Goal: Information Seeking & Learning: Find specific fact

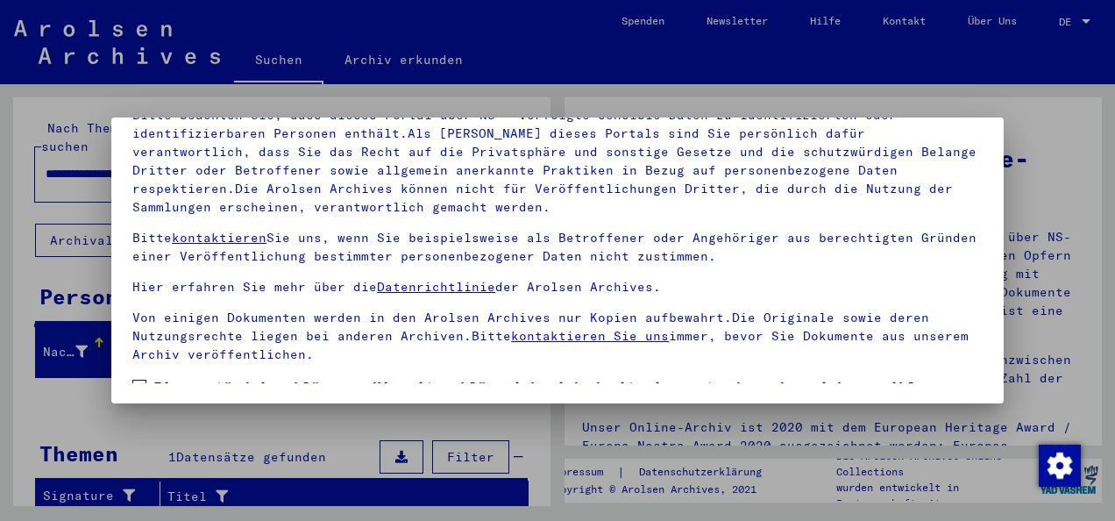
scroll to position [138, 0]
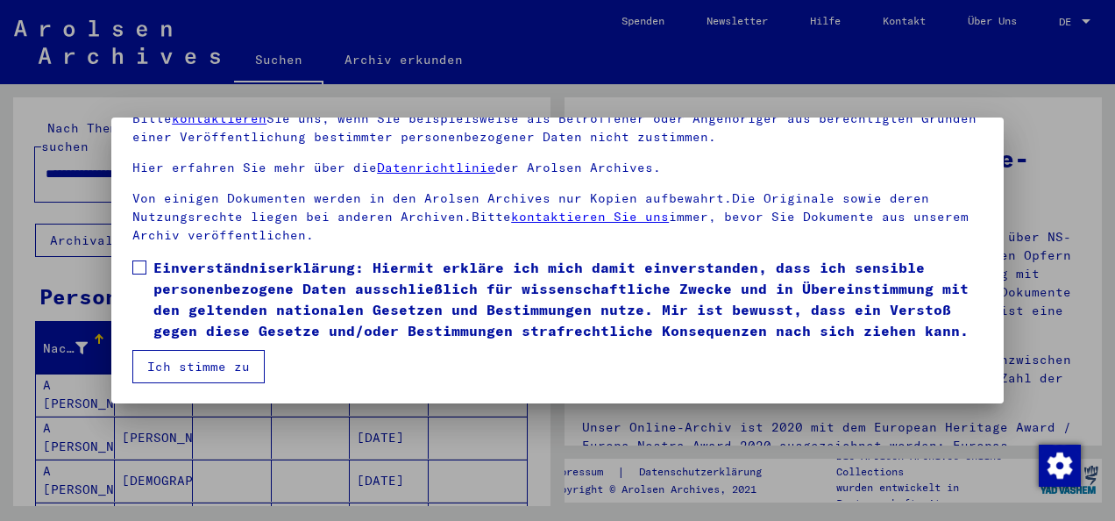
click at [142, 260] on span at bounding box center [139, 267] width 14 height 14
click at [176, 362] on button "Ich stimme zu" at bounding box center [198, 366] width 132 height 33
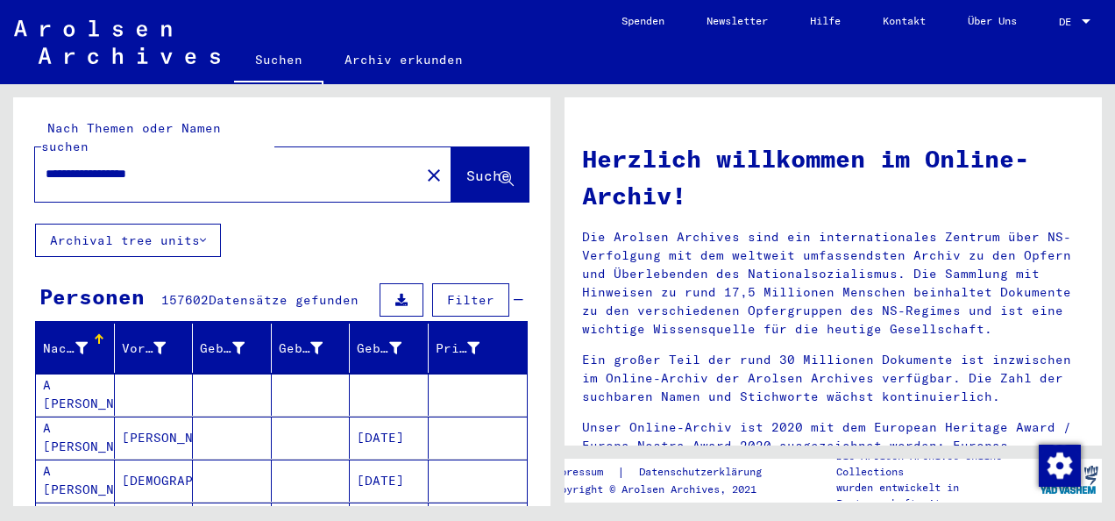
scroll to position [263, 0]
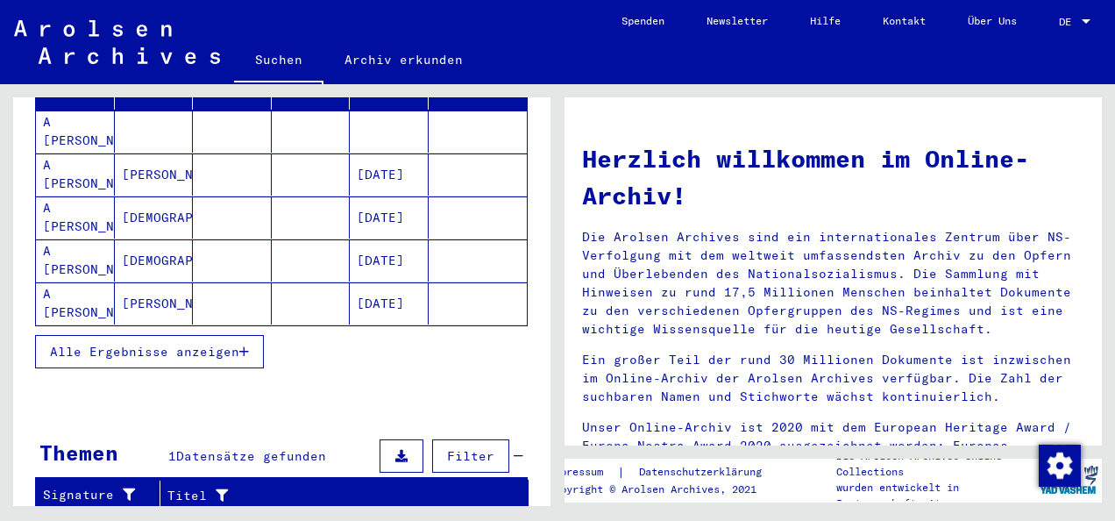
click at [244, 345] on icon "button" at bounding box center [244, 351] width 10 height 12
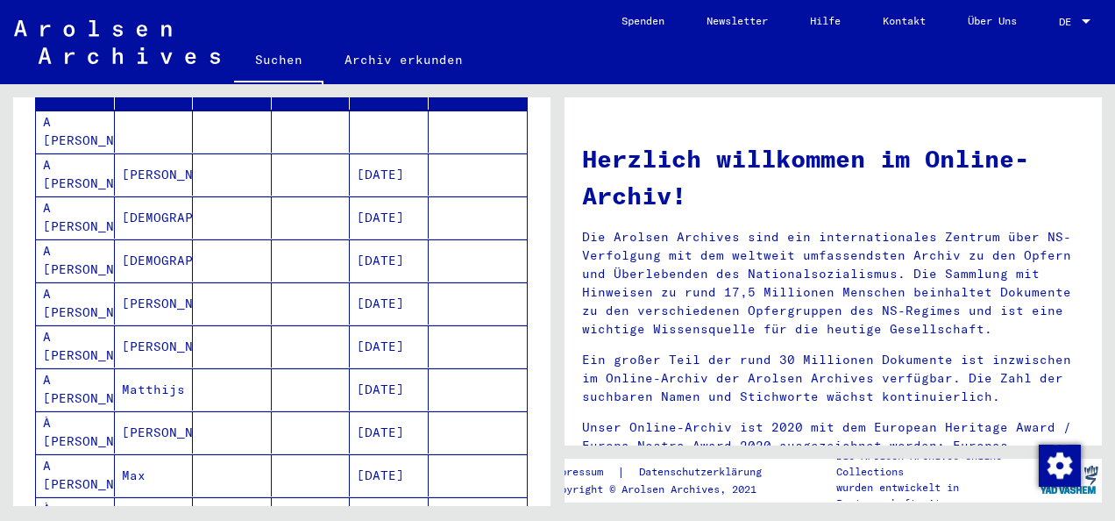
scroll to position [0, 0]
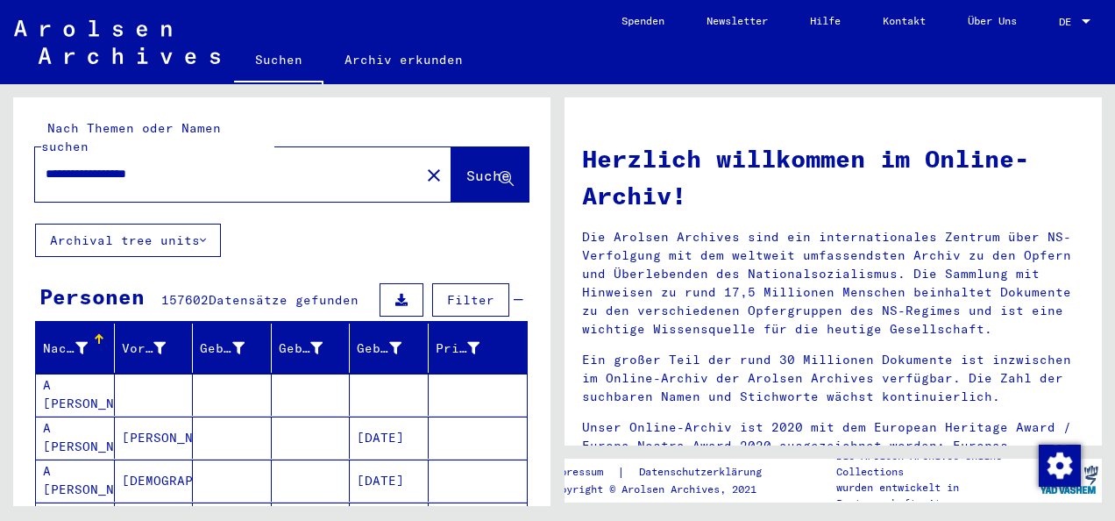
click at [384, 283] on button at bounding box center [402, 299] width 44 height 33
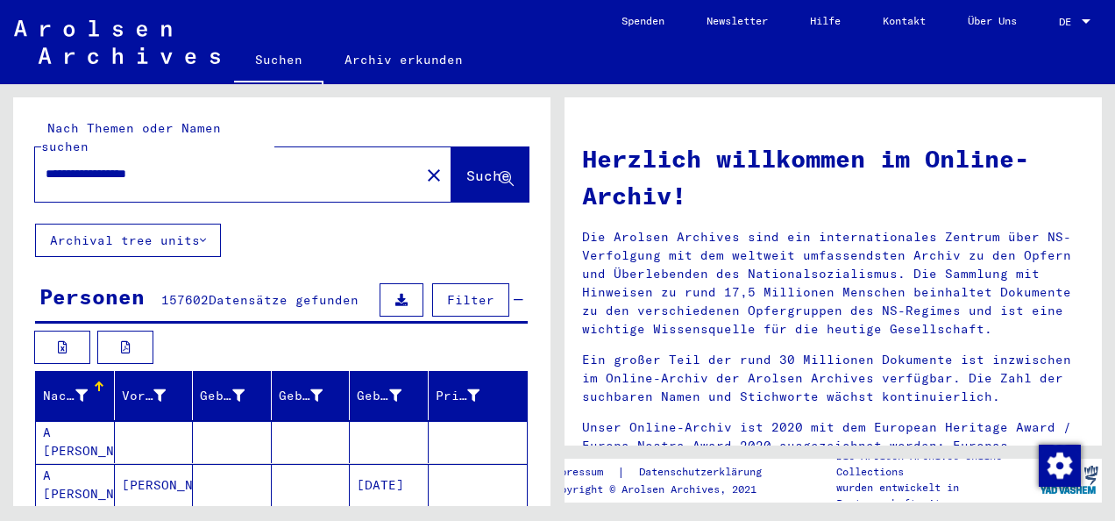
click at [447, 292] on span "Filter" at bounding box center [470, 300] width 47 height 16
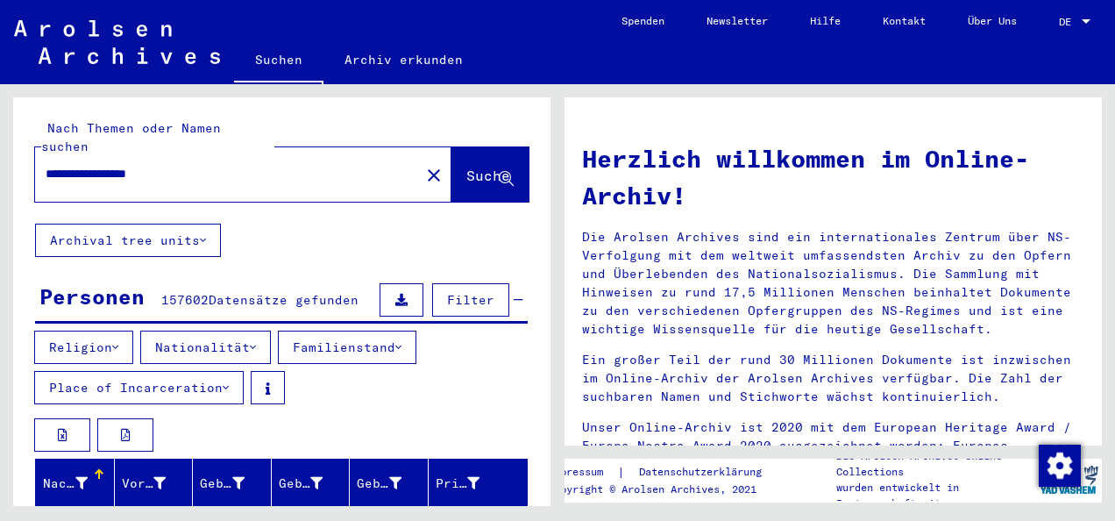
click at [449, 292] on span "Filter" at bounding box center [470, 300] width 47 height 16
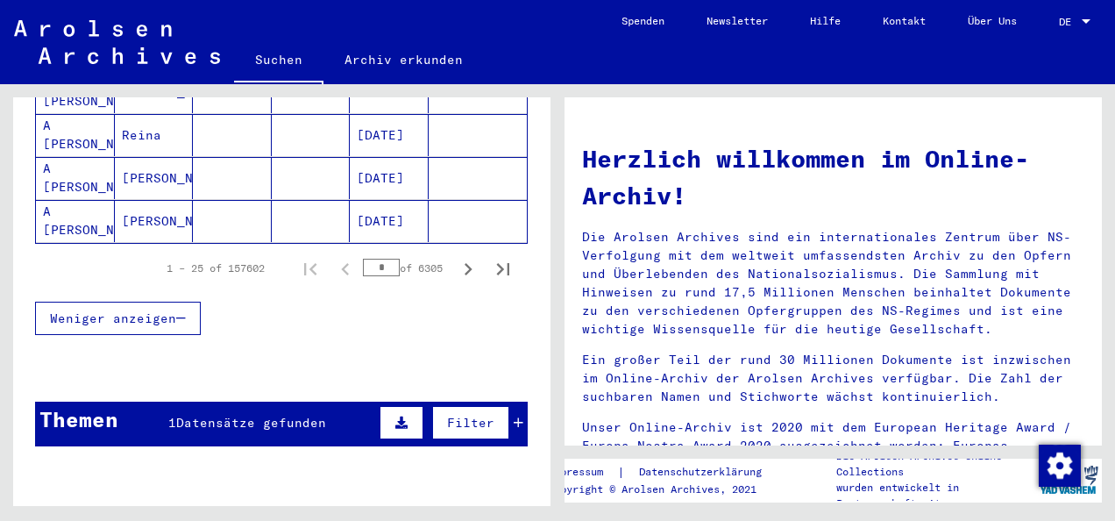
scroll to position [1310, 0]
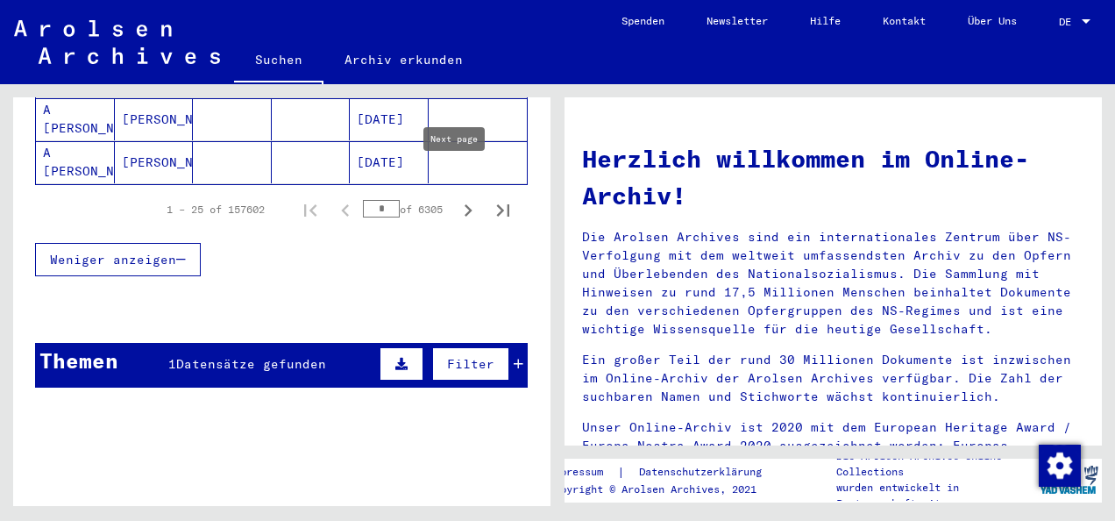
click at [456, 198] on icon "Next page" at bounding box center [468, 210] width 25 height 25
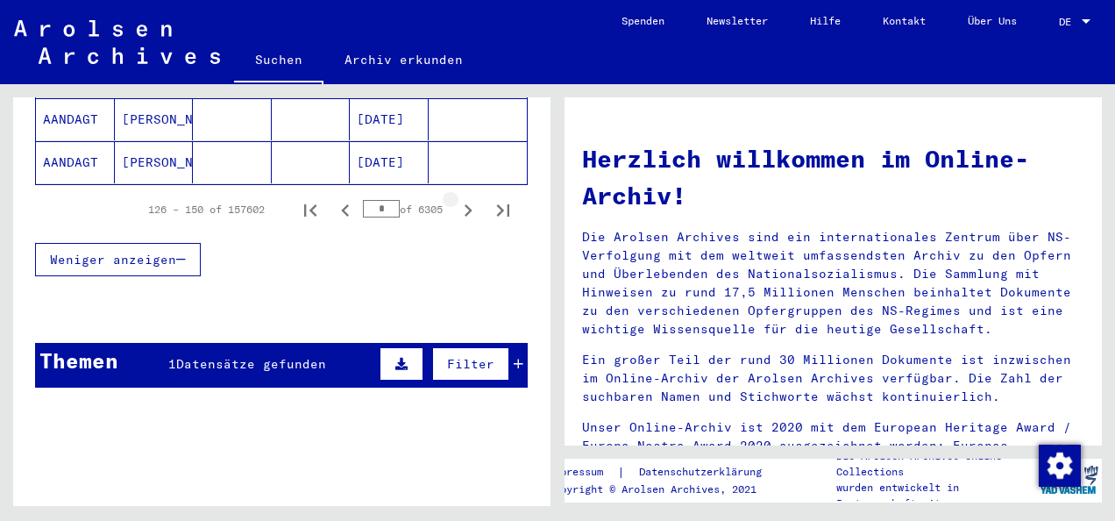
click at [456, 198] on icon "Next page" at bounding box center [468, 210] width 25 height 25
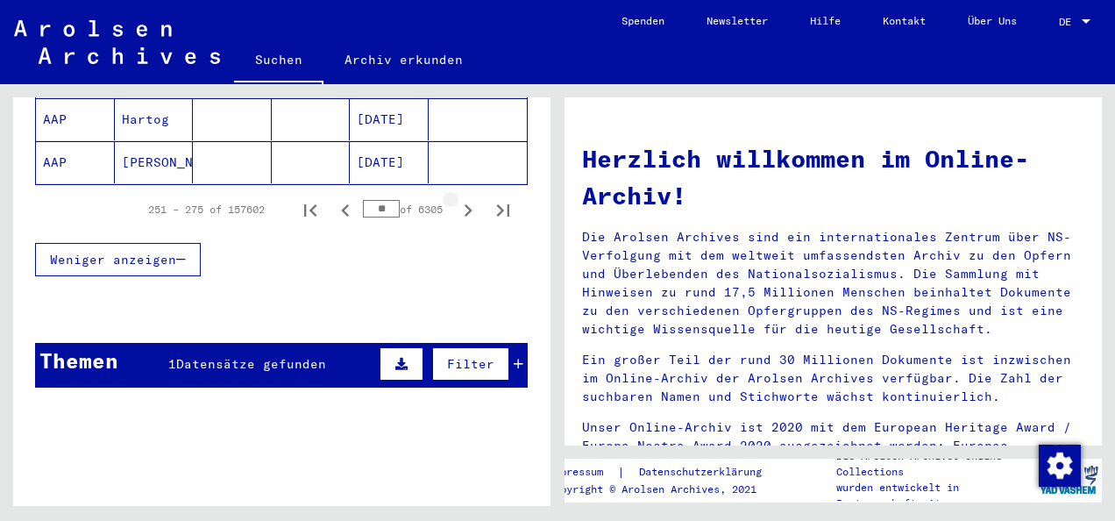
click at [456, 198] on icon "Next page" at bounding box center [468, 210] width 25 height 25
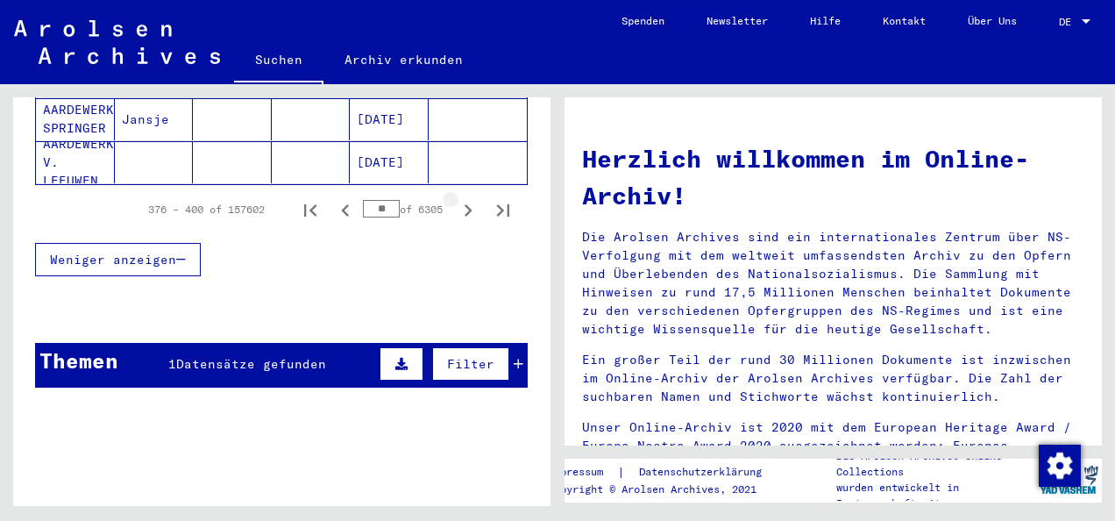
click at [456, 198] on icon "Next page" at bounding box center [468, 210] width 25 height 25
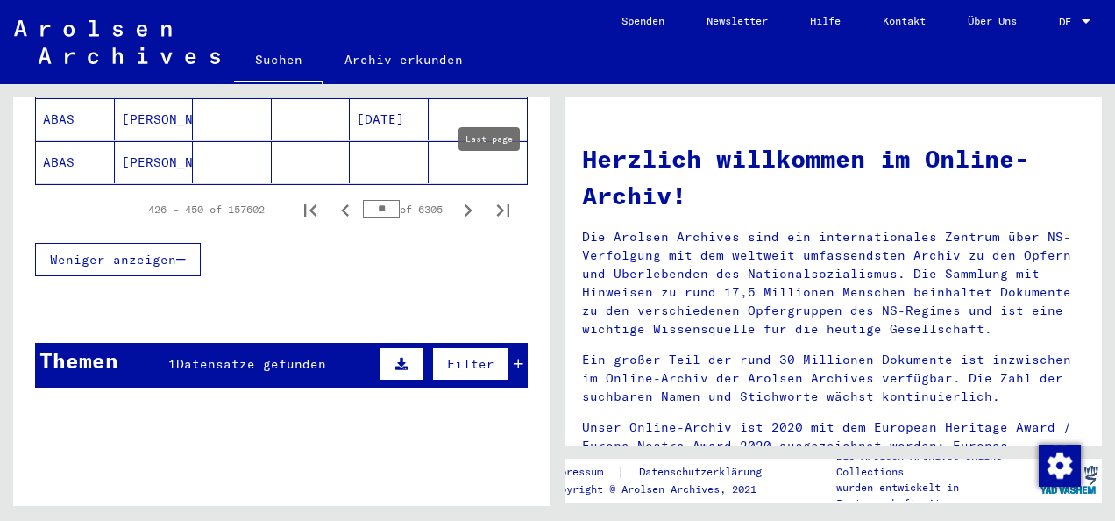
click at [497, 204] on icon "Last page" at bounding box center [503, 210] width 12 height 12
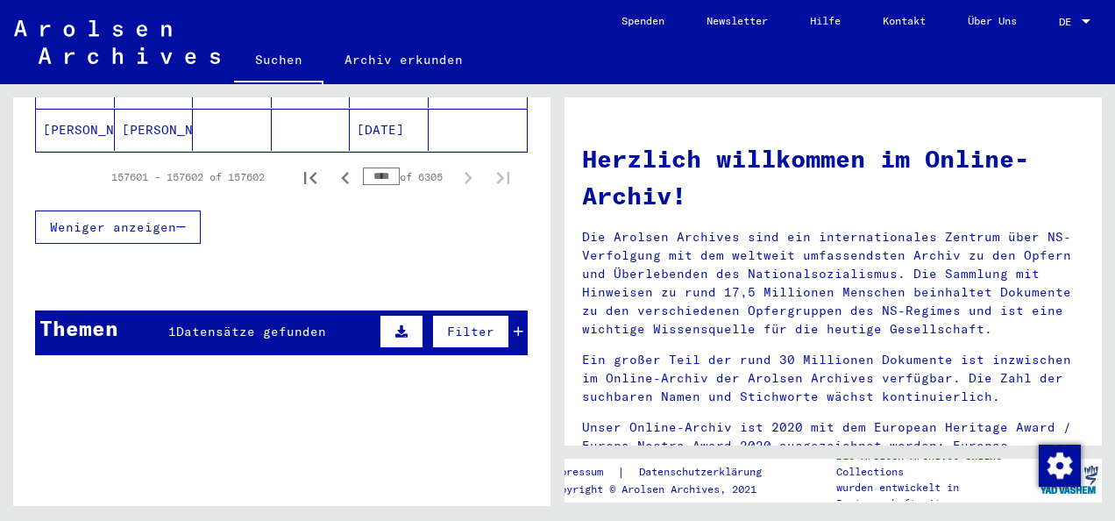
scroll to position [330, 0]
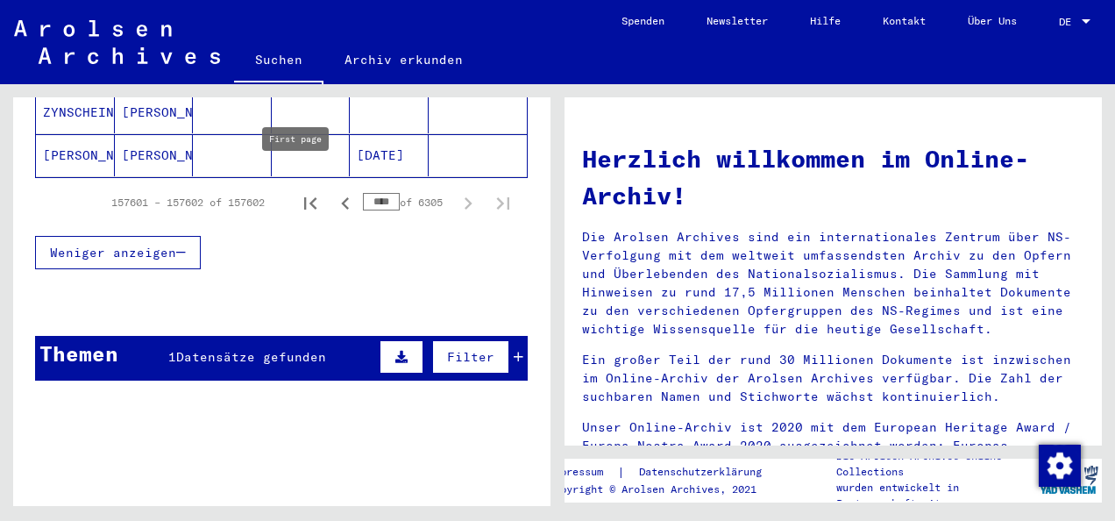
click at [304, 197] on icon "First page" at bounding box center [310, 203] width 12 height 12
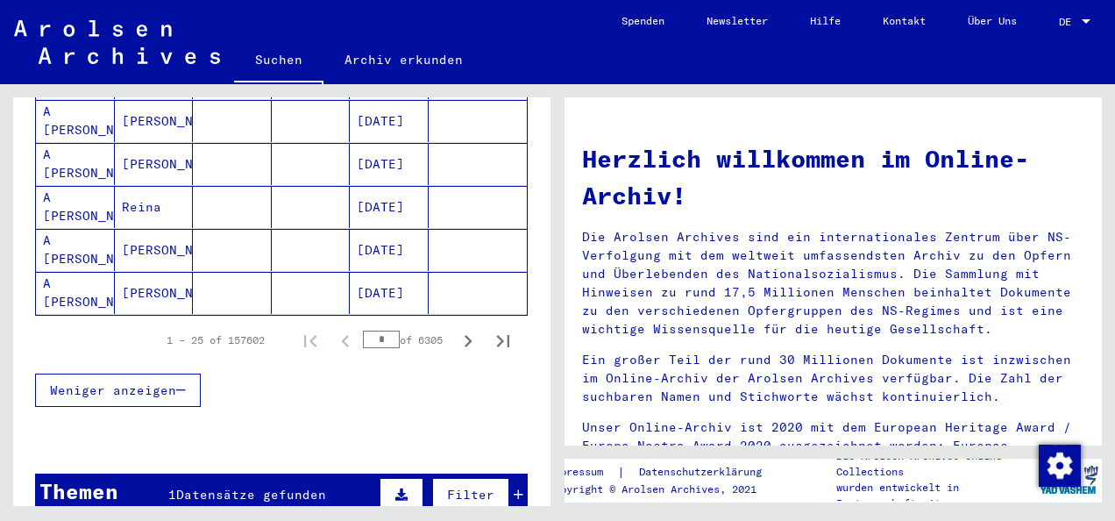
scroll to position [1310, 0]
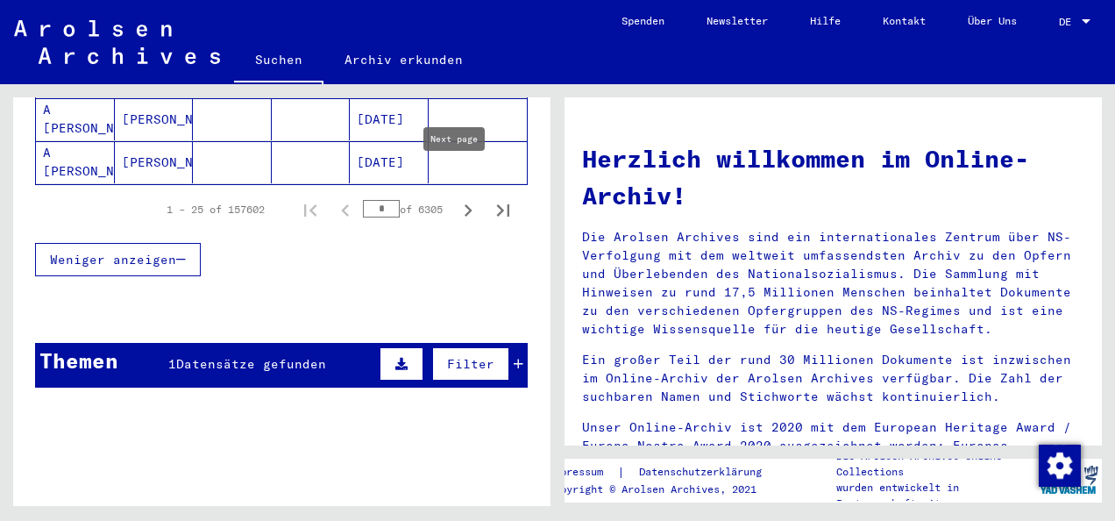
click at [456, 198] on icon "Next page" at bounding box center [468, 210] width 25 height 25
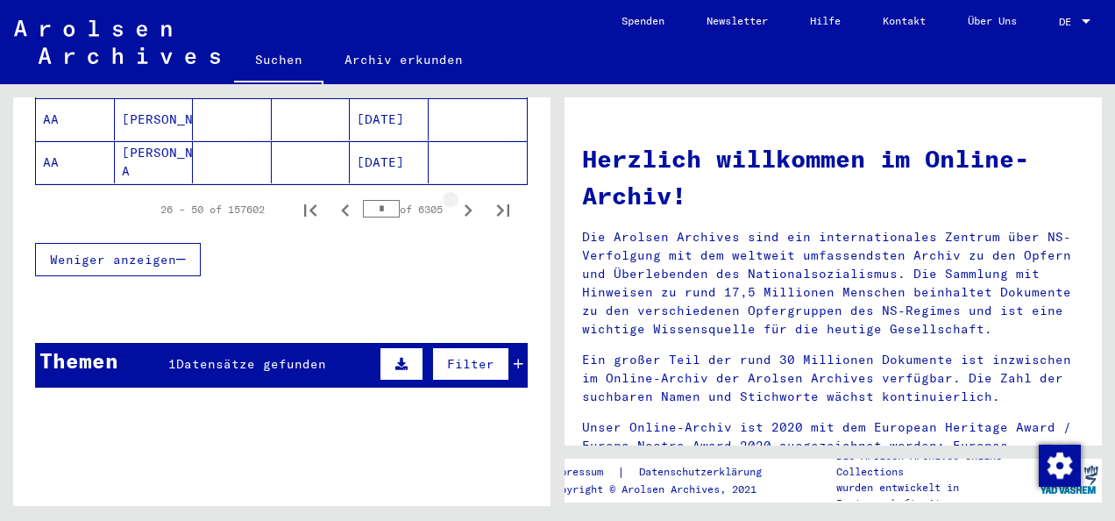
click at [456, 198] on icon "Next page" at bounding box center [468, 210] width 25 height 25
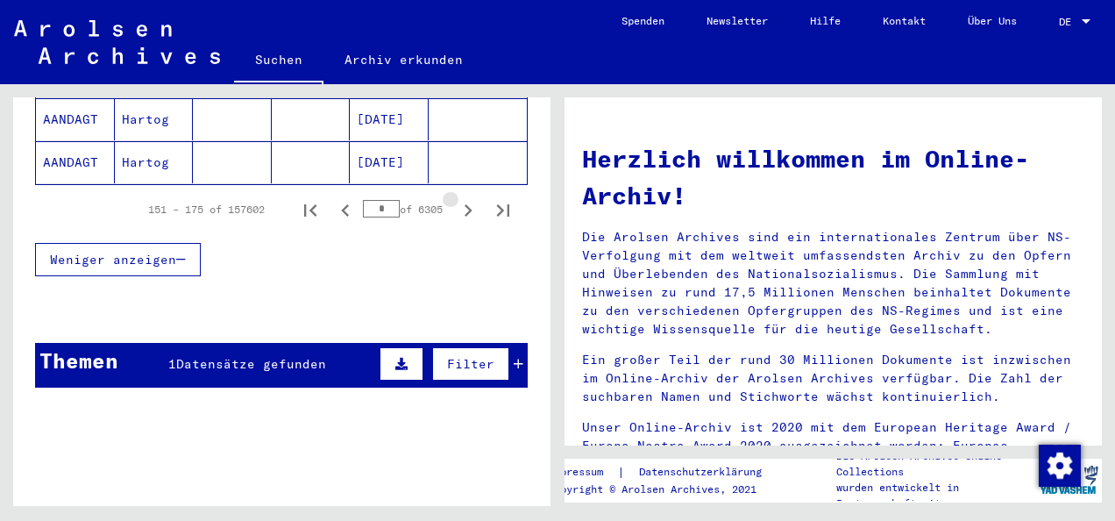
click at [456, 198] on icon "Next page" at bounding box center [468, 210] width 25 height 25
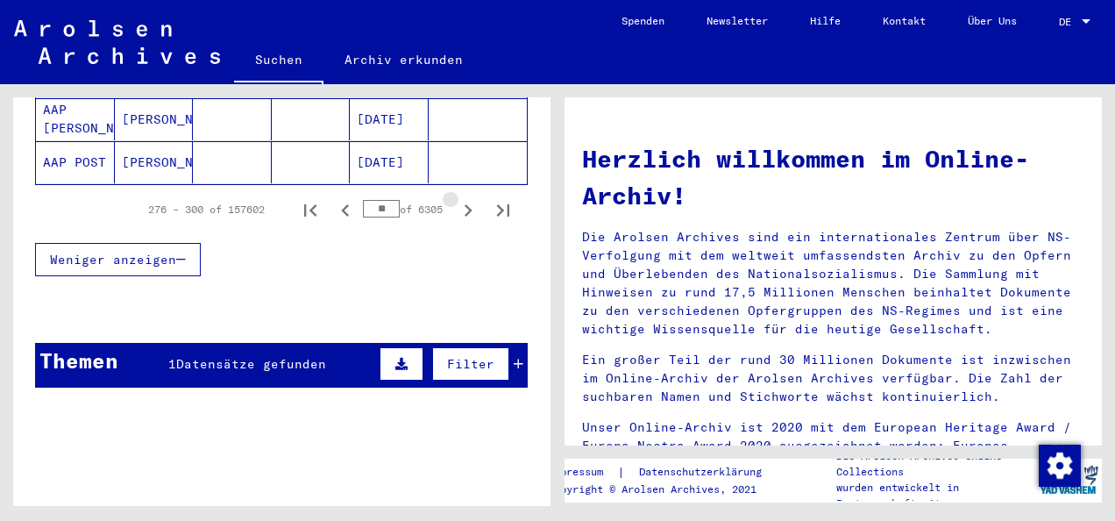
click at [456, 198] on icon "Next page" at bounding box center [468, 210] width 25 height 25
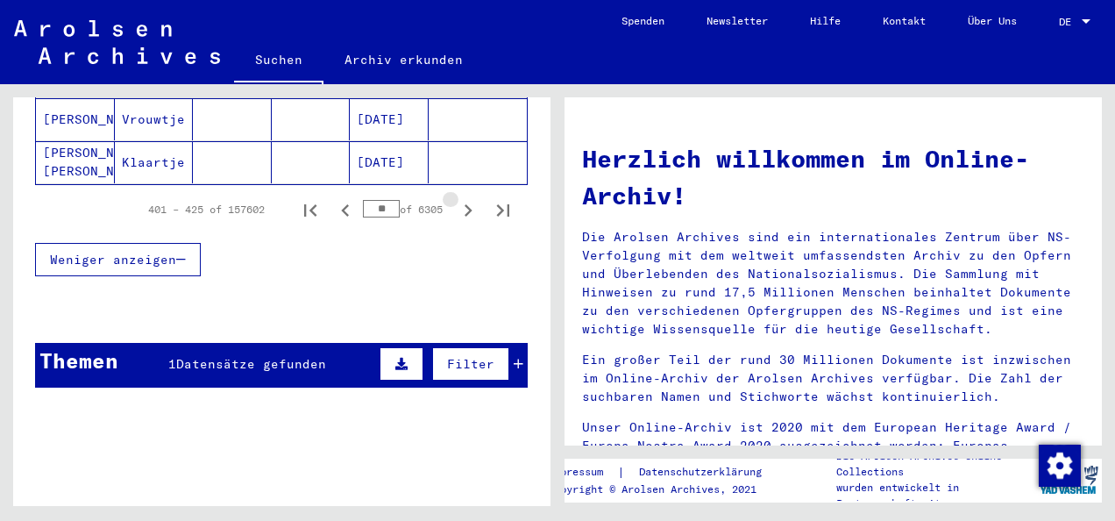
click at [456, 198] on icon "Next page" at bounding box center [468, 210] width 25 height 25
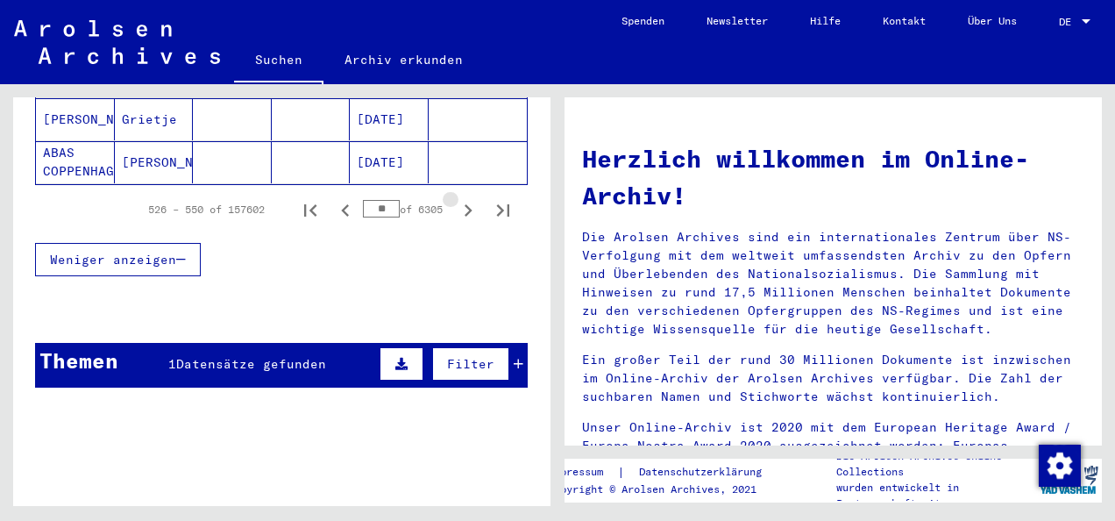
click at [456, 198] on icon "Next page" at bounding box center [468, 210] width 25 height 25
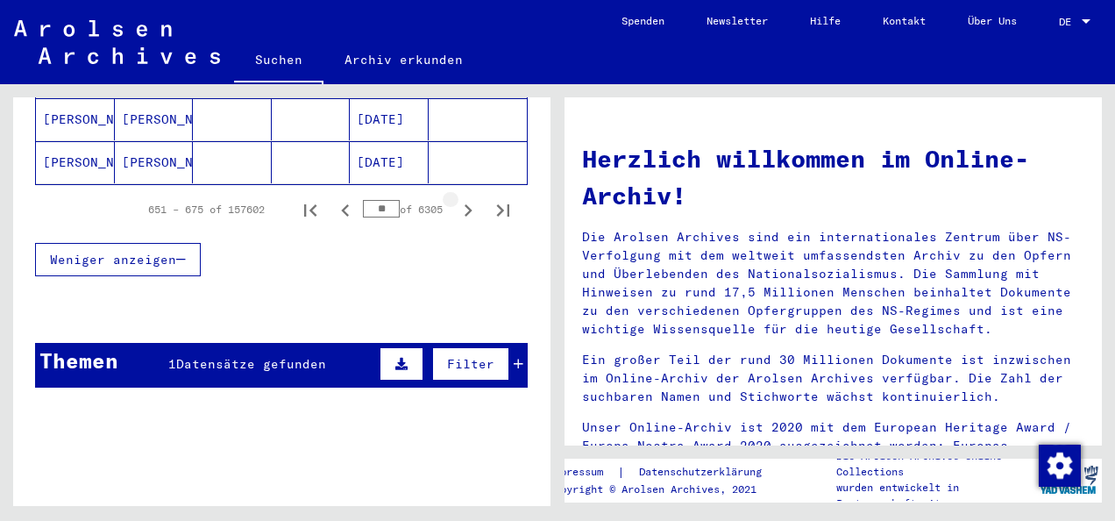
click at [456, 198] on icon "Next page" at bounding box center [468, 210] width 25 height 25
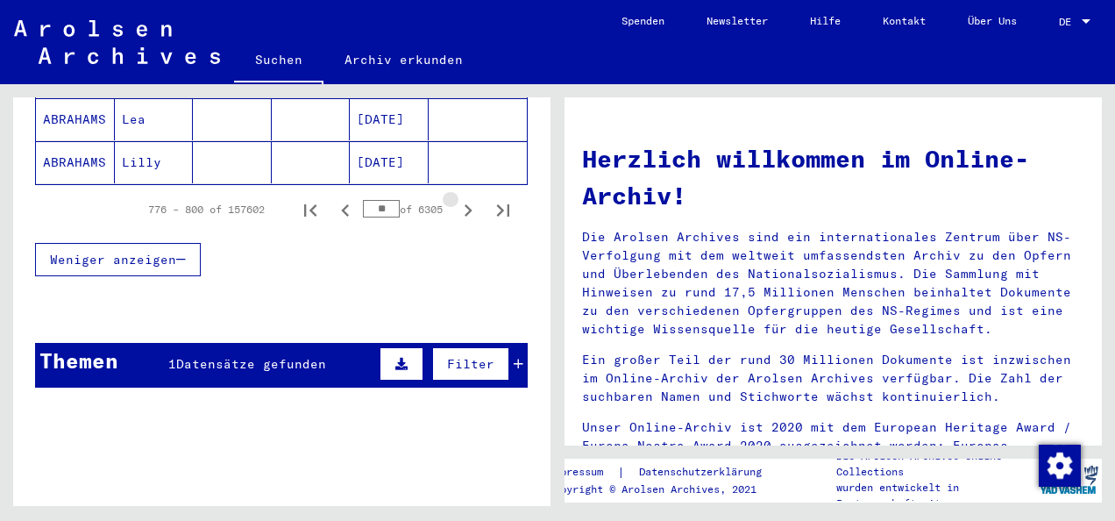
click at [456, 198] on icon "Next page" at bounding box center [468, 210] width 25 height 25
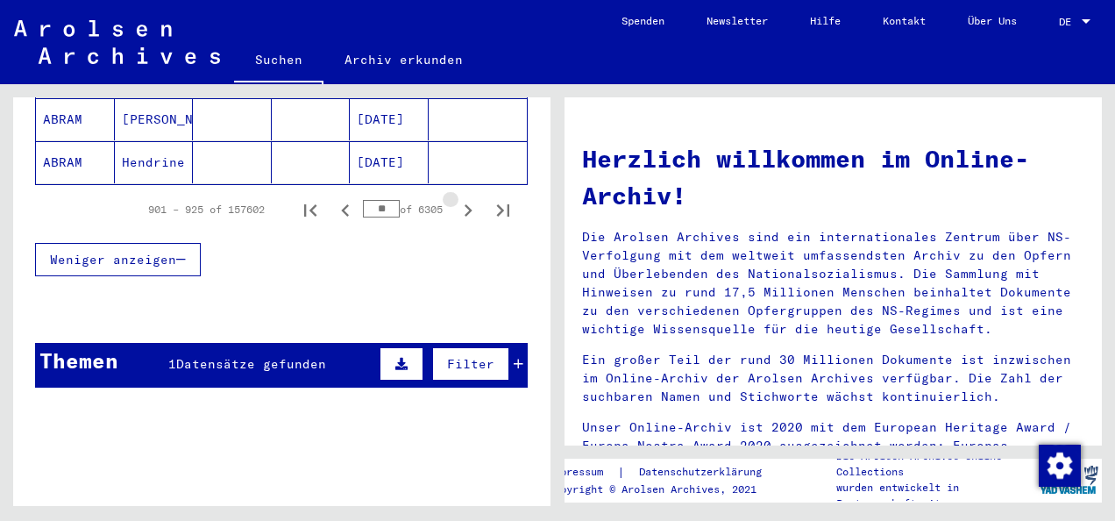
click at [456, 198] on icon "Next page" at bounding box center [468, 210] width 25 height 25
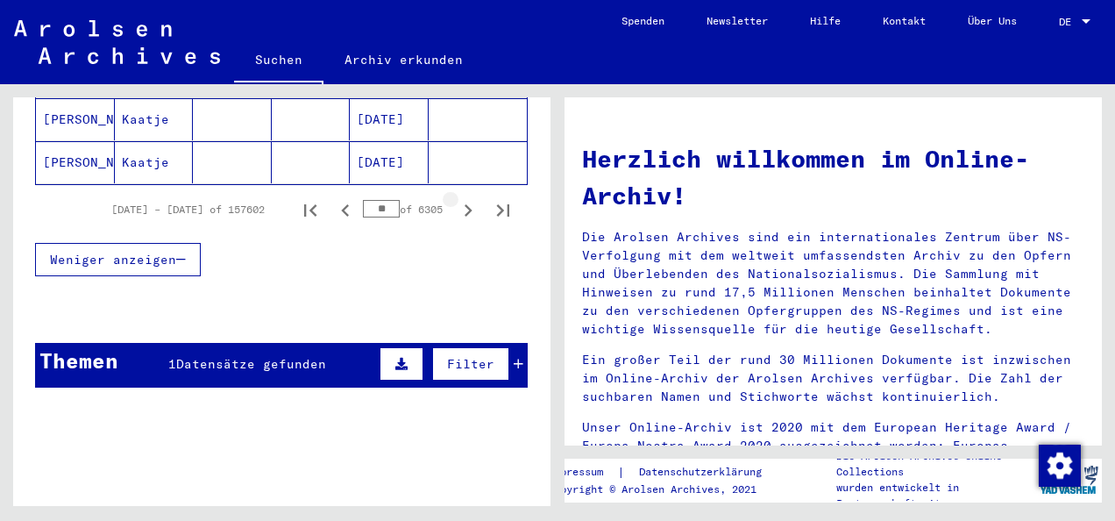
click at [456, 198] on icon "Next page" at bounding box center [468, 210] width 25 height 25
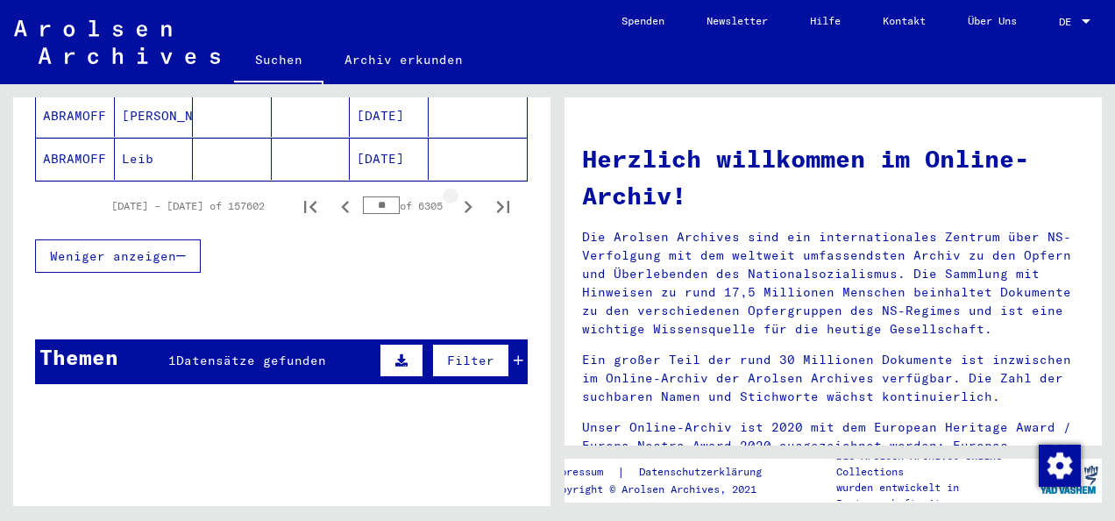
click at [456, 195] on icon "Next page" at bounding box center [468, 207] width 25 height 25
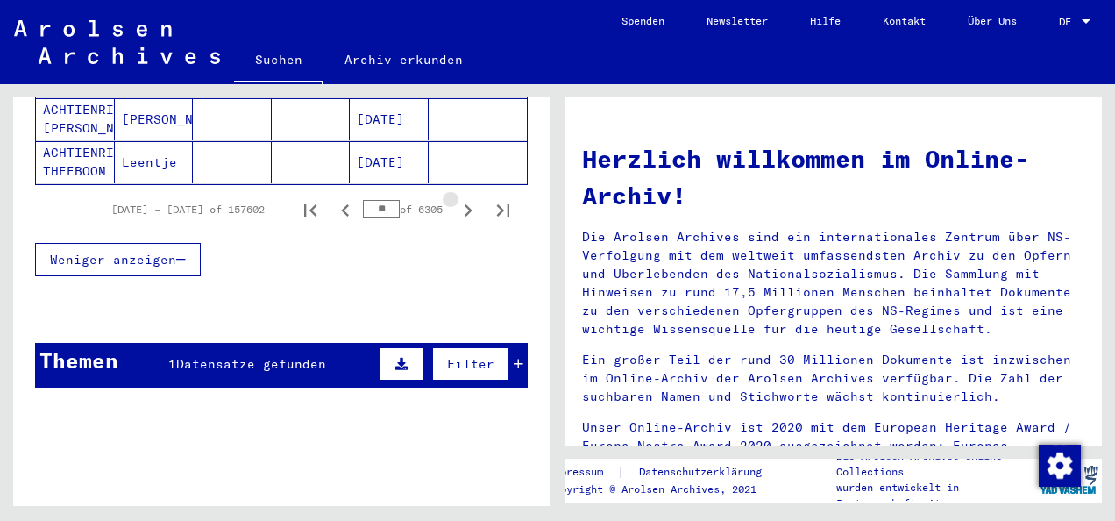
click at [456, 198] on icon "Next page" at bounding box center [468, 210] width 25 height 25
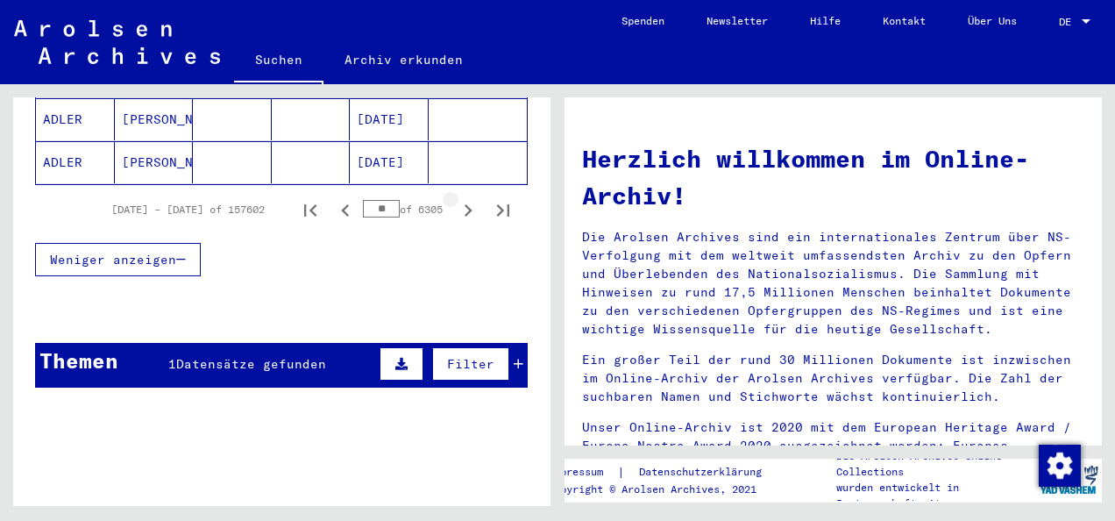
click at [456, 198] on icon "Next page" at bounding box center [468, 210] width 25 height 25
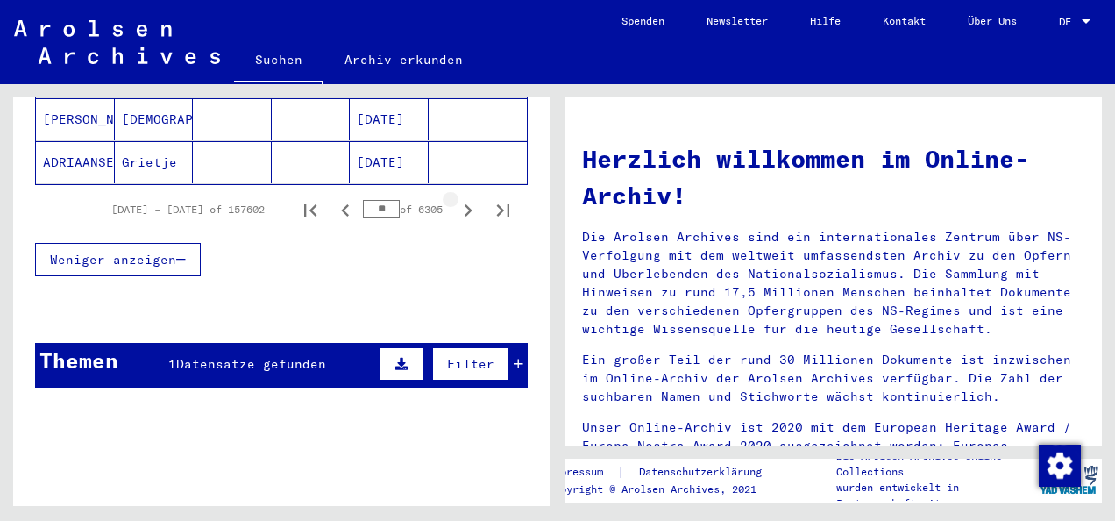
click at [456, 198] on icon "Next page" at bounding box center [468, 210] width 25 height 25
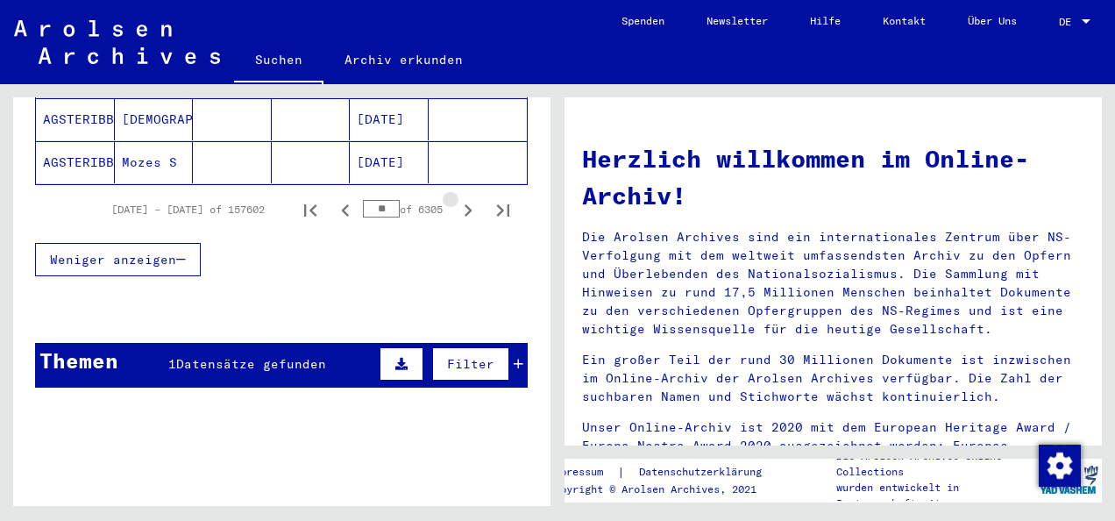
click at [456, 198] on icon "Next page" at bounding box center [468, 210] width 25 height 25
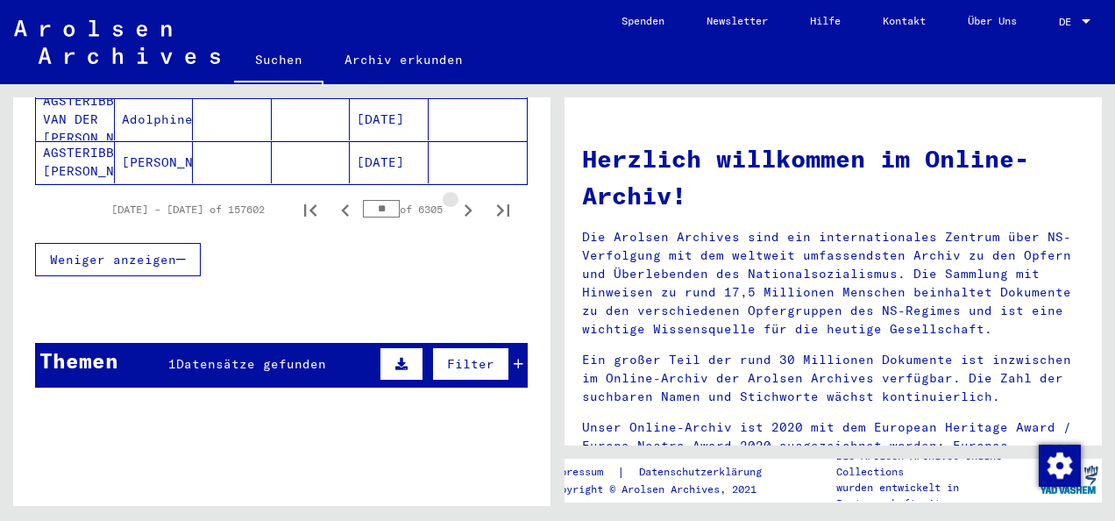
click at [456, 198] on icon "Next page" at bounding box center [468, 210] width 25 height 25
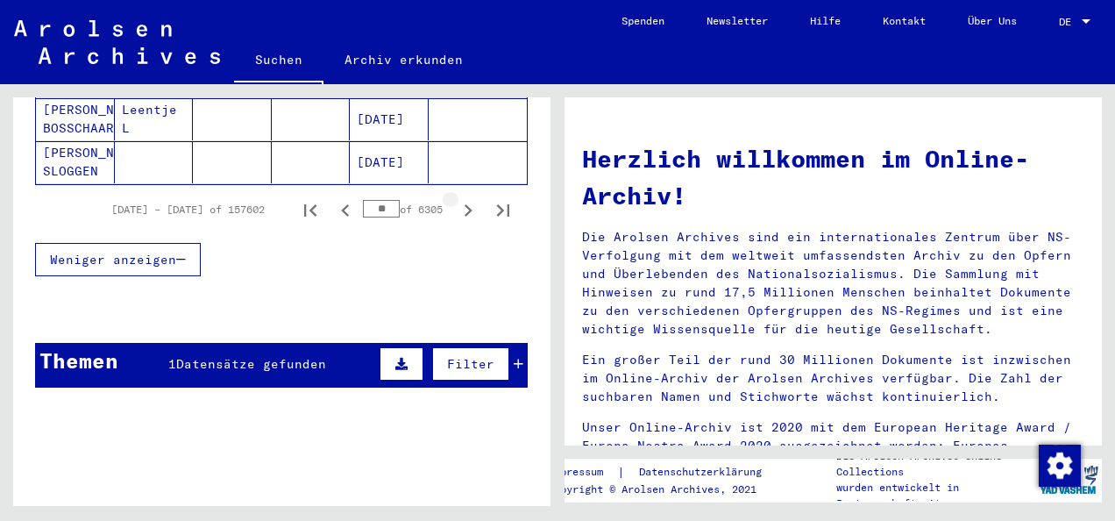
click at [456, 198] on icon "Next page" at bounding box center [468, 210] width 25 height 25
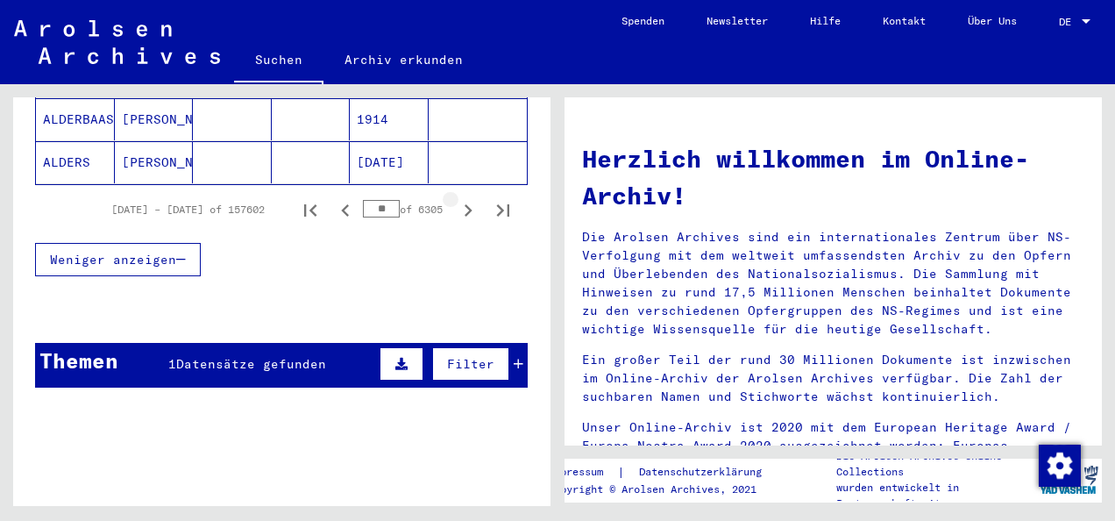
click at [456, 198] on icon "Next page" at bounding box center [468, 210] width 25 height 25
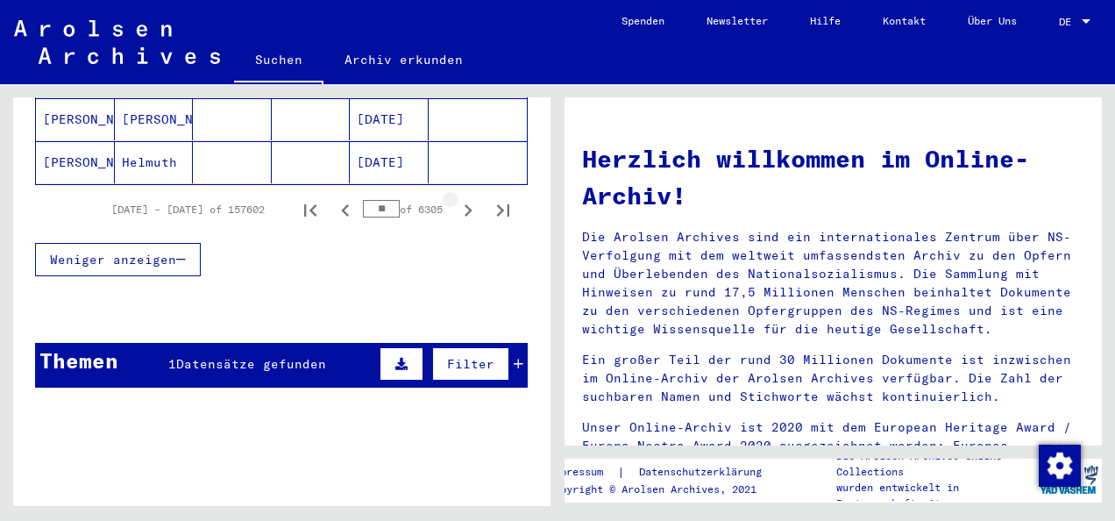
click at [456, 198] on icon "Next page" at bounding box center [468, 210] width 25 height 25
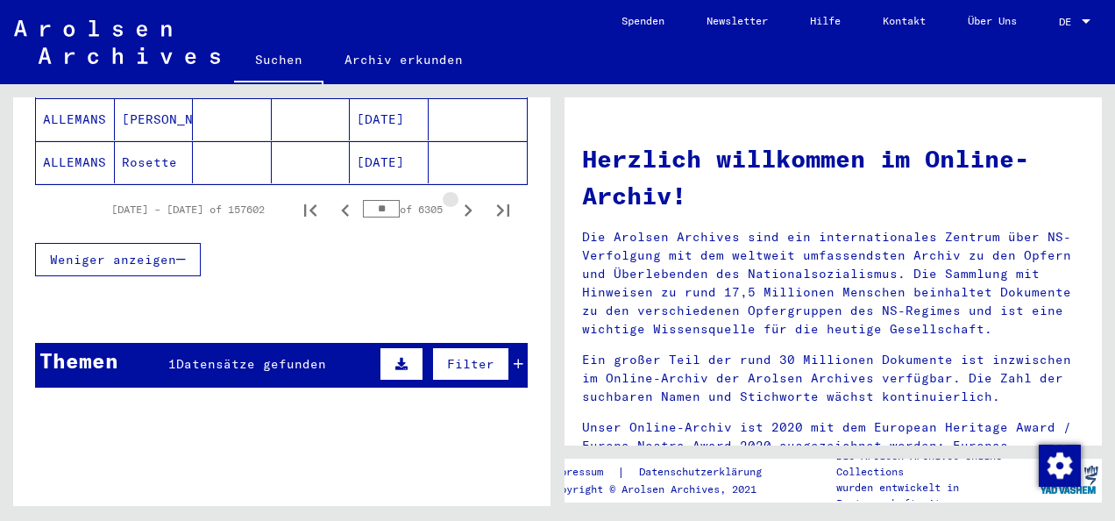
scroll to position [1314, 0]
click at [456, 198] on icon "Next page" at bounding box center [468, 210] width 25 height 25
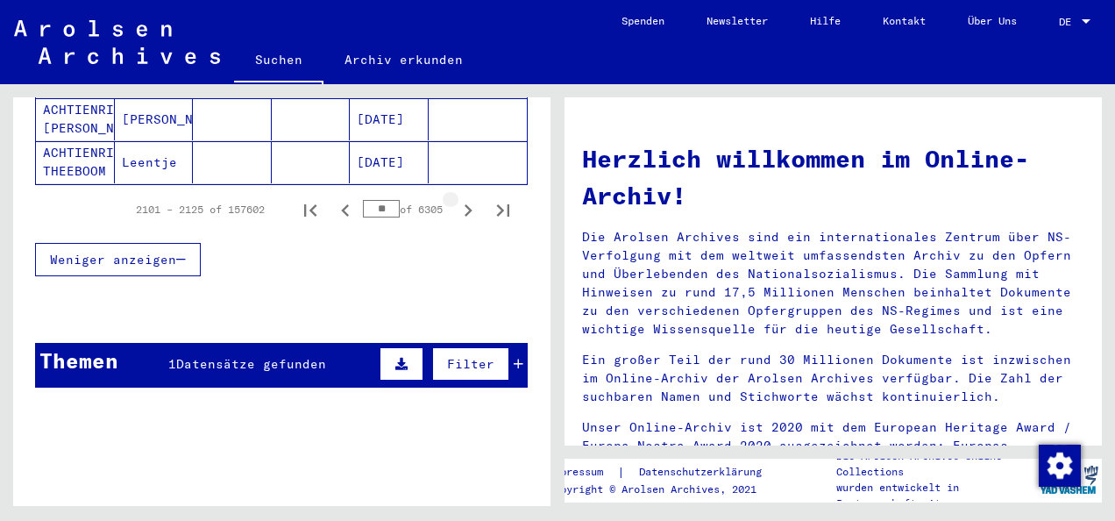
click at [456, 198] on icon "Next page" at bounding box center [468, 210] width 25 height 25
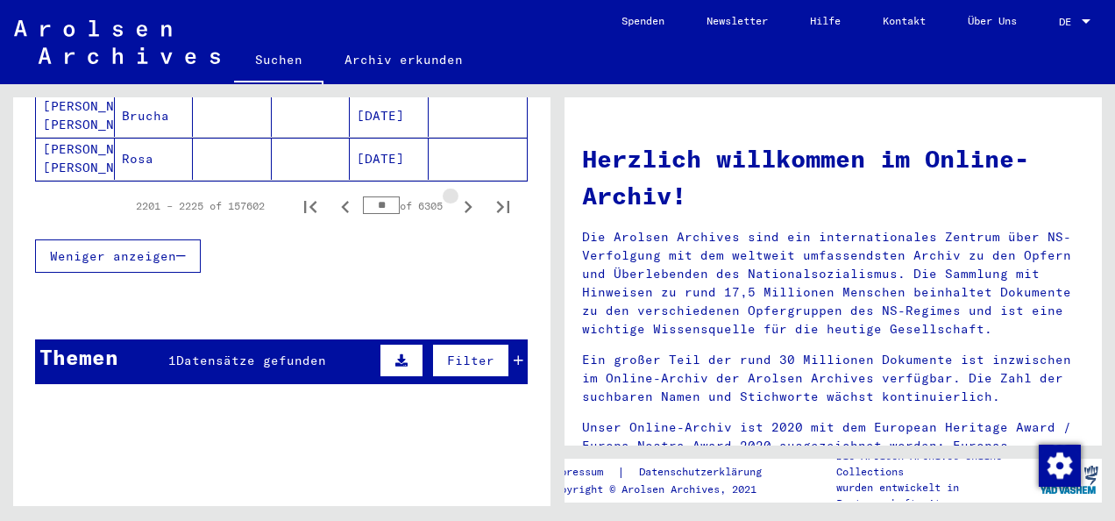
click at [456, 195] on icon "Next page" at bounding box center [468, 207] width 25 height 25
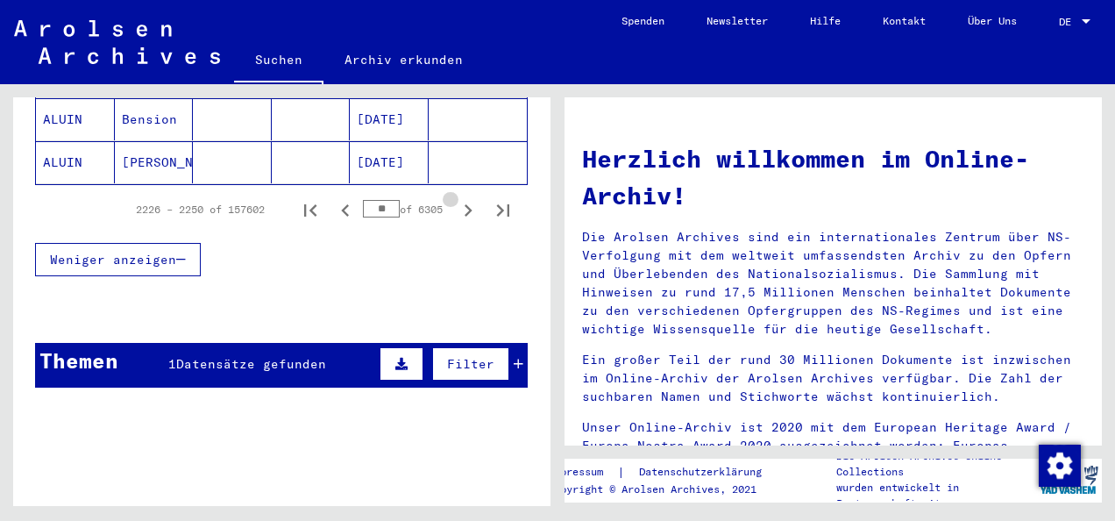
click at [456, 198] on icon "Next page" at bounding box center [468, 210] width 25 height 25
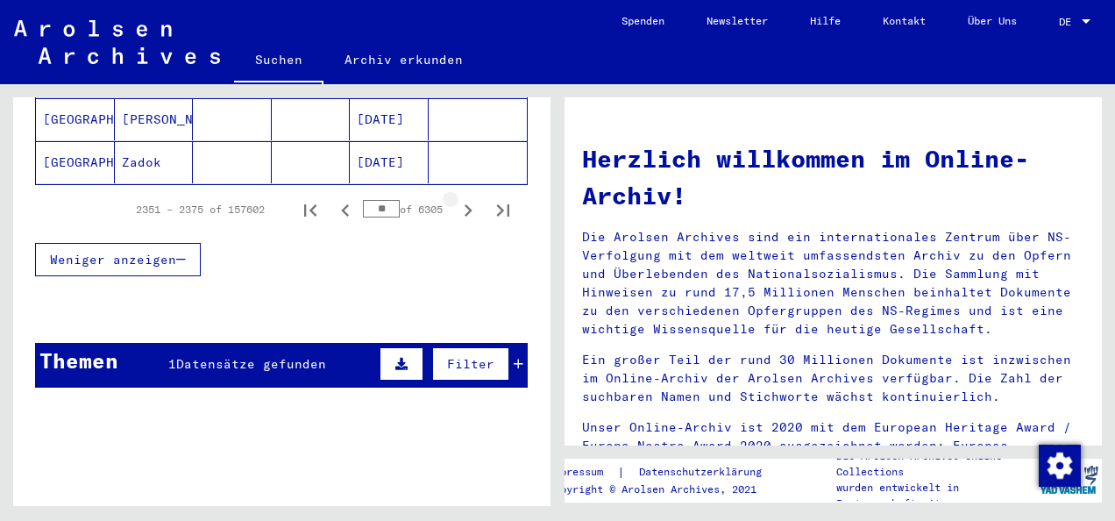
click at [456, 198] on icon "Next page" at bounding box center [468, 210] width 25 height 25
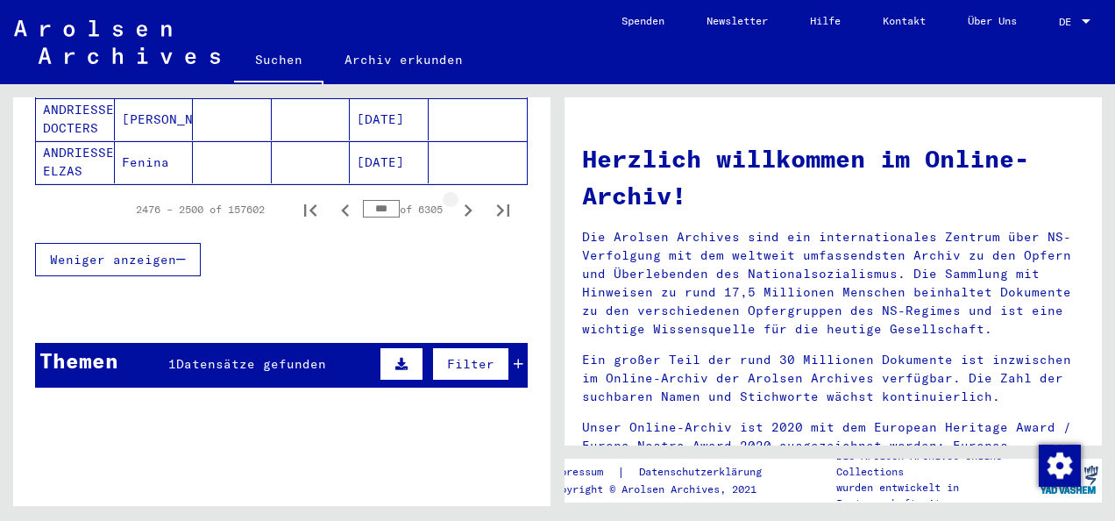
click at [456, 198] on icon "Next page" at bounding box center [468, 210] width 25 height 25
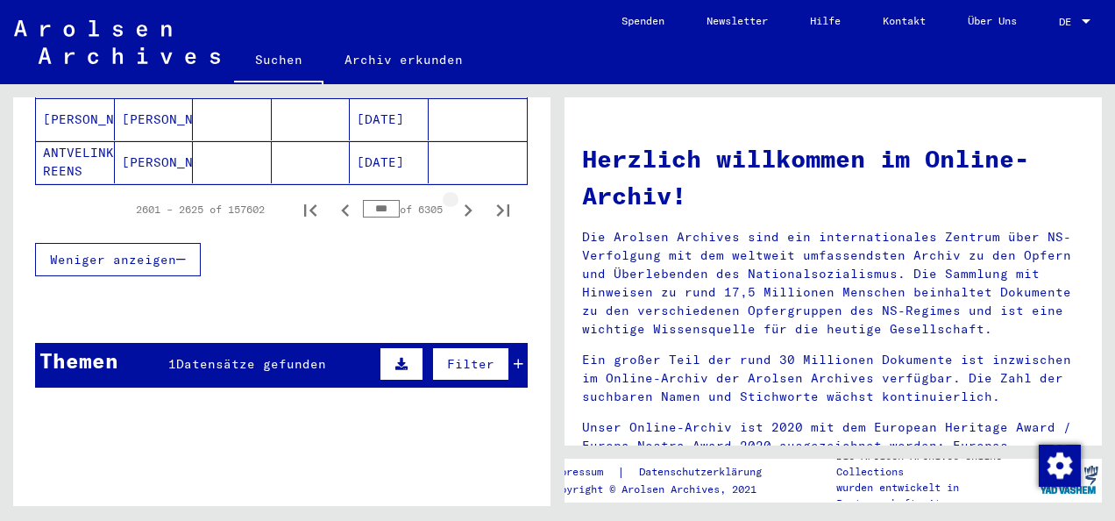
click at [456, 198] on icon "Next page" at bounding box center [468, 210] width 25 height 25
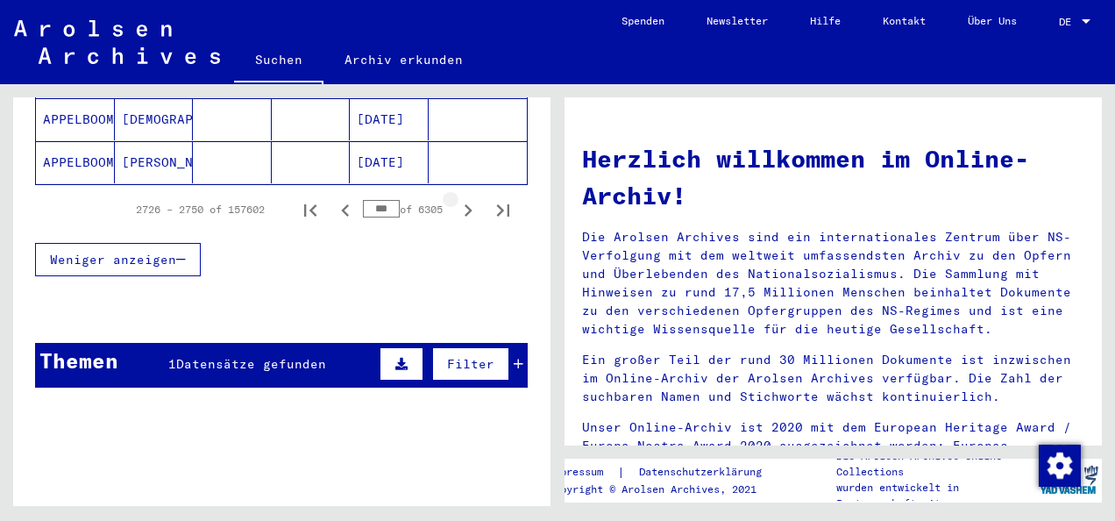
click at [456, 198] on icon "Next page" at bounding box center [468, 210] width 25 height 25
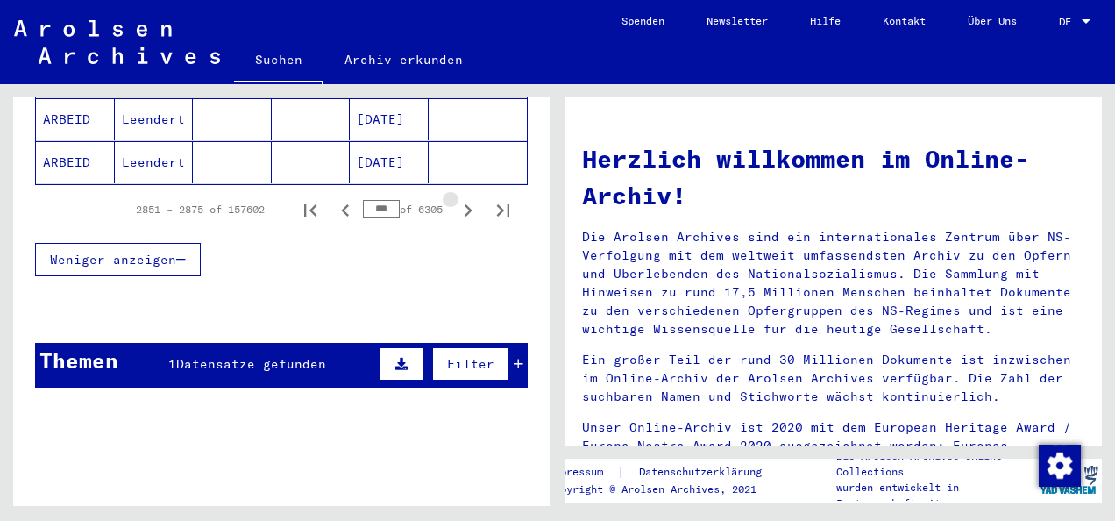
click at [456, 198] on icon "Next page" at bounding box center [468, 210] width 25 height 25
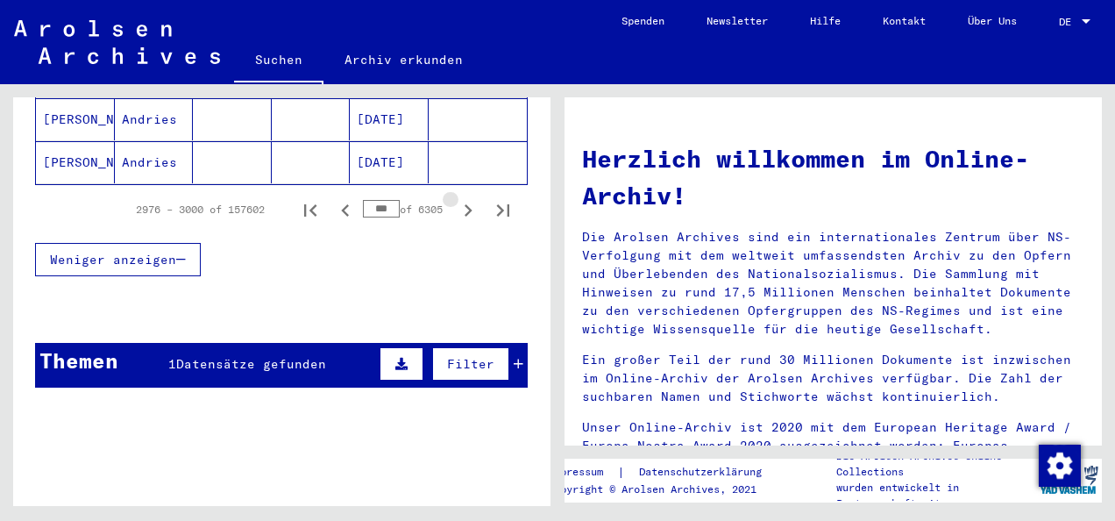
click at [456, 198] on icon "Next page" at bounding box center [468, 210] width 25 height 25
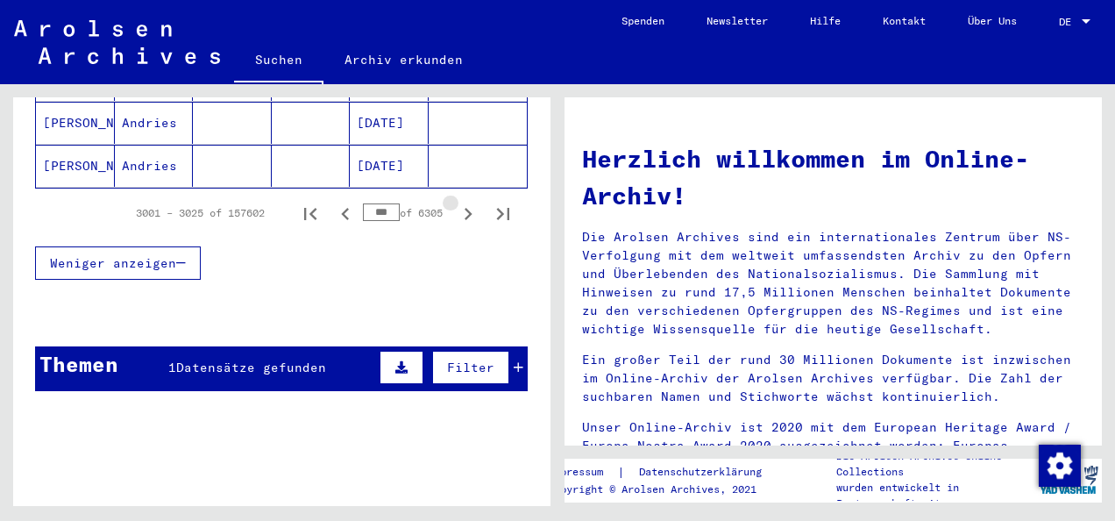
scroll to position [1314, 0]
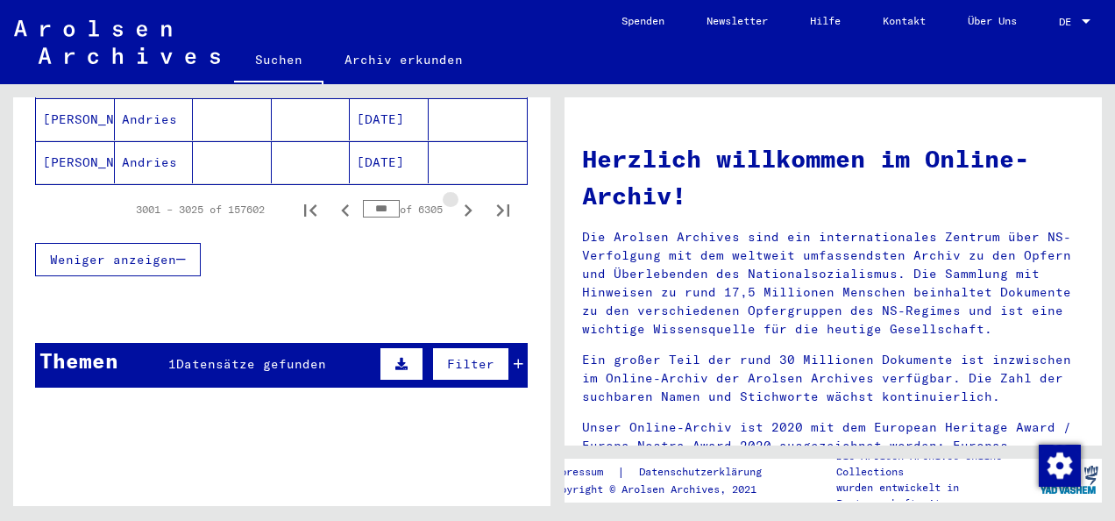
click at [456, 198] on icon "Next page" at bounding box center [468, 210] width 25 height 25
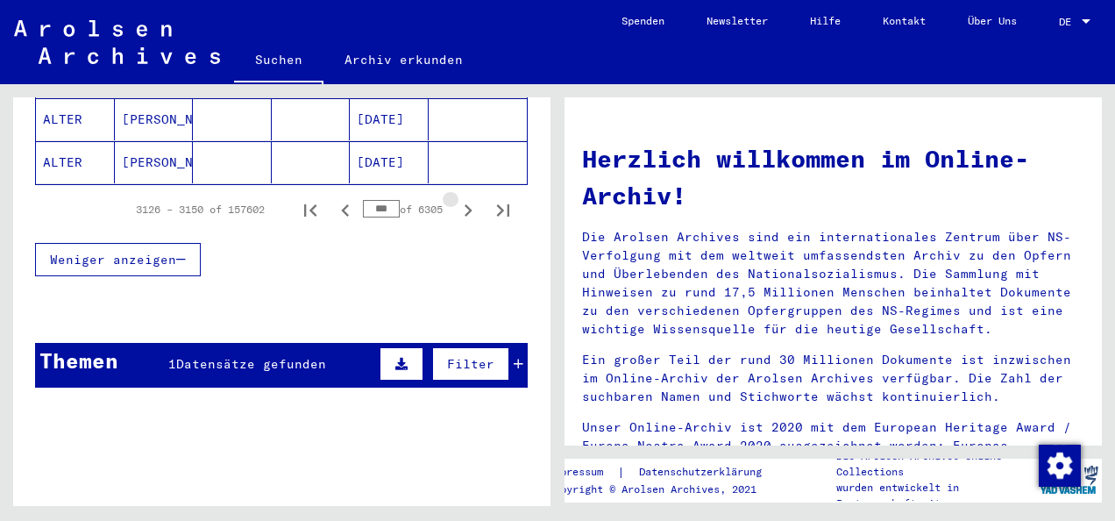
click at [456, 198] on icon "Next page" at bounding box center [468, 210] width 25 height 25
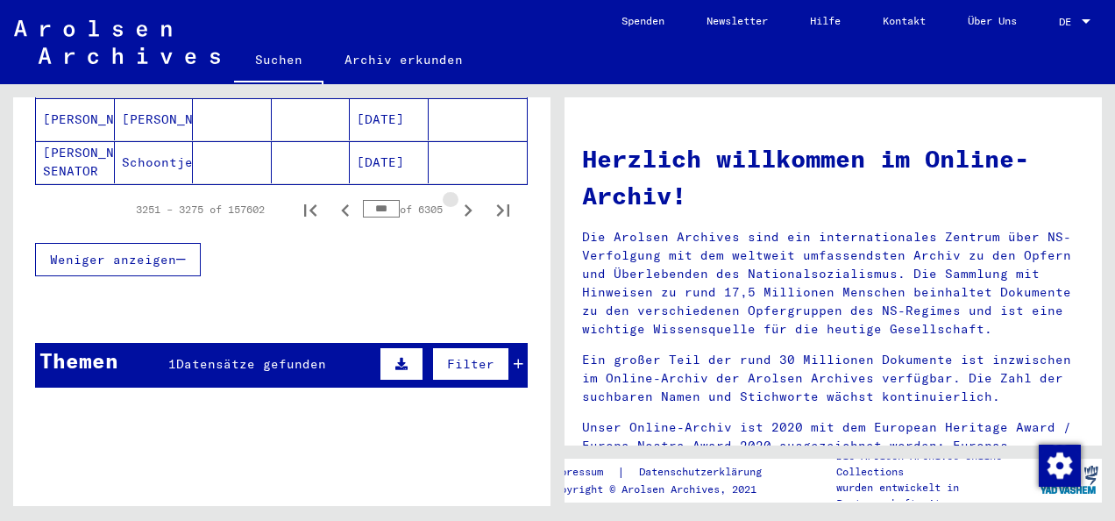
click at [456, 198] on icon "Next page" at bounding box center [468, 210] width 25 height 25
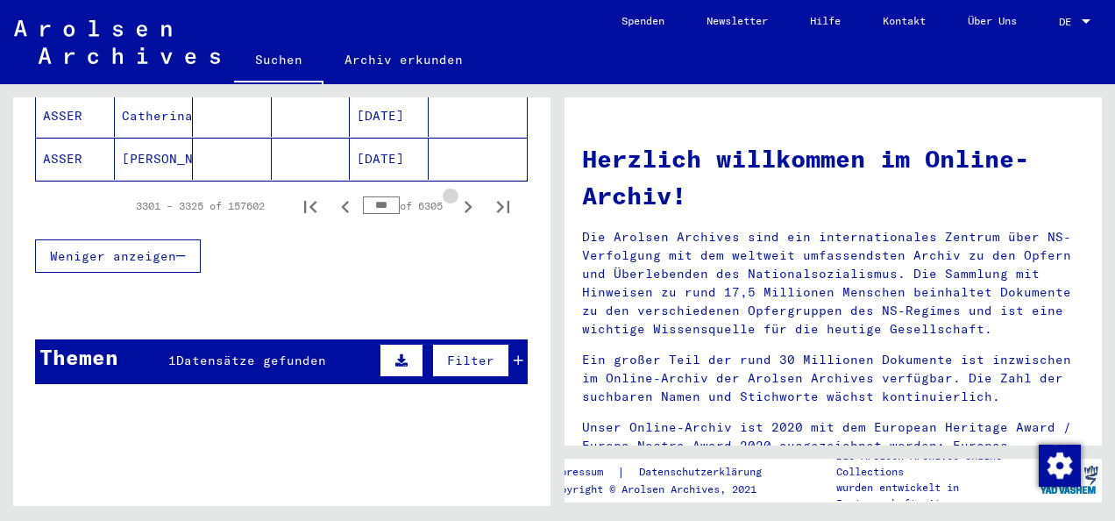
click at [456, 195] on icon "Next page" at bounding box center [468, 207] width 25 height 25
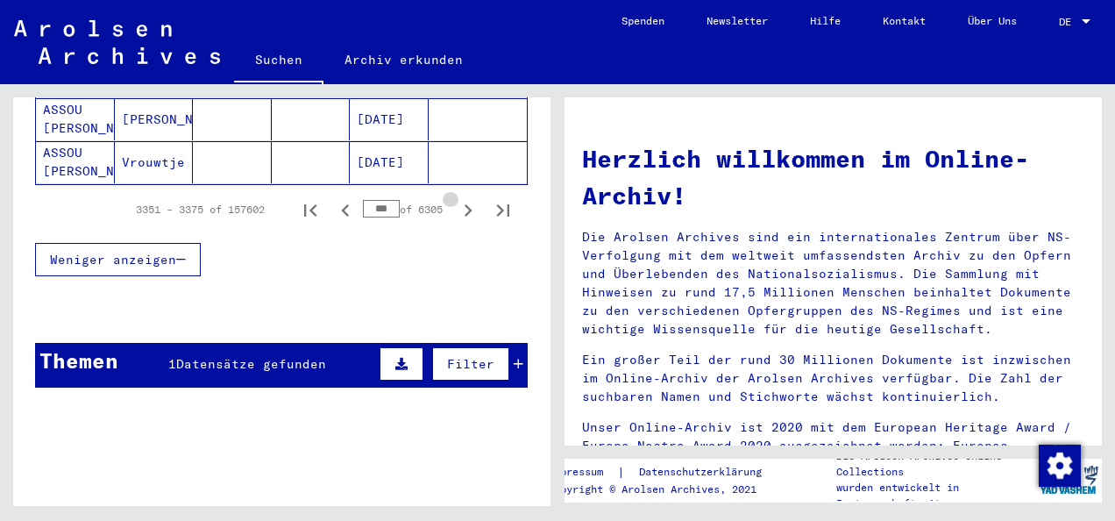
click at [456, 198] on icon "Next page" at bounding box center [468, 210] width 25 height 25
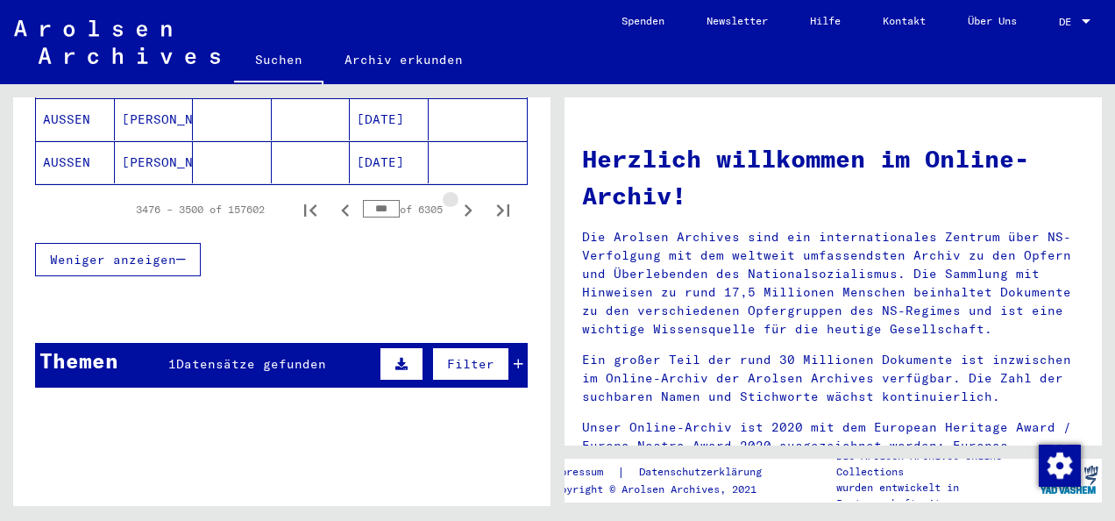
click at [456, 198] on icon "Next page" at bounding box center [468, 210] width 25 height 25
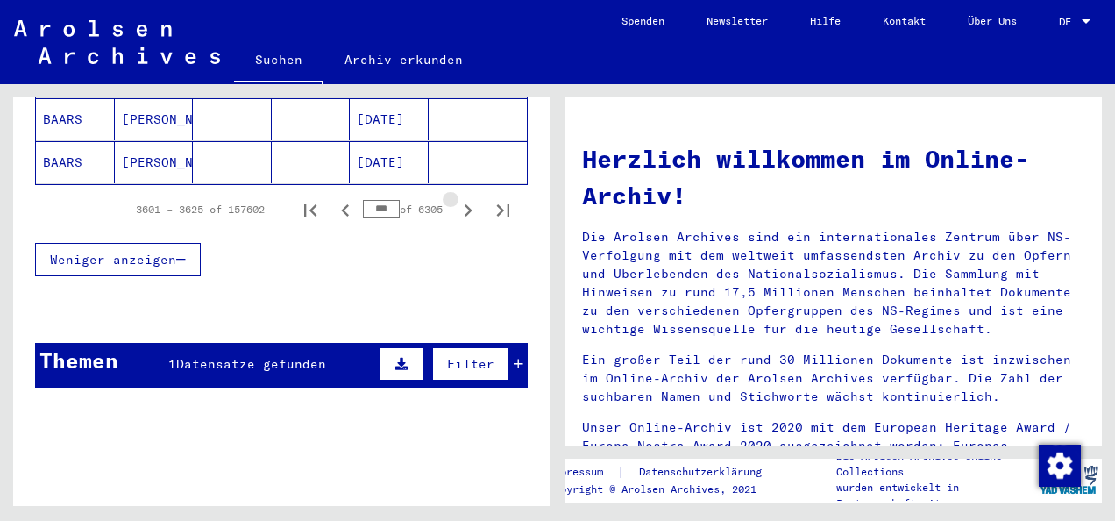
click at [456, 198] on icon "Next page" at bounding box center [468, 210] width 25 height 25
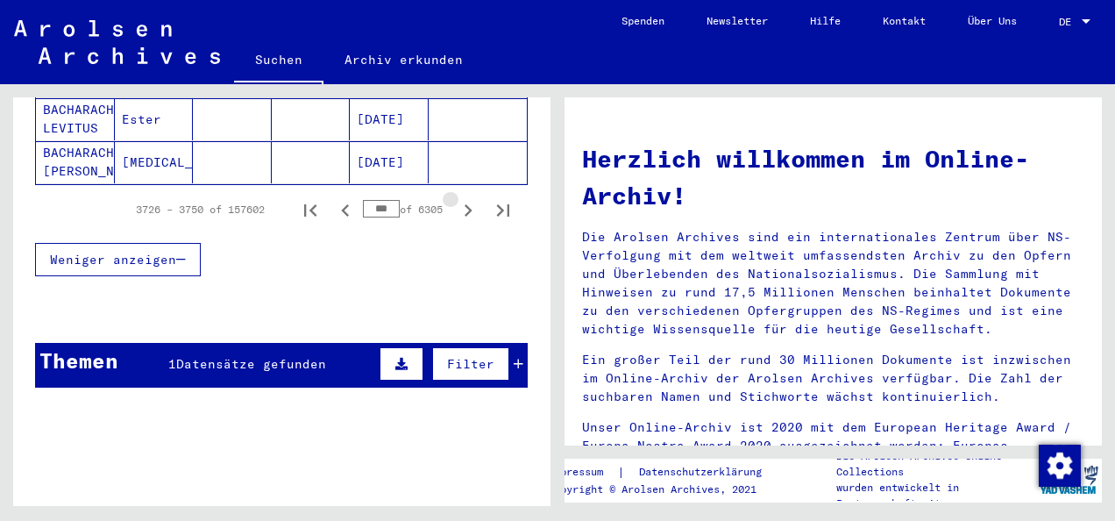
click at [456, 198] on icon "Next page" at bounding box center [468, 210] width 25 height 25
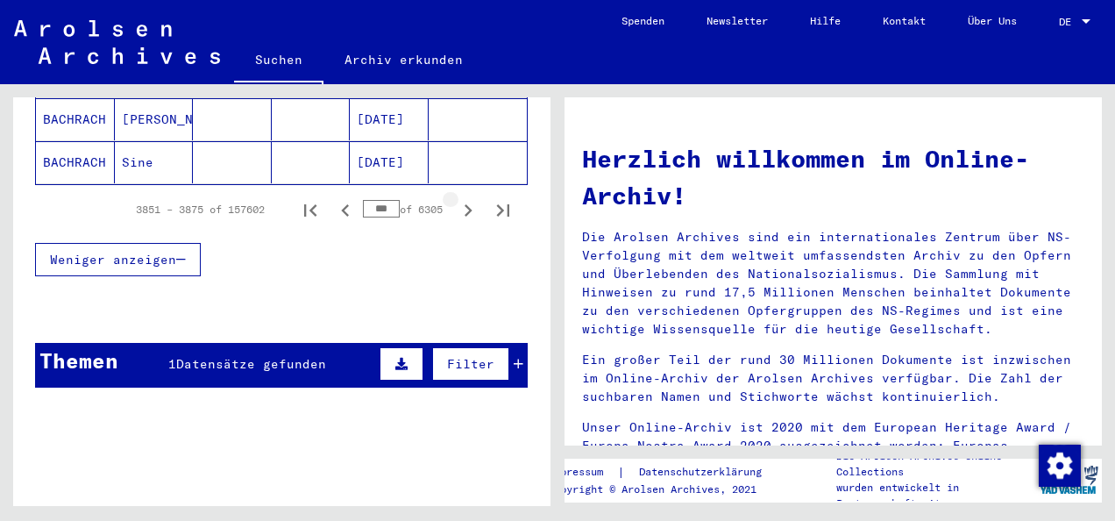
click at [456, 198] on icon "Next page" at bounding box center [468, 210] width 25 height 25
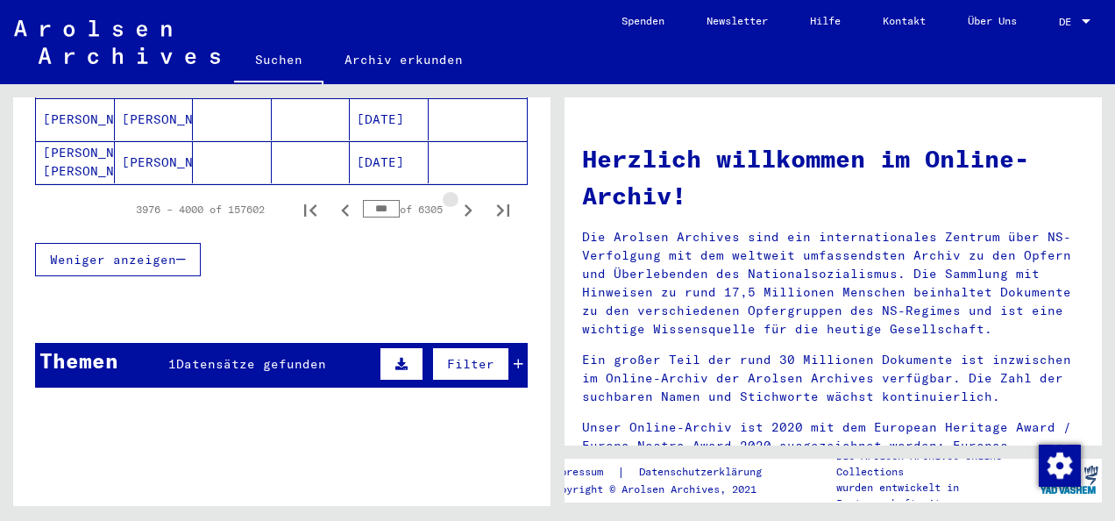
click at [456, 198] on icon "Next page" at bounding box center [468, 210] width 25 height 25
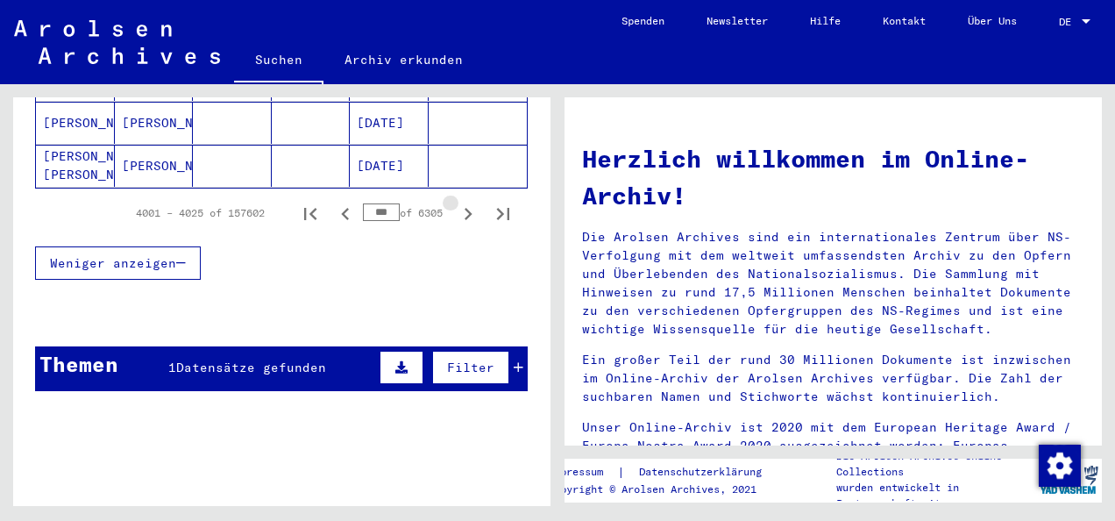
scroll to position [1314, 0]
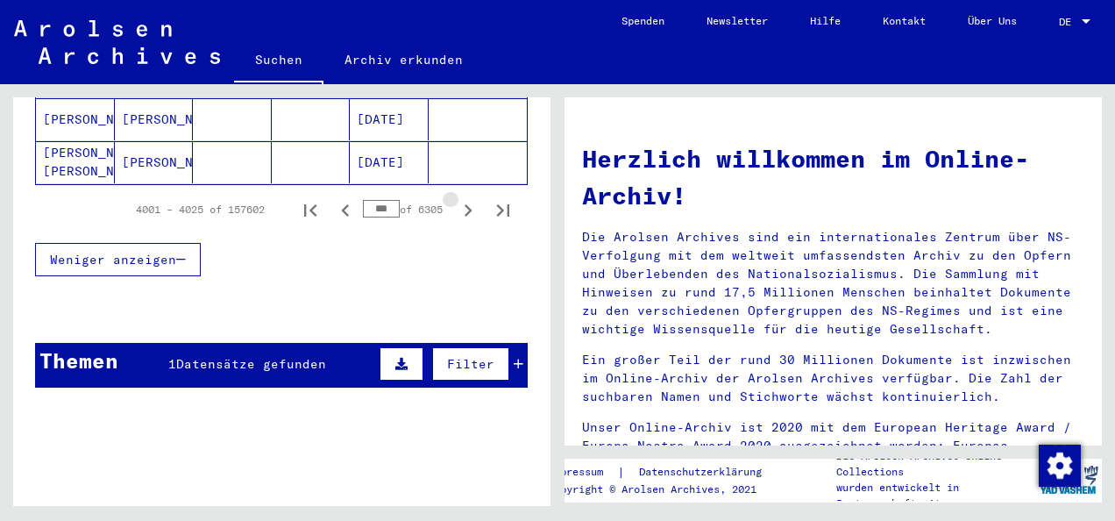
click at [456, 198] on icon "Next page" at bounding box center [468, 210] width 25 height 25
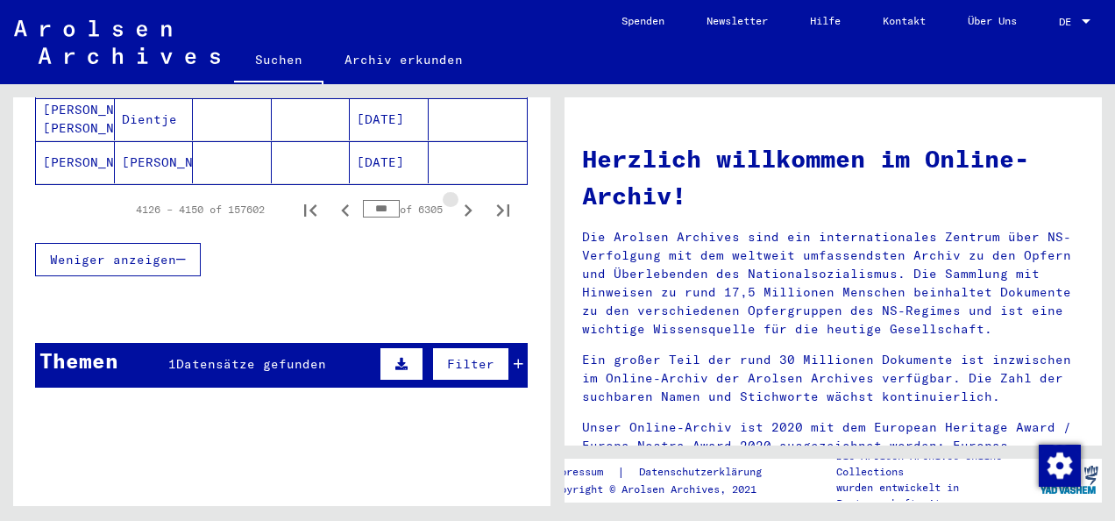
click at [456, 198] on icon "Next page" at bounding box center [468, 210] width 25 height 25
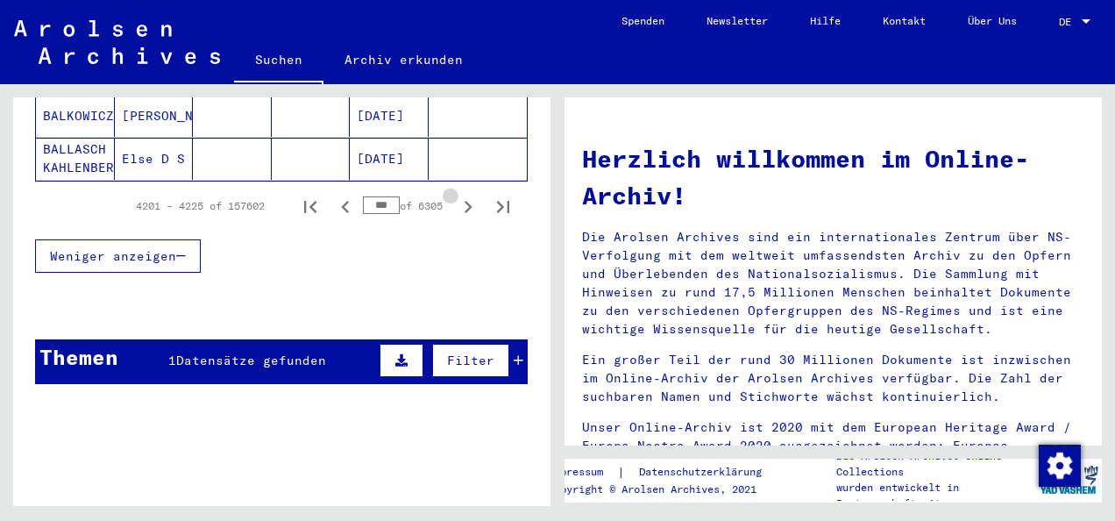
click at [456, 195] on icon "Next page" at bounding box center [468, 207] width 25 height 25
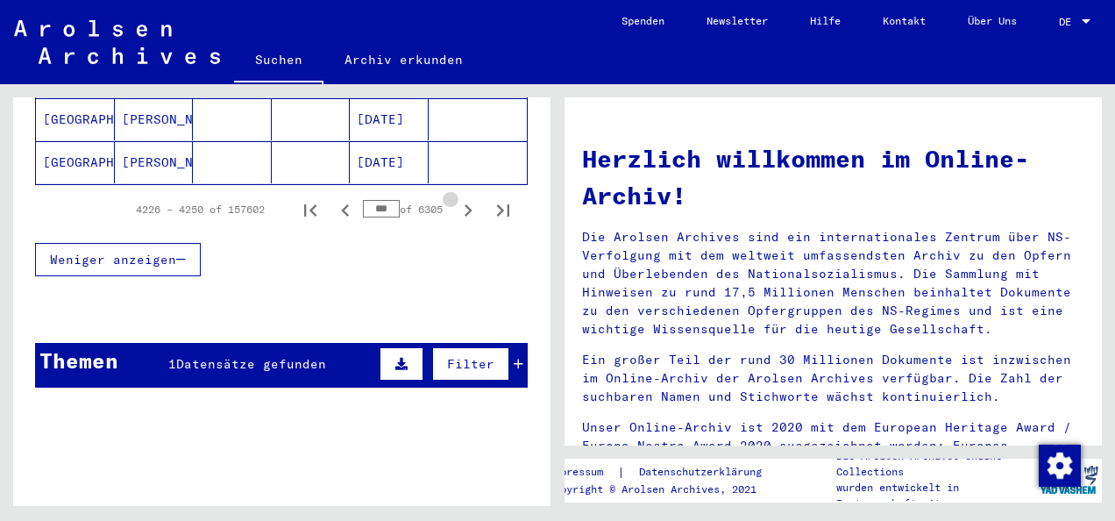
click at [456, 198] on icon "Next page" at bounding box center [468, 210] width 25 height 25
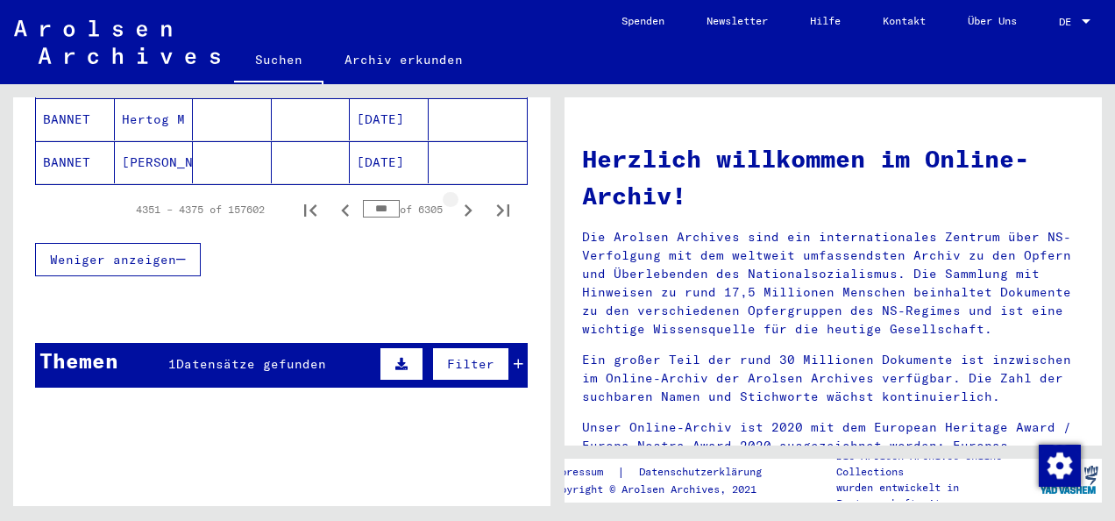
click at [456, 198] on icon "Next page" at bounding box center [468, 210] width 25 height 25
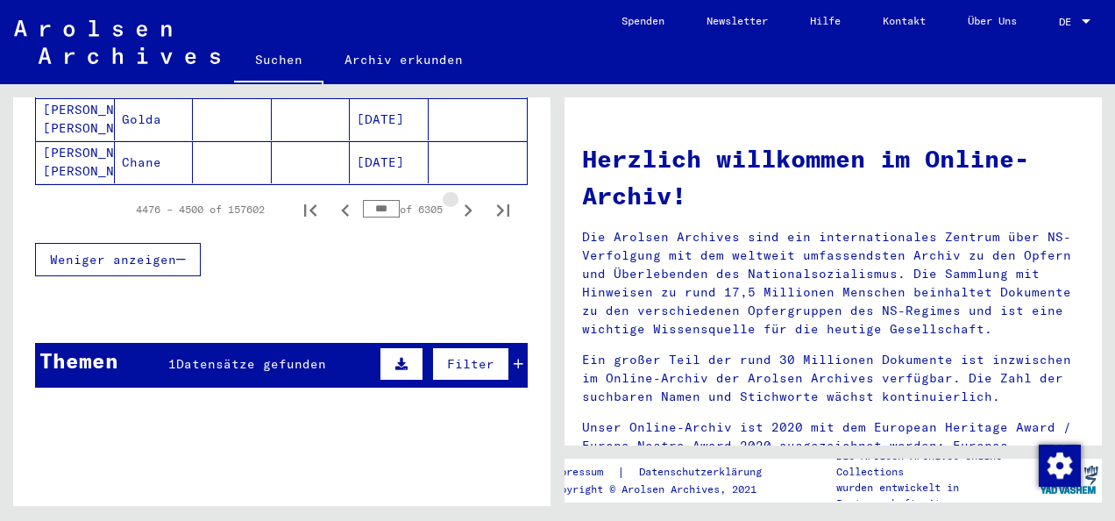
click at [456, 198] on icon "Next page" at bounding box center [468, 210] width 25 height 25
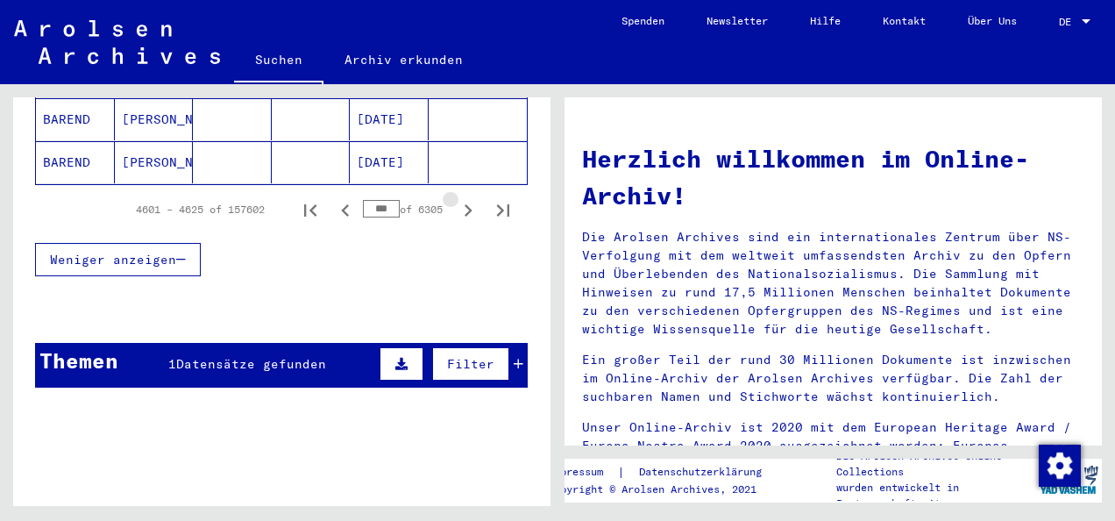
click at [456, 198] on icon "Next page" at bounding box center [468, 210] width 25 height 25
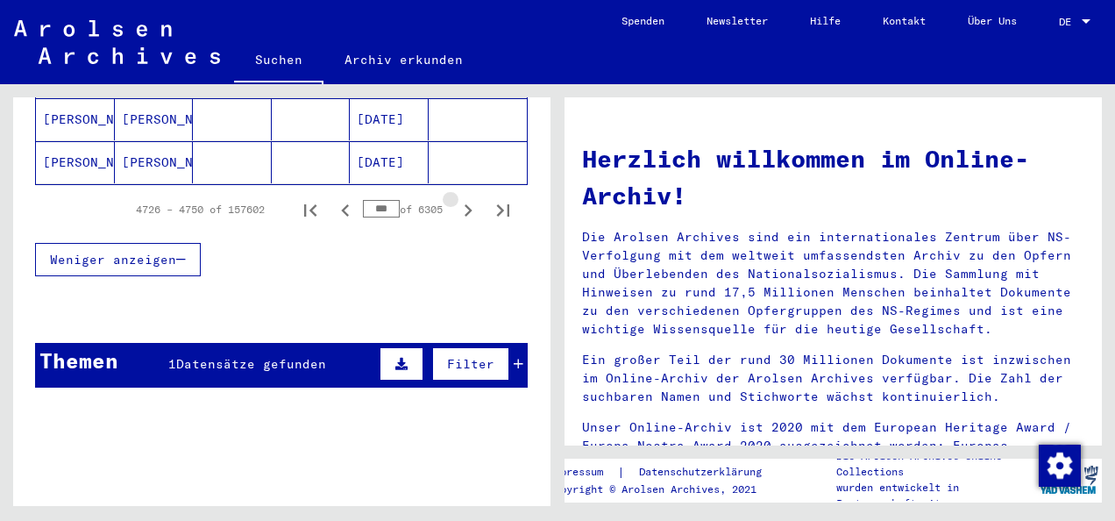
click at [456, 198] on icon "Next page" at bounding box center [468, 210] width 25 height 25
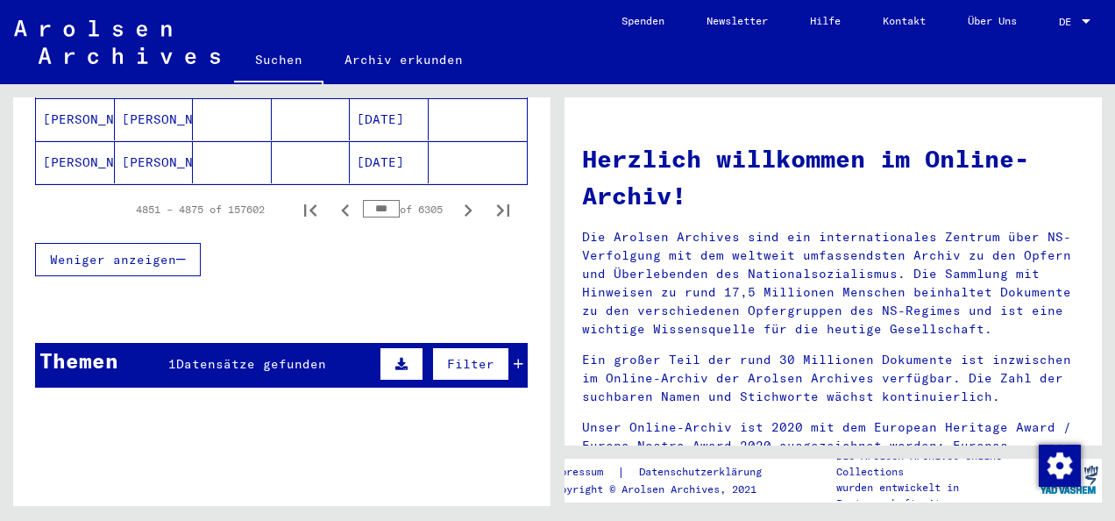
click at [456, 198] on icon "Next page" at bounding box center [468, 210] width 25 height 25
click at [376, 200] on input "***" at bounding box center [381, 209] width 37 height 18
type input "*"
click at [456, 198] on icon "Next page" at bounding box center [468, 210] width 25 height 25
click at [379, 200] on input "***" at bounding box center [381, 209] width 37 height 18
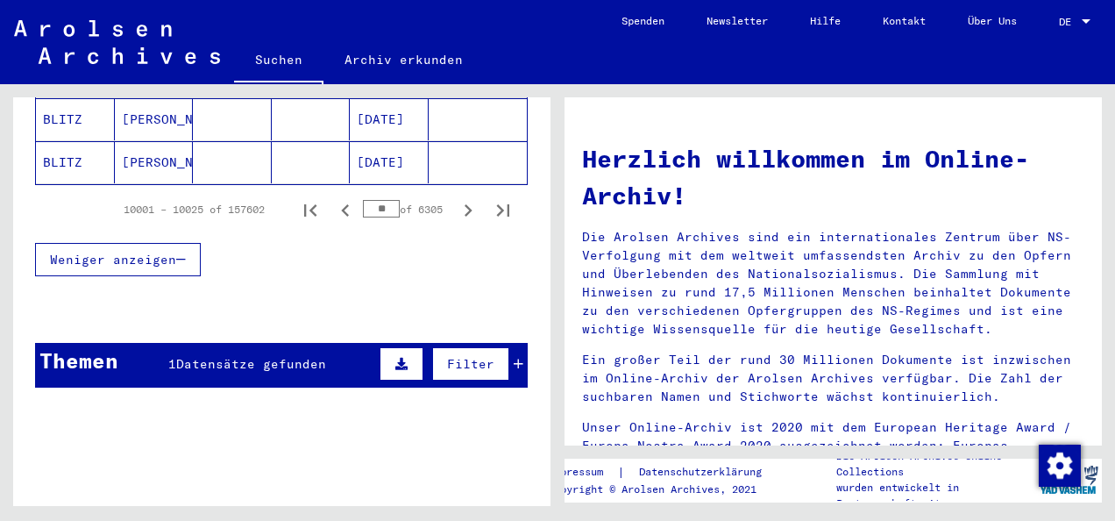
type input "*"
click at [456, 198] on icon "Next page" at bounding box center [468, 210] width 25 height 25
click at [373, 200] on input "***" at bounding box center [381, 209] width 37 height 18
type input "*"
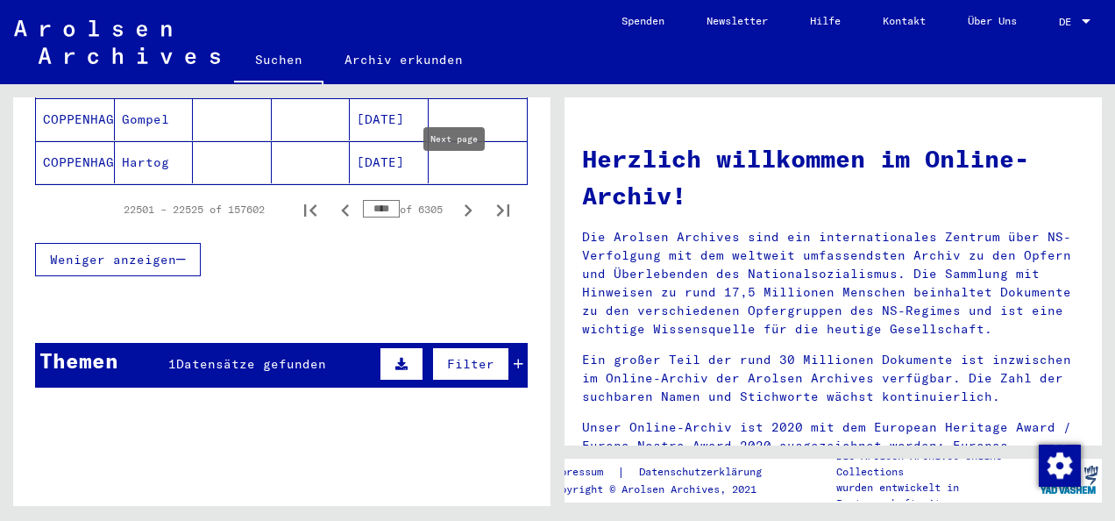
click at [456, 198] on icon "Next page" at bounding box center [468, 210] width 25 height 25
click at [377, 200] on input "****" at bounding box center [381, 209] width 37 height 18
type input "*"
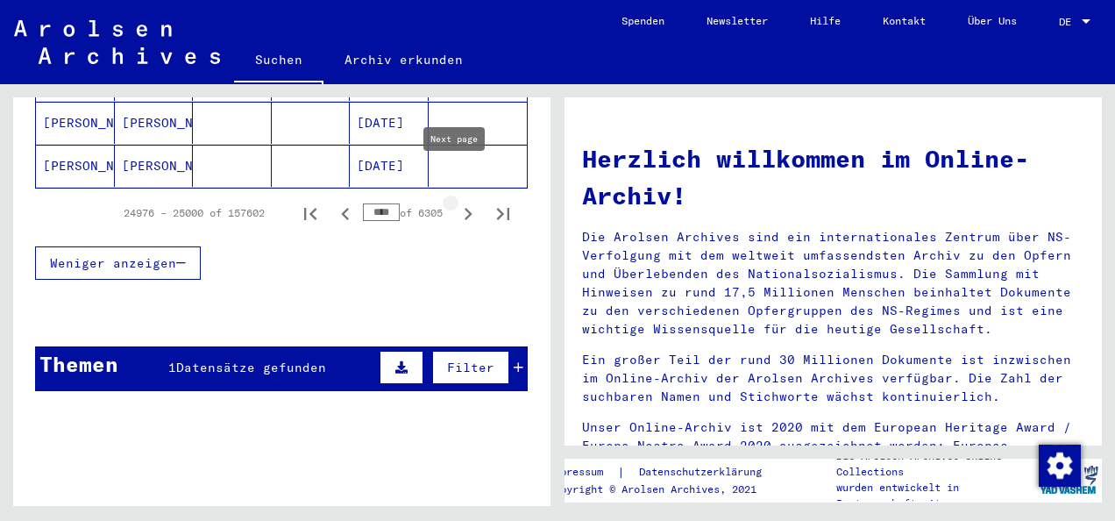
scroll to position [1314, 0]
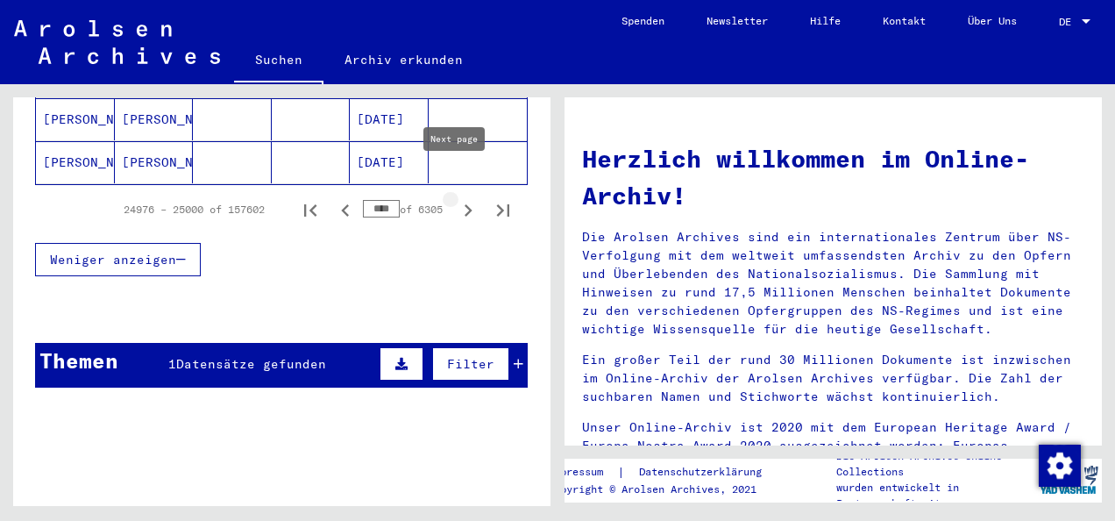
click at [456, 198] on icon "Next page" at bounding box center [468, 210] width 25 height 25
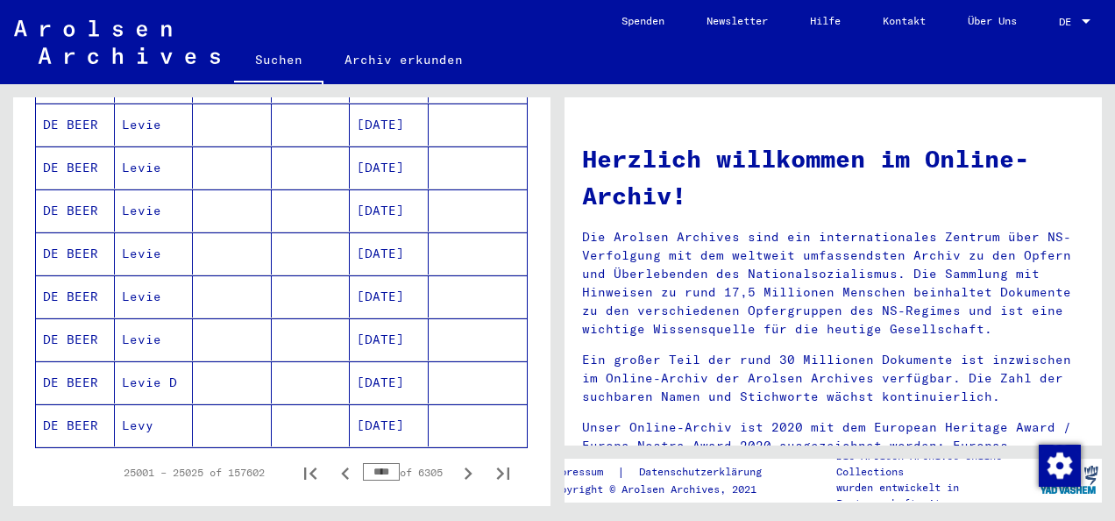
scroll to position [1310, 0]
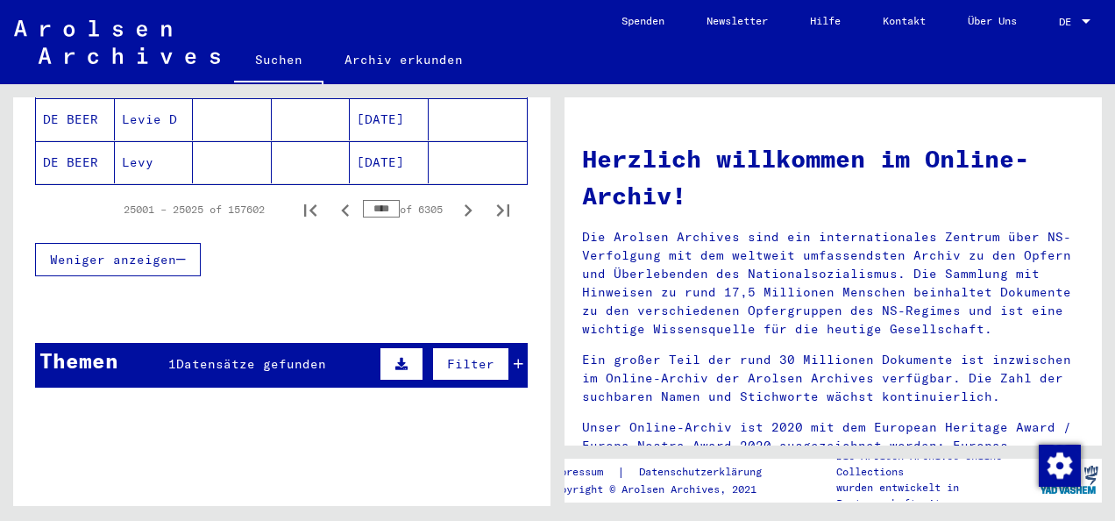
click at [378, 200] on input "****" at bounding box center [381, 209] width 37 height 18
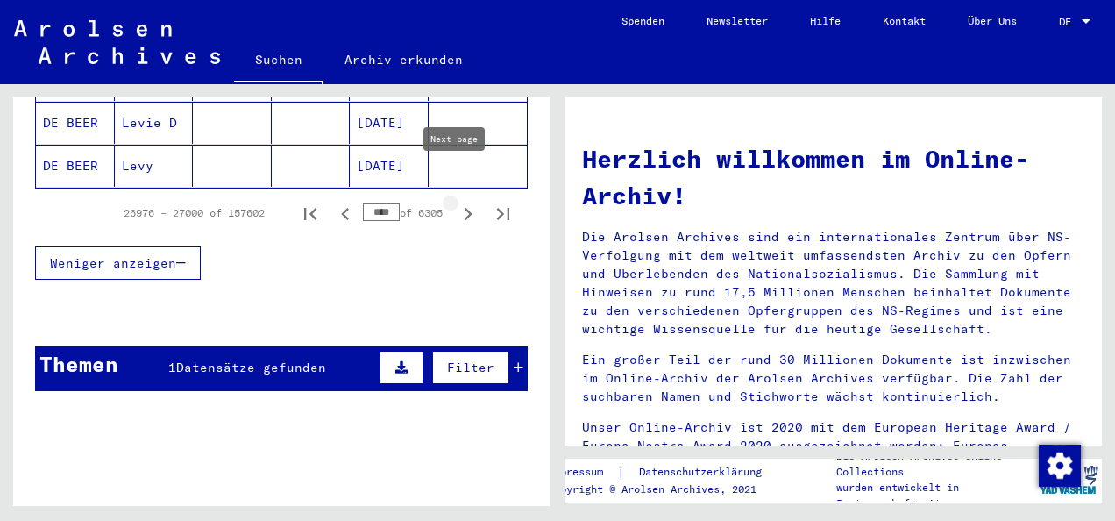
click at [465, 208] on icon "Next page" at bounding box center [469, 214] width 8 height 12
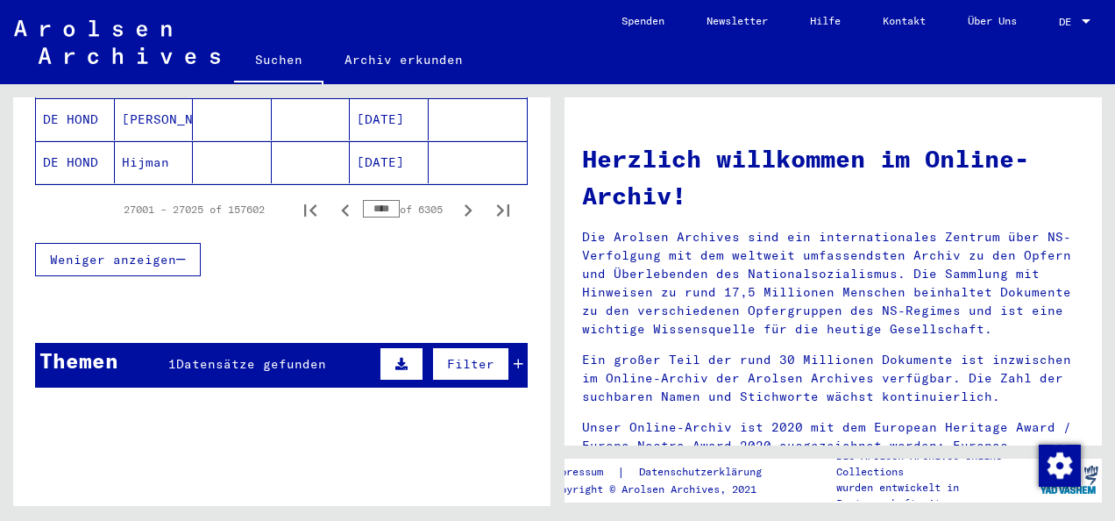
click at [376, 200] on input "****" at bounding box center [381, 209] width 37 height 18
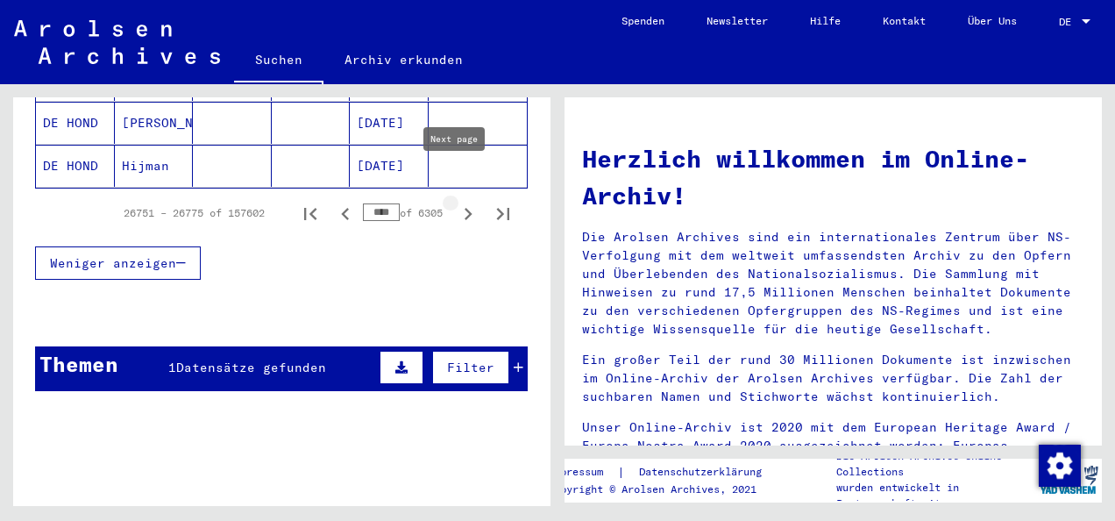
click at [456, 202] on icon "Next page" at bounding box center [468, 214] width 25 height 25
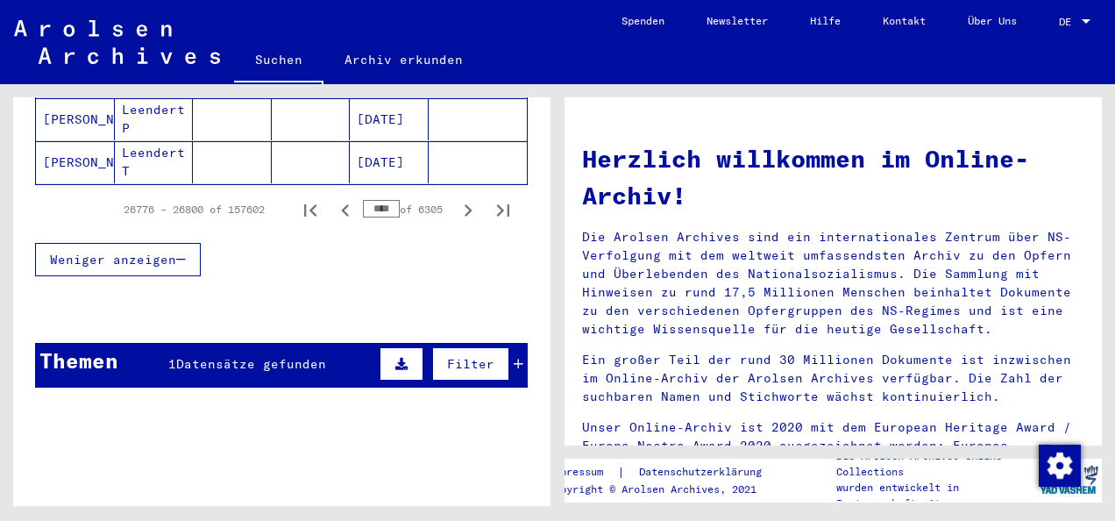
click at [456, 198] on icon "Next page" at bounding box center [468, 210] width 25 height 25
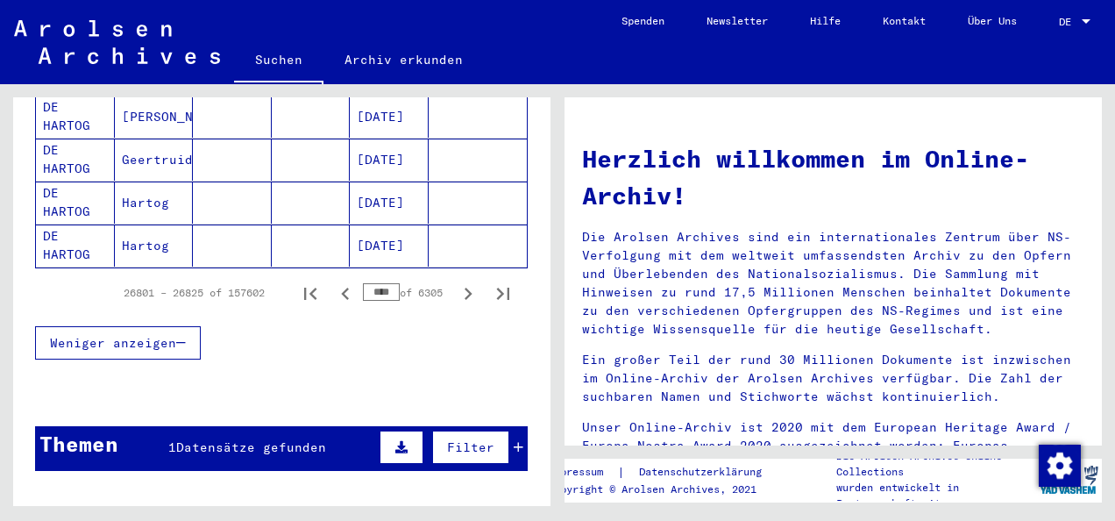
scroll to position [1310, 0]
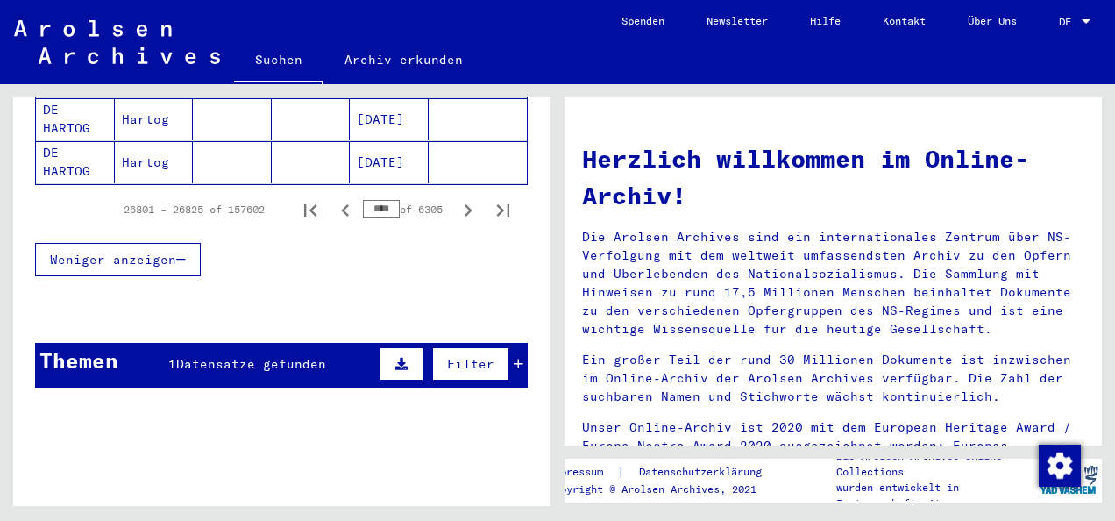
click at [380, 200] on input "****" at bounding box center [381, 209] width 37 height 18
click at [456, 198] on icon "Next page" at bounding box center [468, 210] width 25 height 25
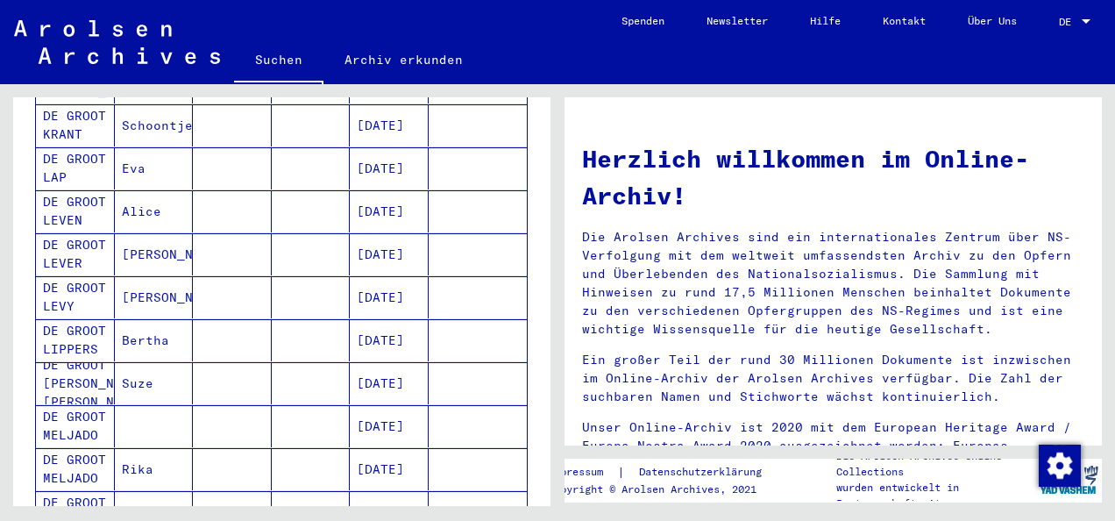
scroll to position [1227, 0]
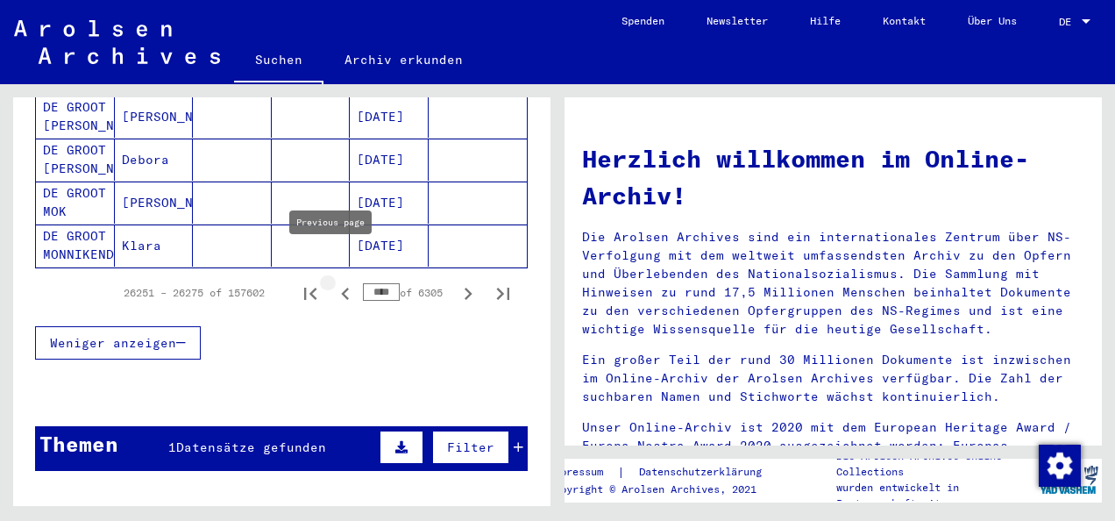
click at [341, 287] on icon "Previous page" at bounding box center [345, 293] width 8 height 12
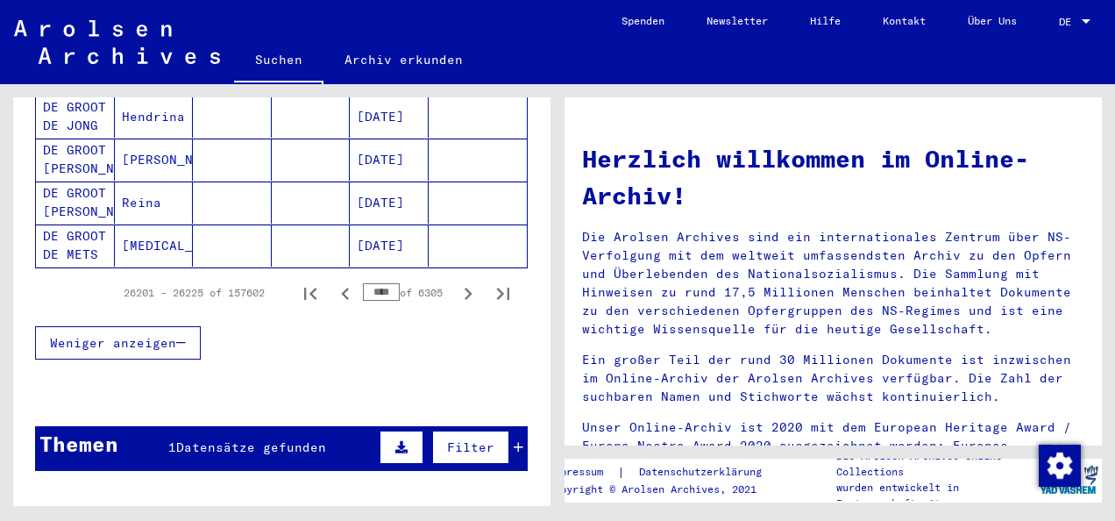
click at [341, 287] on icon "Previous page" at bounding box center [345, 293] width 8 height 12
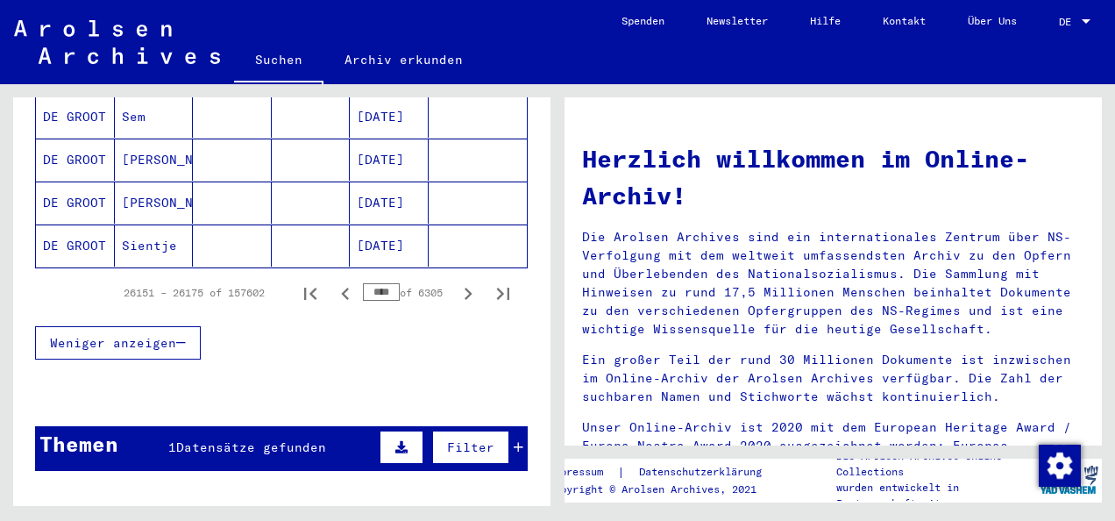
click at [341, 287] on icon "Previous page" at bounding box center [345, 293] width 8 height 12
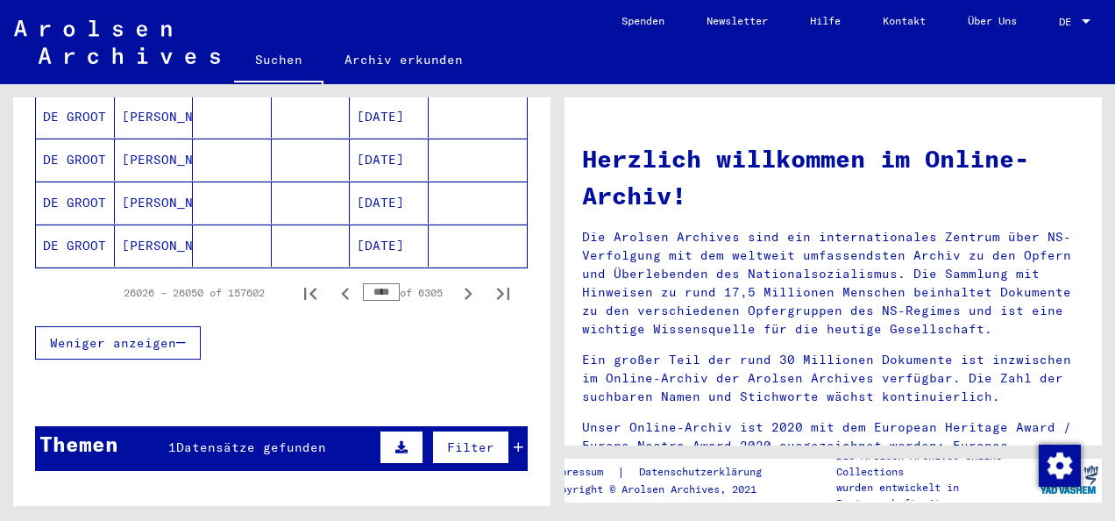
click at [341, 287] on icon "Previous page" at bounding box center [345, 293] width 8 height 12
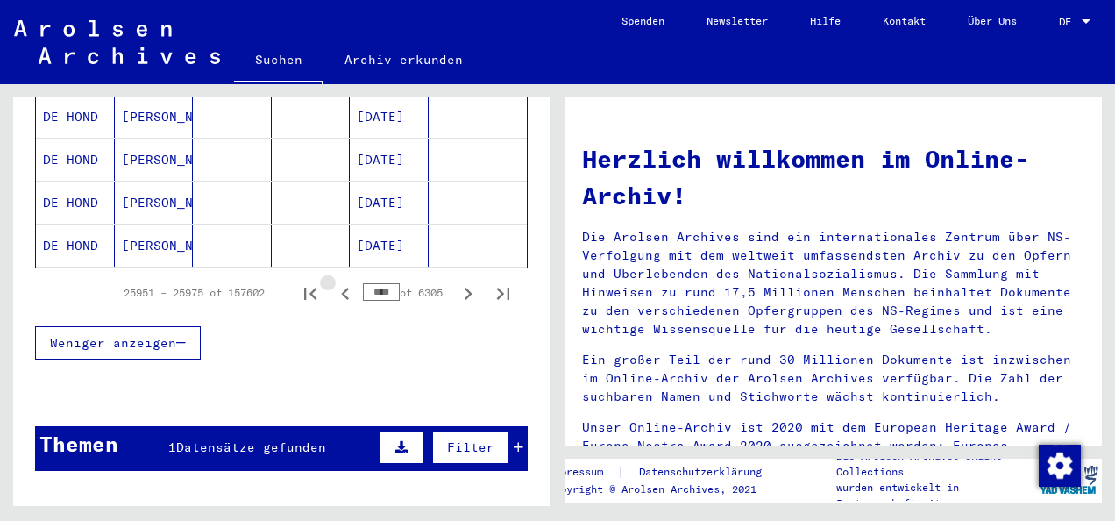
type input "****"
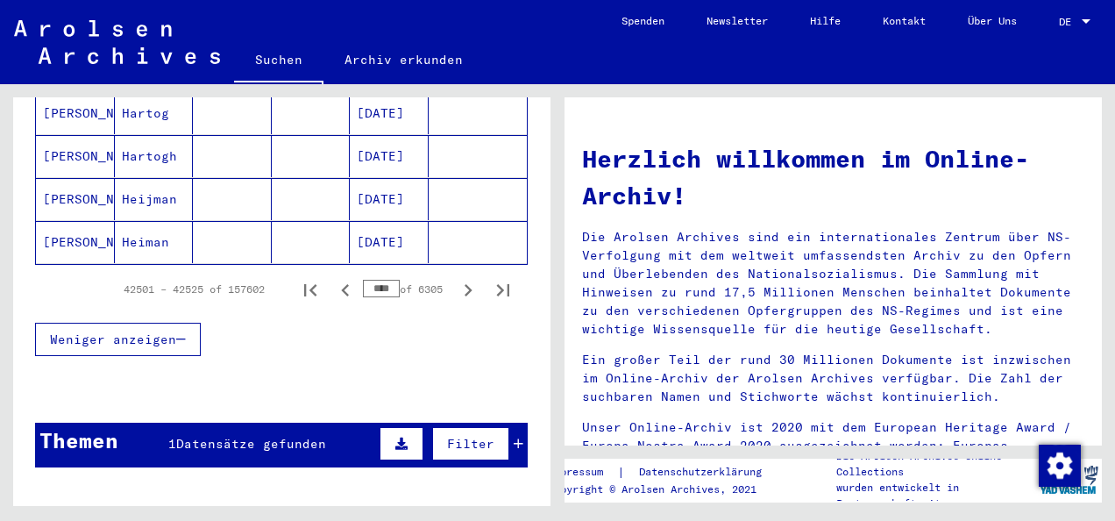
scroll to position [1227, 0]
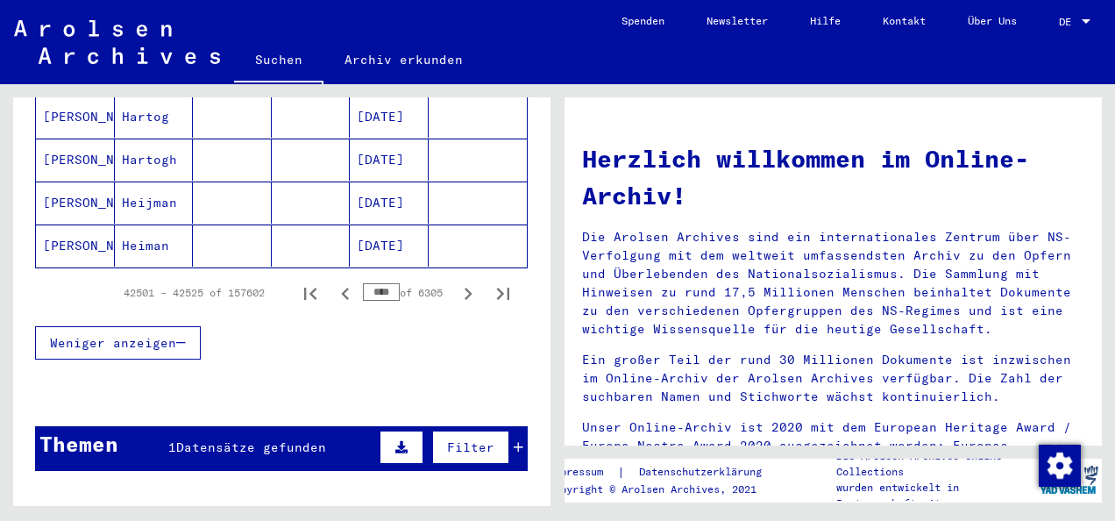
click at [365, 283] on input "****" at bounding box center [381, 292] width 37 height 18
click at [456, 281] on icon "Next page" at bounding box center [468, 293] width 25 height 25
click at [367, 283] on input "****" at bounding box center [381, 292] width 37 height 18
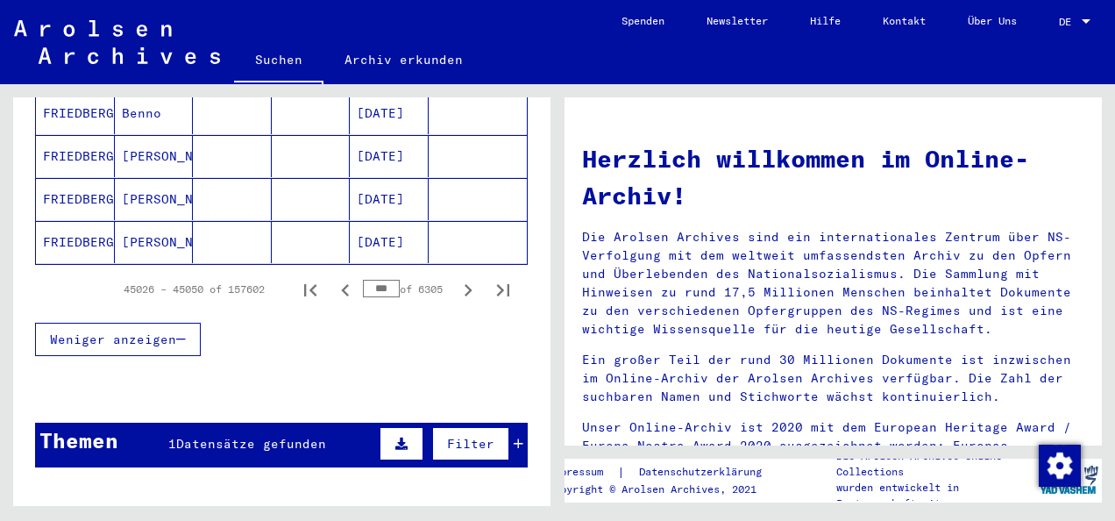
scroll to position [1227, 0]
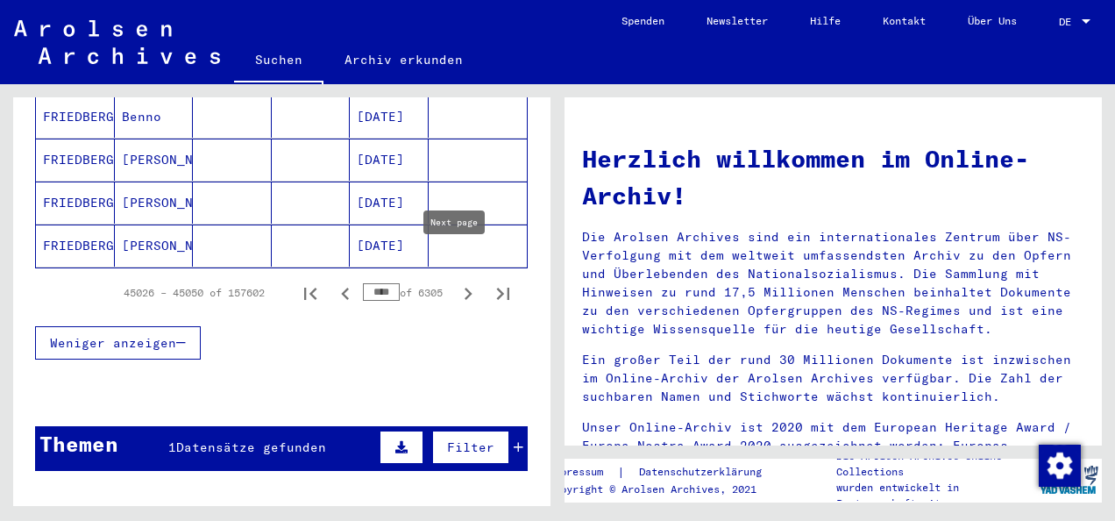
click at [456, 281] on icon "Next page" at bounding box center [468, 293] width 25 height 25
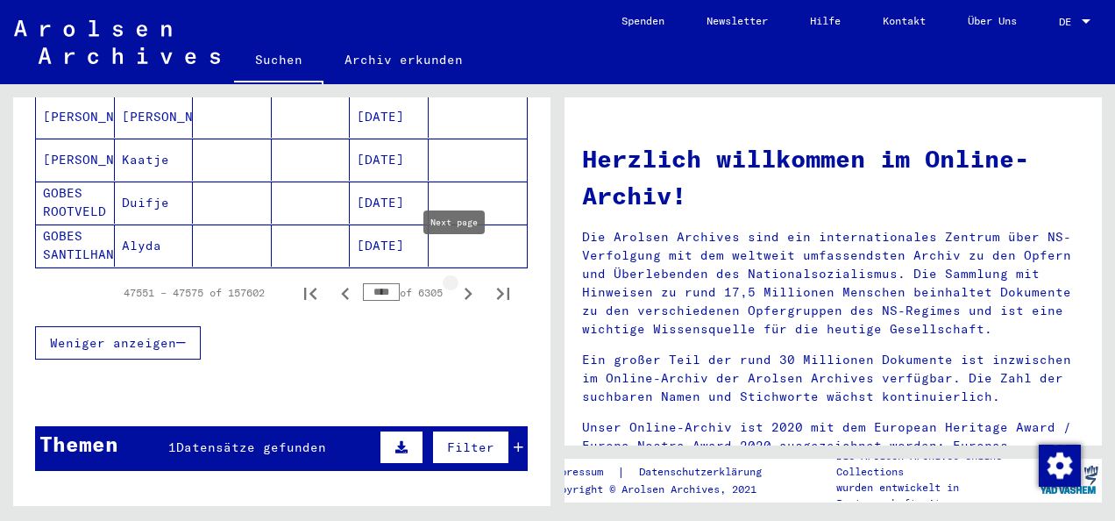
click at [465, 287] on icon "Next page" at bounding box center [469, 293] width 8 height 12
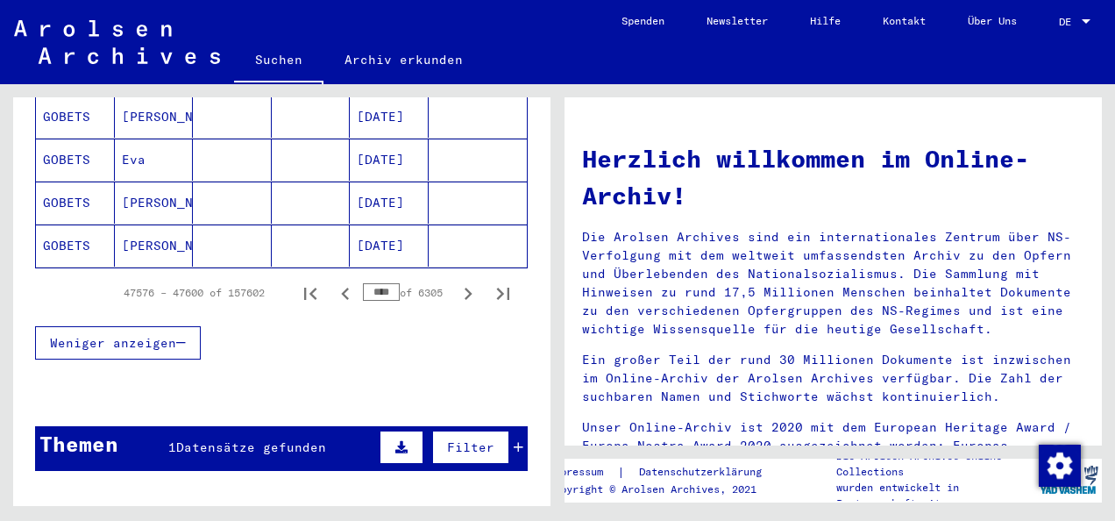
click at [465, 287] on icon "Next page" at bounding box center [469, 293] width 8 height 12
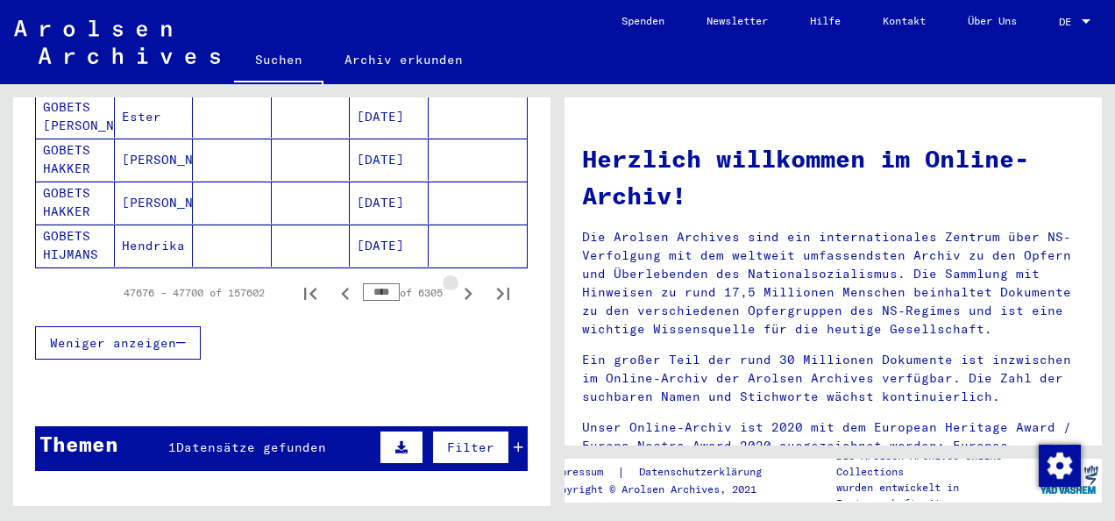
click at [465, 287] on icon "Next page" at bounding box center [469, 293] width 8 height 12
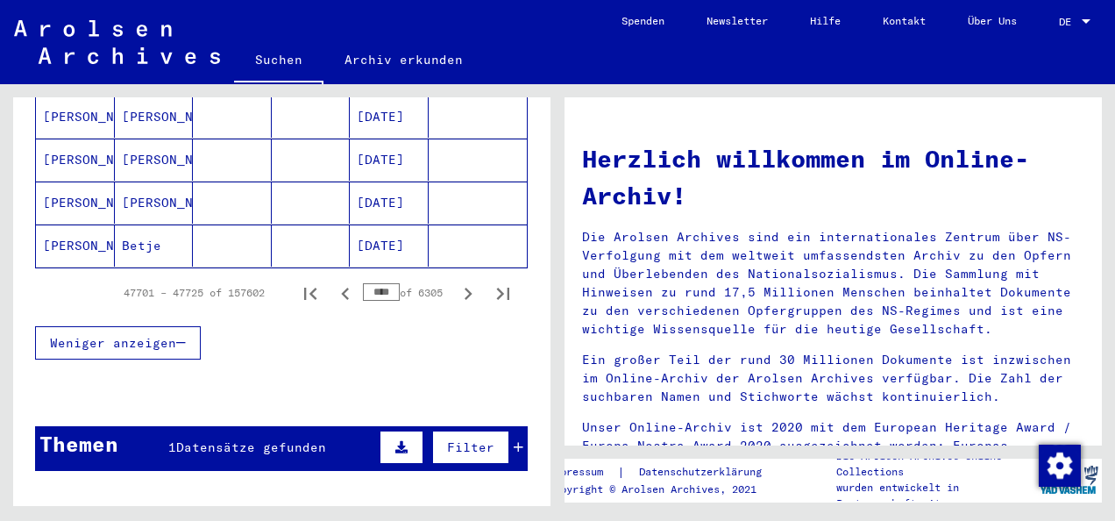
click at [465, 287] on icon "Next page" at bounding box center [469, 293] width 8 height 12
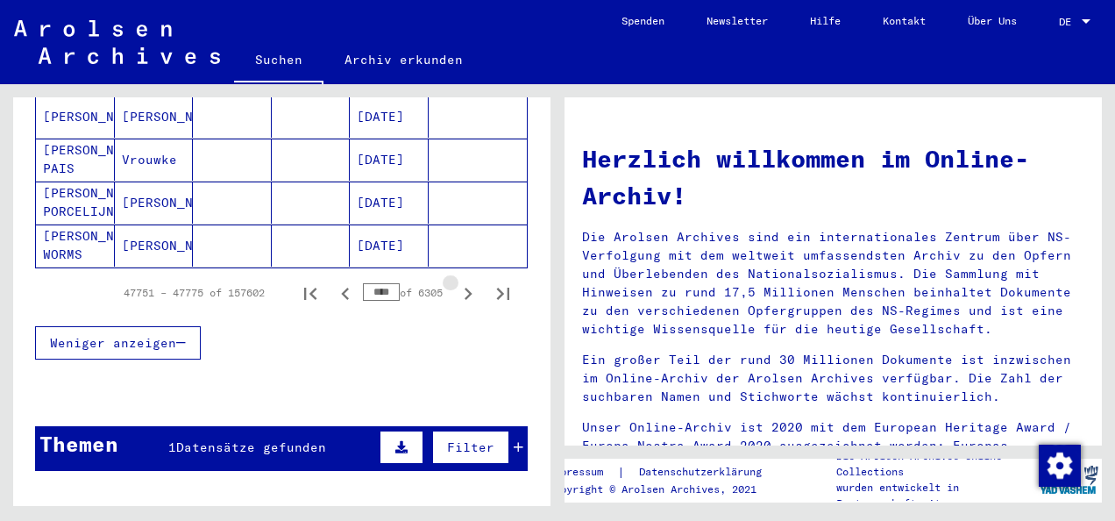
click at [465, 287] on icon "Next page" at bounding box center [469, 293] width 8 height 12
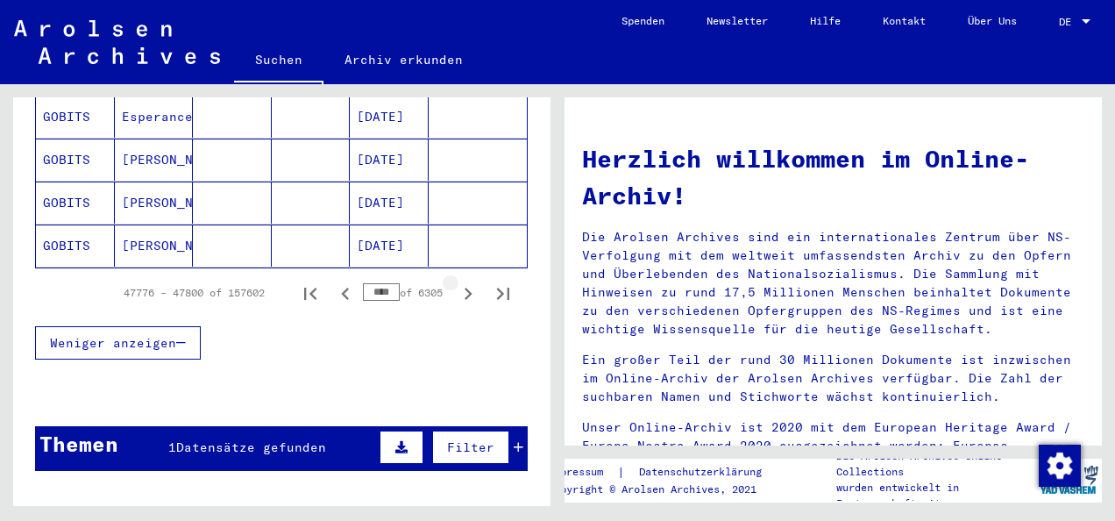
click at [465, 287] on icon "Next page" at bounding box center [469, 293] width 8 height 12
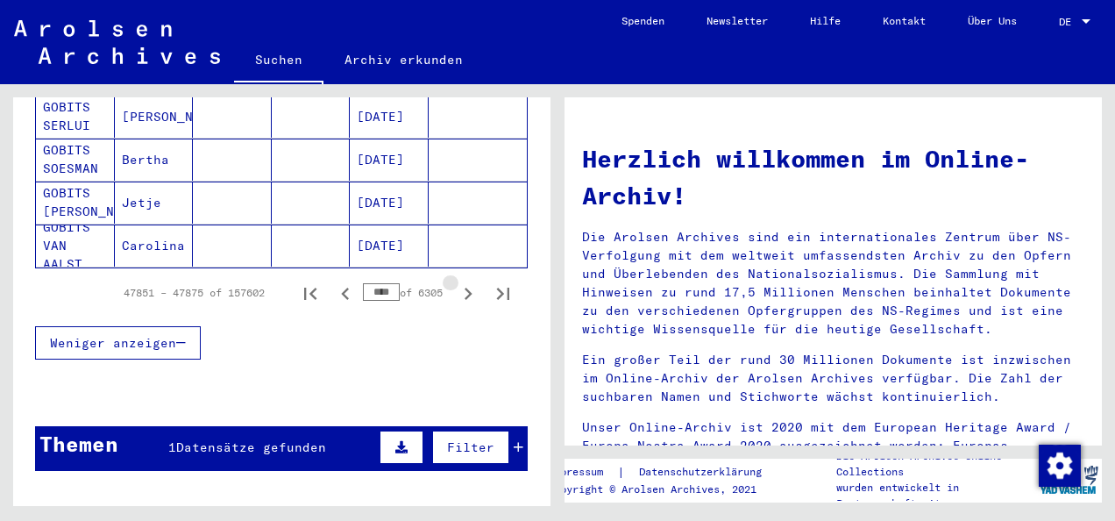
click at [465, 287] on icon "Next page" at bounding box center [469, 293] width 8 height 12
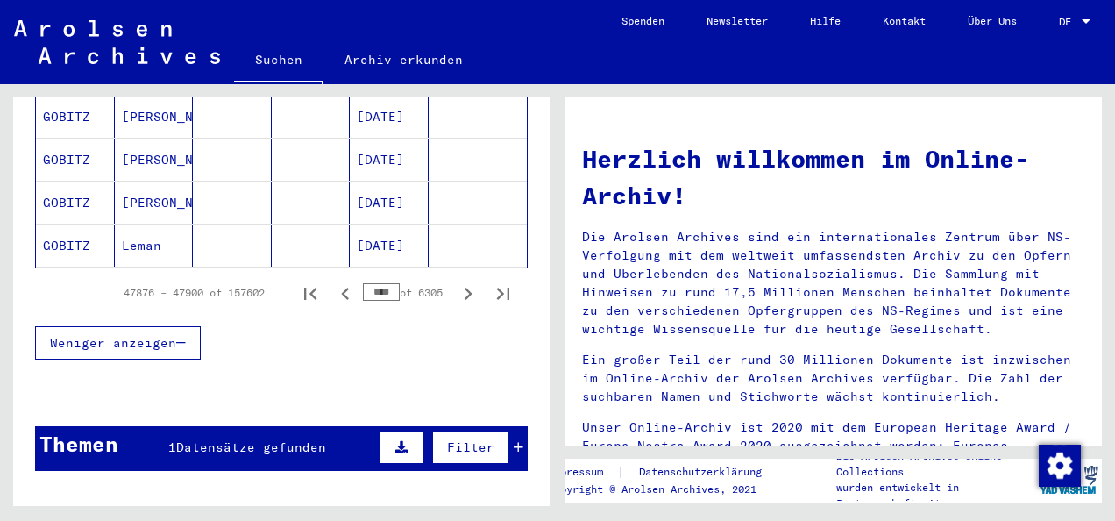
click at [465, 287] on icon "Next page" at bounding box center [469, 293] width 8 height 12
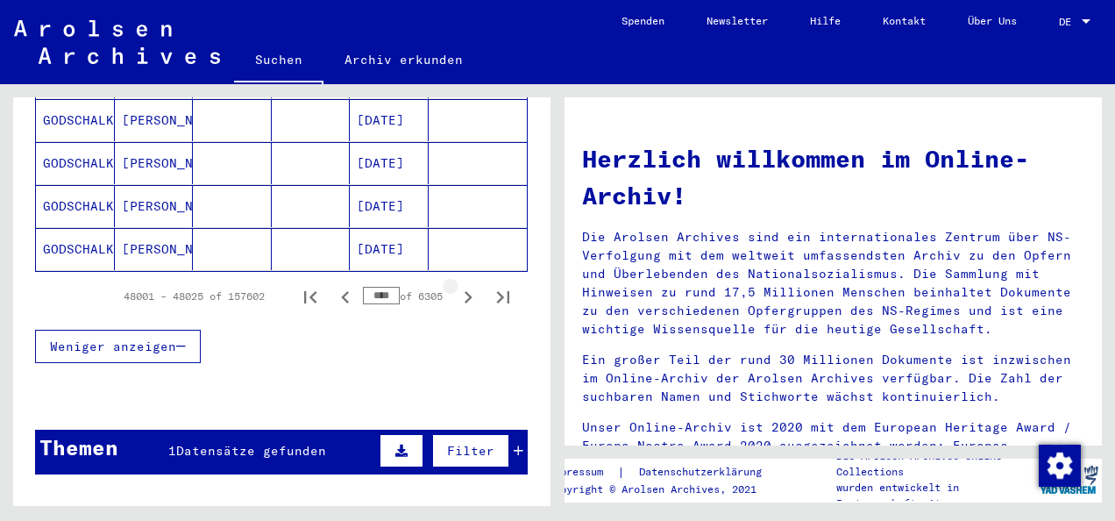
scroll to position [1231, 0]
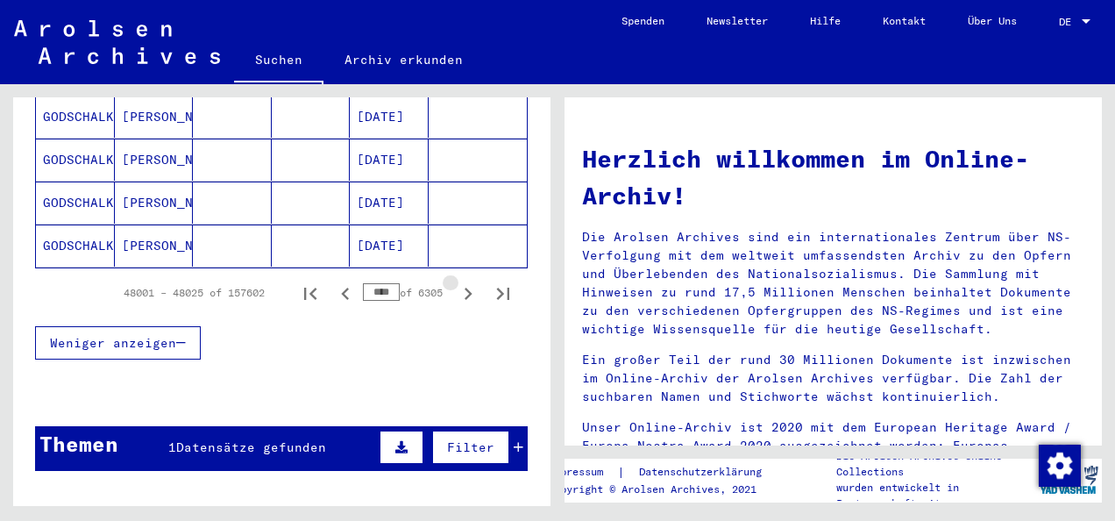
click at [465, 287] on icon "Next page" at bounding box center [469, 293] width 8 height 12
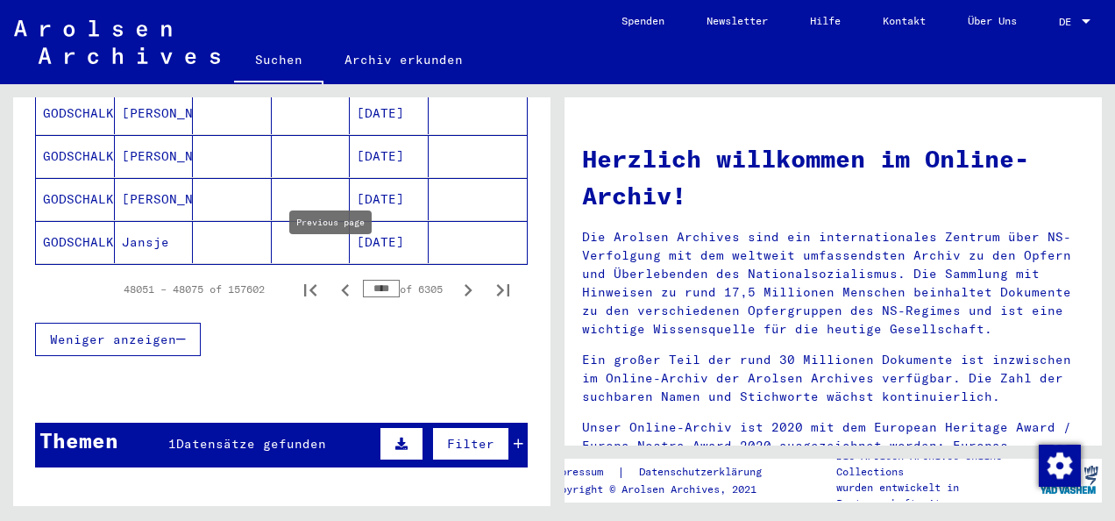
scroll to position [1227, 0]
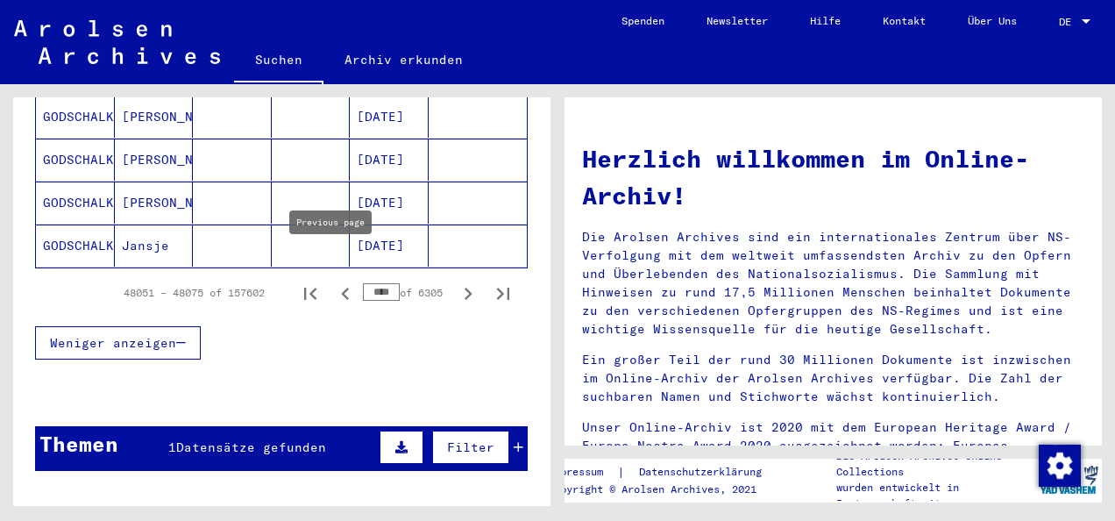
click at [334, 281] on icon "Previous page" at bounding box center [345, 293] width 25 height 25
click at [456, 281] on icon "Next page" at bounding box center [468, 293] width 25 height 25
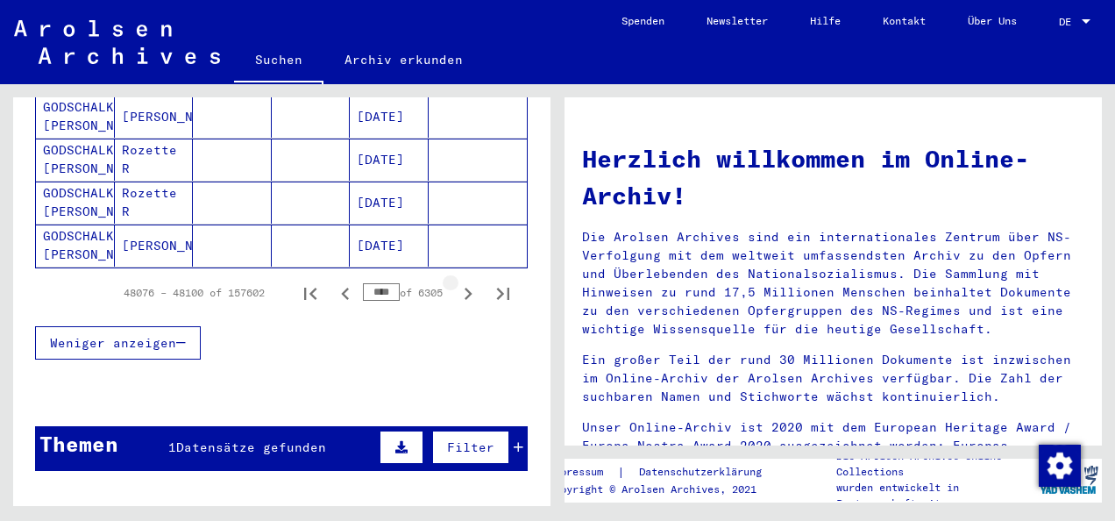
click at [456, 281] on icon "Next page" at bounding box center [468, 293] width 25 height 25
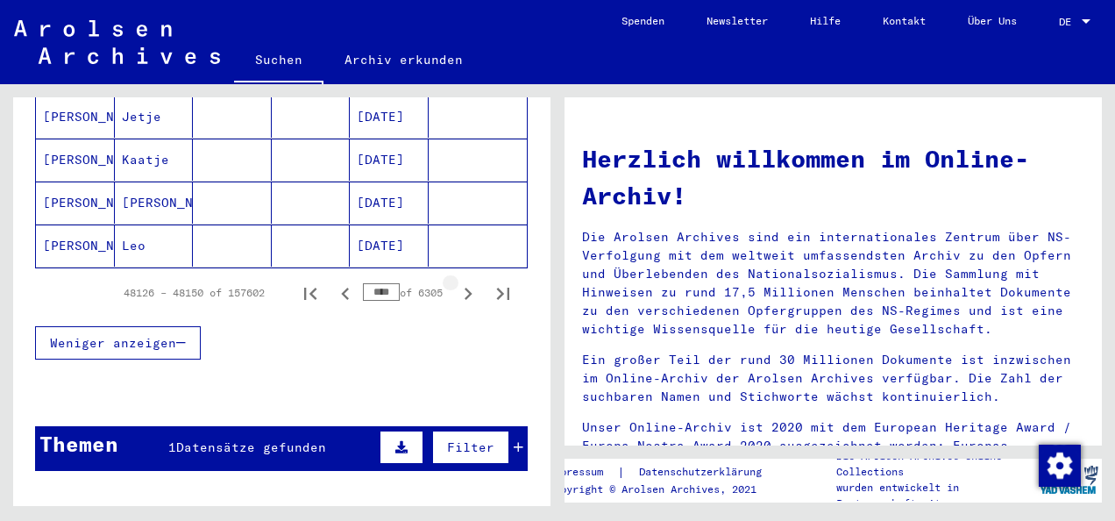
click at [456, 281] on icon "Next page" at bounding box center [468, 293] width 25 height 25
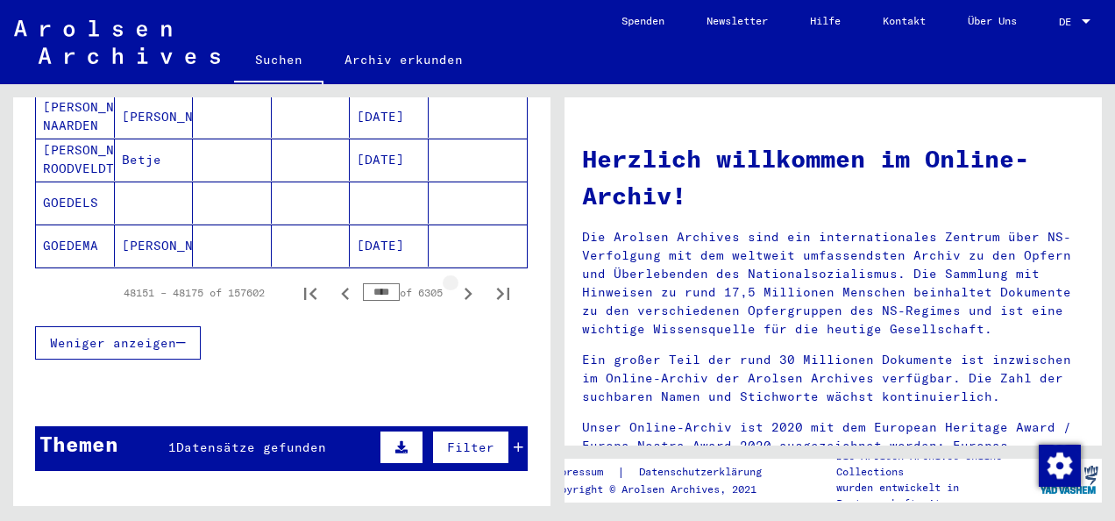
click at [456, 281] on icon "Next page" at bounding box center [468, 293] width 25 height 25
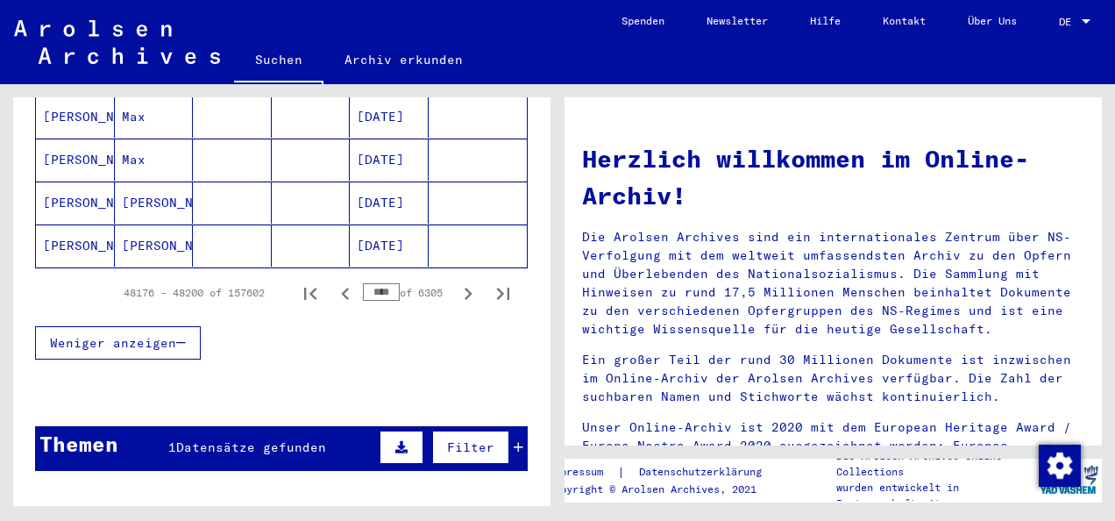
click at [456, 281] on icon "Next page" at bounding box center [468, 293] width 25 height 25
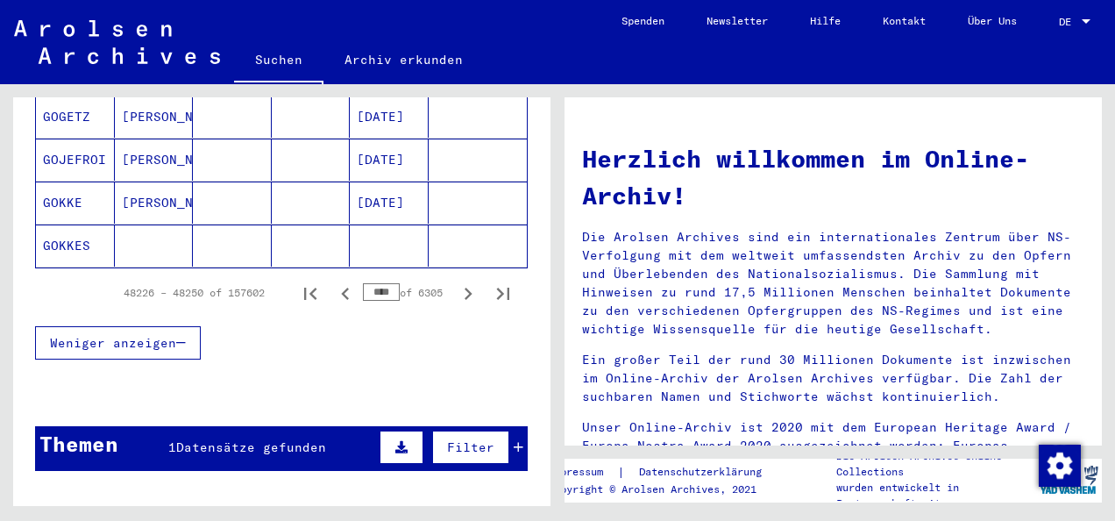
click at [456, 281] on icon "Next page" at bounding box center [468, 293] width 25 height 25
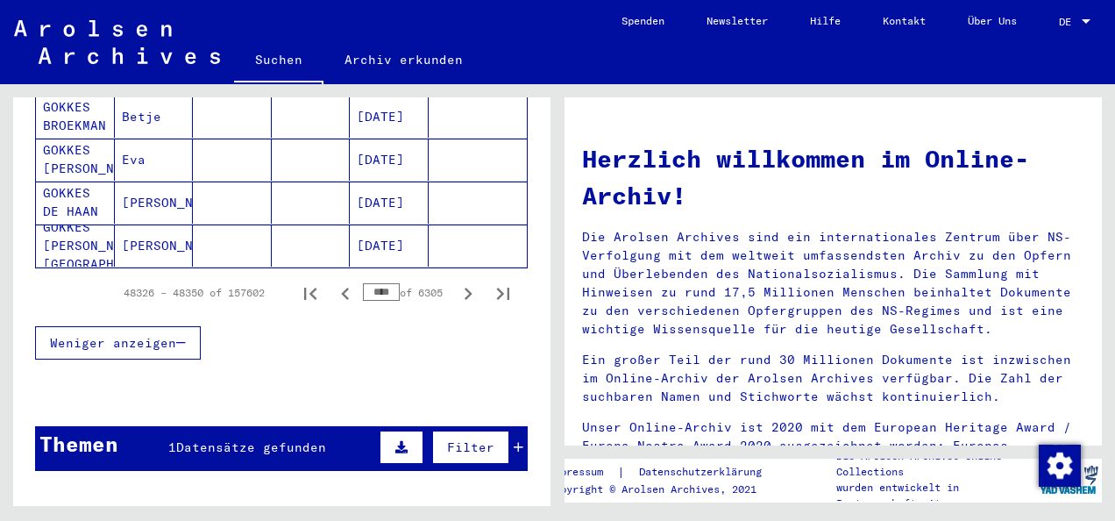
click at [456, 281] on icon "Next page" at bounding box center [468, 293] width 25 height 25
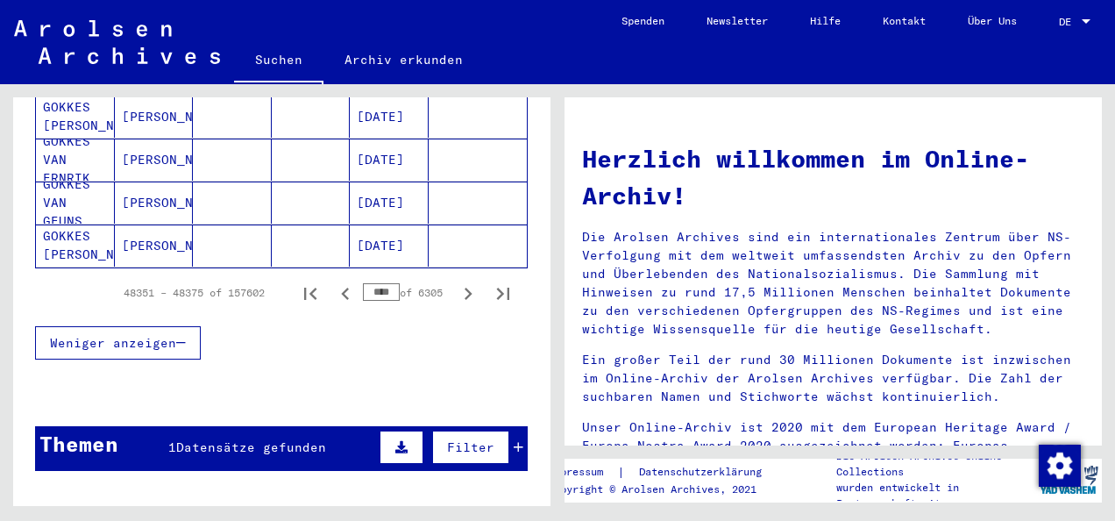
click at [456, 281] on icon "Next page" at bounding box center [468, 293] width 25 height 25
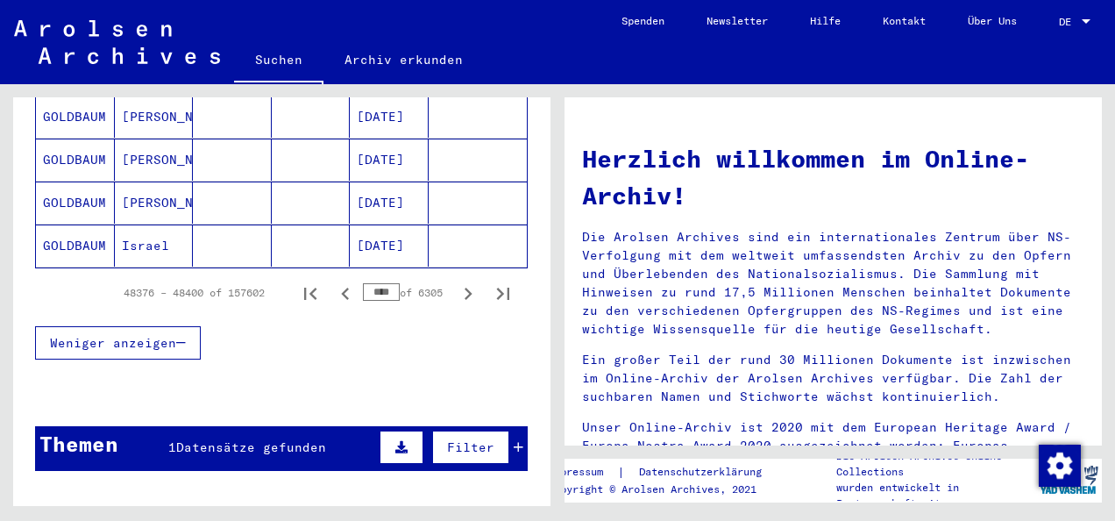
click at [456, 281] on icon "Next page" at bounding box center [468, 293] width 25 height 25
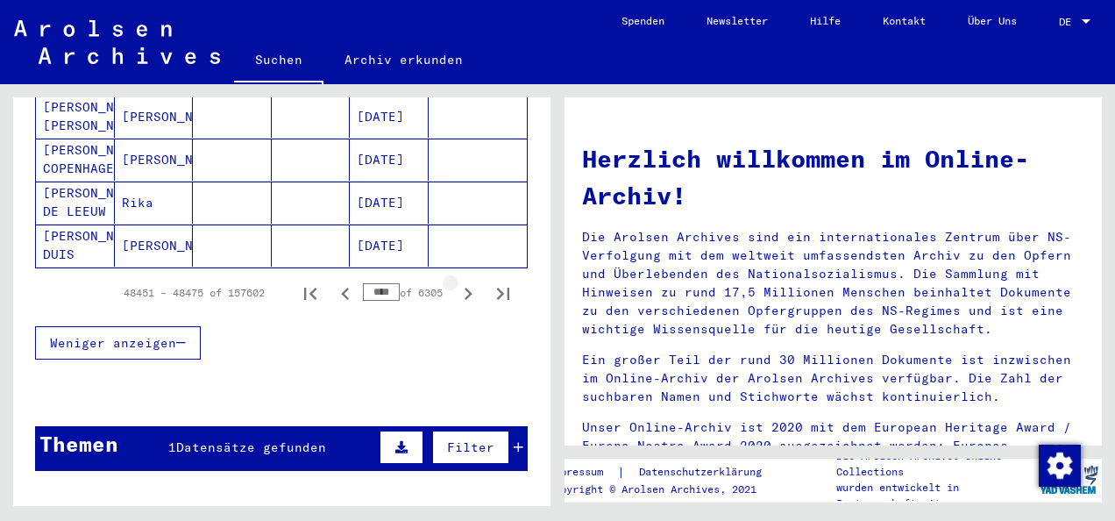
click at [456, 281] on icon "Next page" at bounding box center [468, 293] width 25 height 25
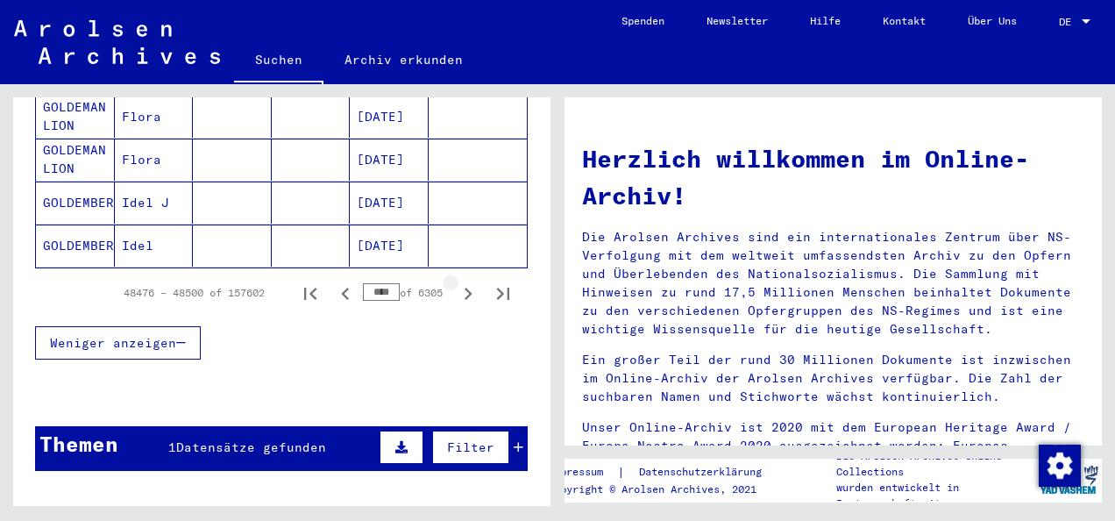
click at [456, 281] on icon "Next page" at bounding box center [468, 293] width 25 height 25
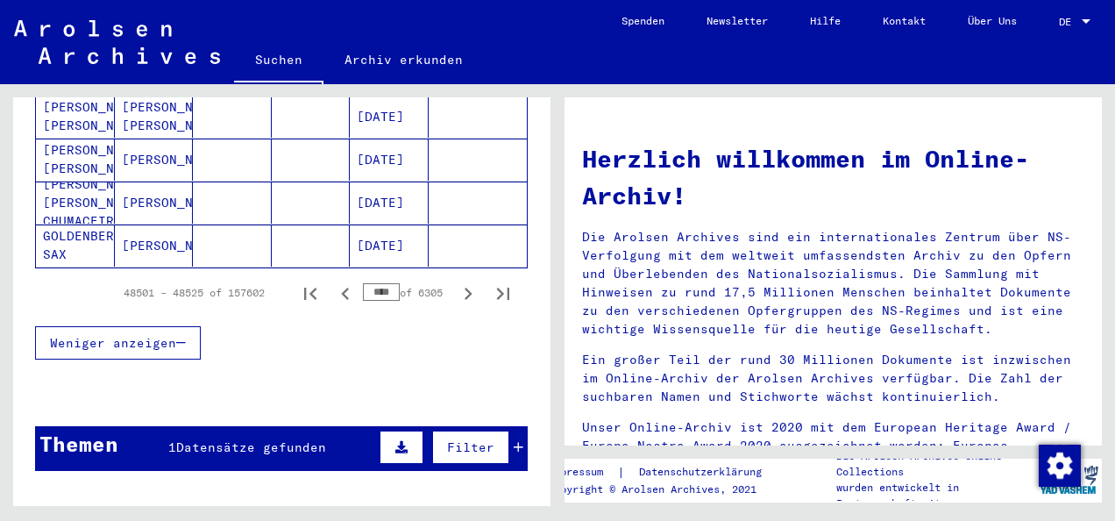
click at [456, 281] on icon "Next page" at bounding box center [468, 293] width 25 height 25
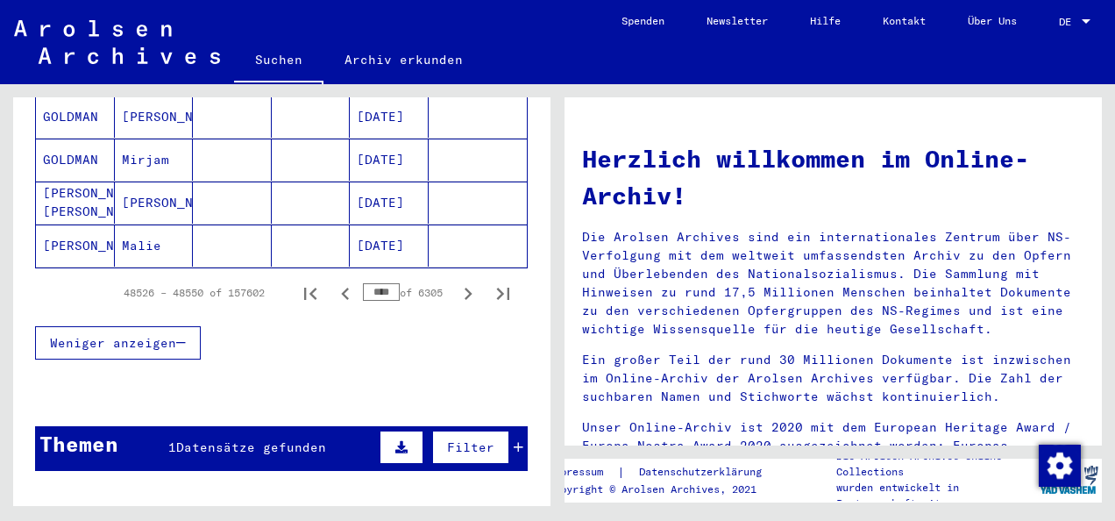
click at [456, 281] on icon "Next page" at bounding box center [468, 293] width 25 height 25
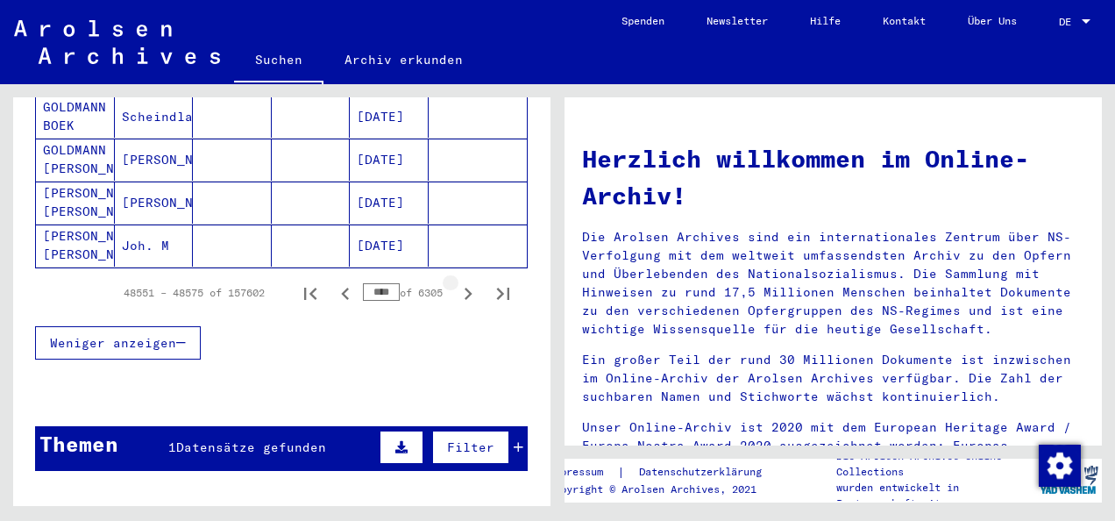
click at [456, 281] on icon "Next page" at bounding box center [468, 293] width 25 height 25
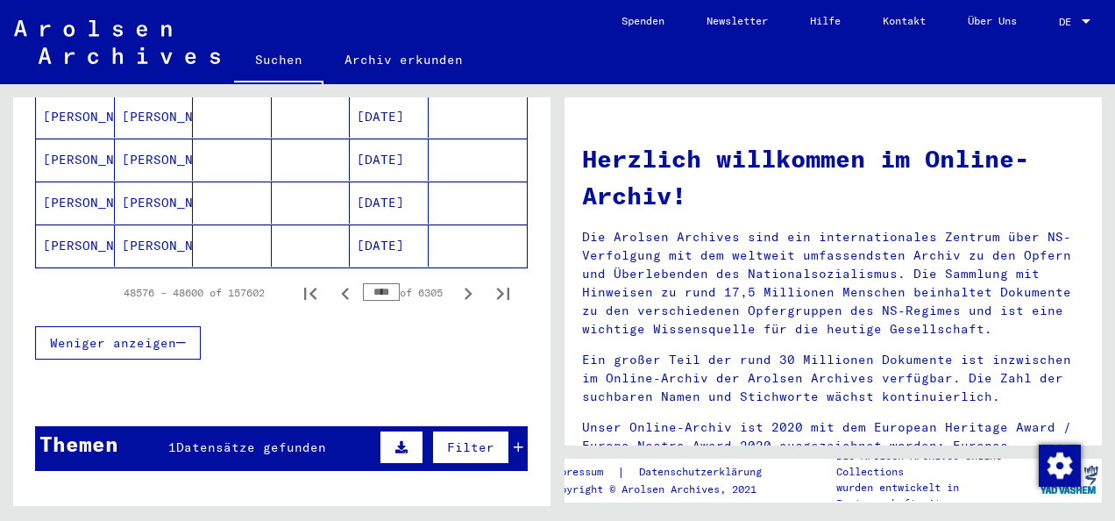
click at [456, 281] on icon "Next page" at bounding box center [468, 293] width 25 height 25
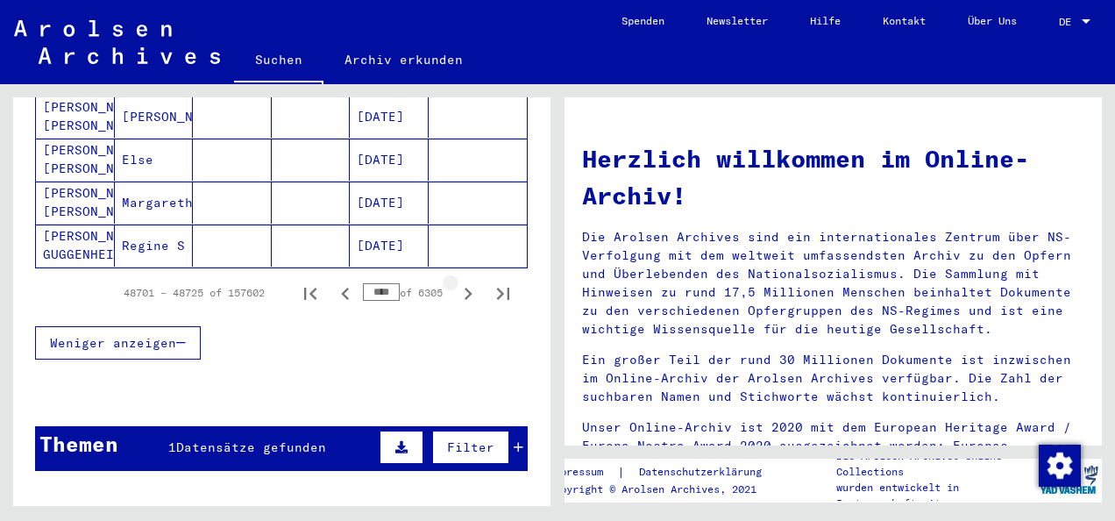
click at [456, 281] on icon "Next page" at bounding box center [468, 293] width 25 height 25
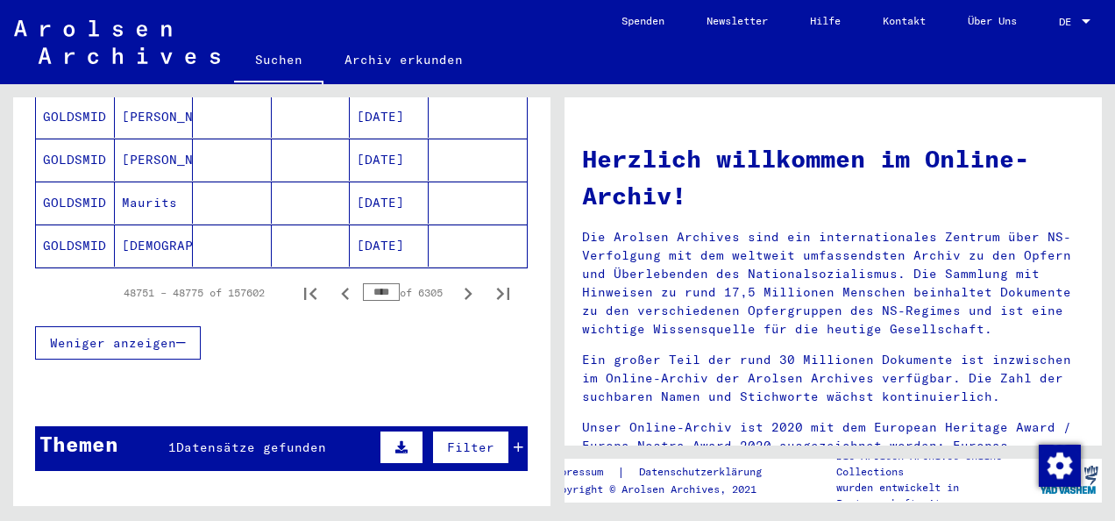
click at [456, 281] on icon "Next page" at bounding box center [468, 293] width 25 height 25
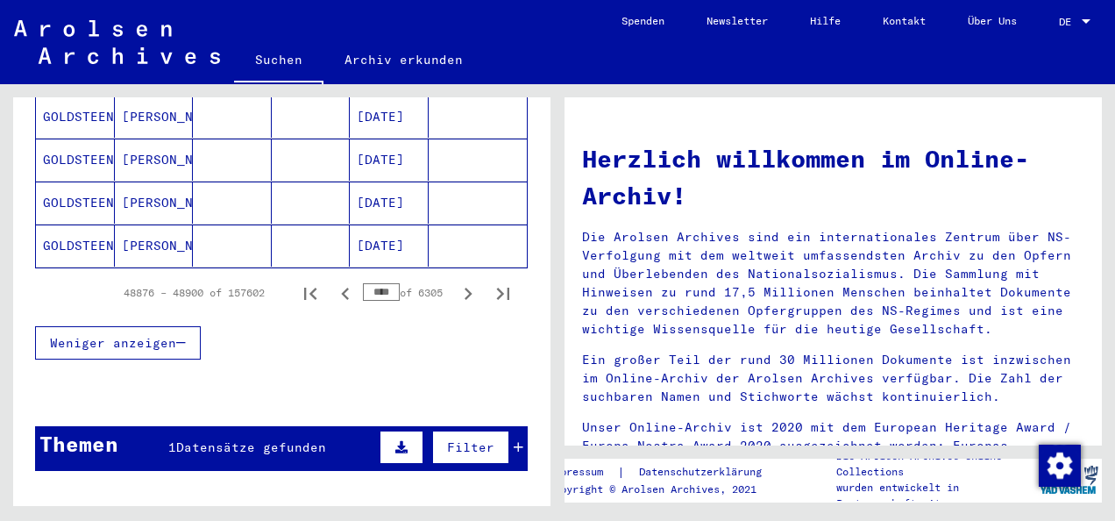
click at [456, 281] on icon "Next page" at bounding box center [468, 293] width 25 height 25
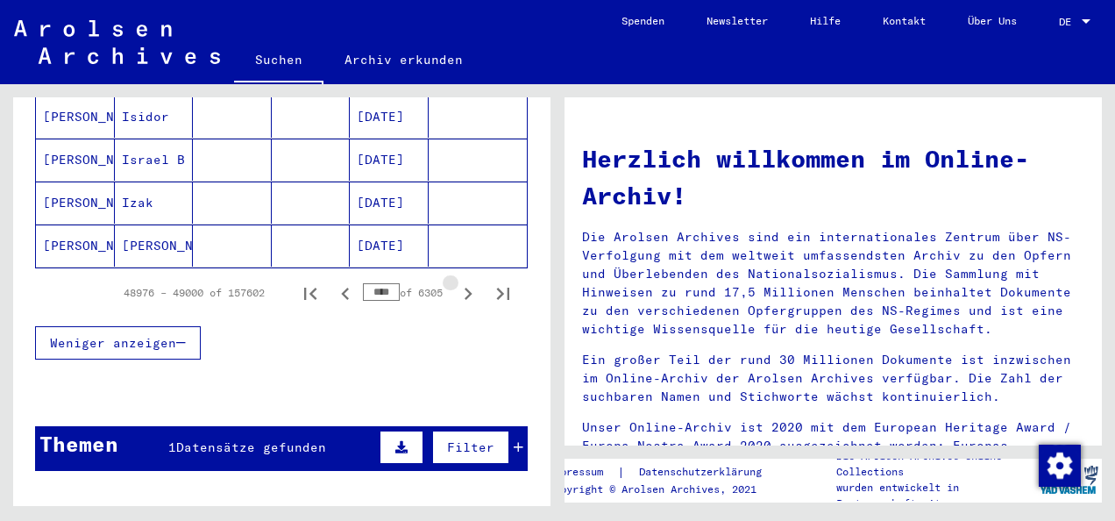
scroll to position [1231, 0]
click at [456, 281] on icon "Next page" at bounding box center [468, 293] width 25 height 25
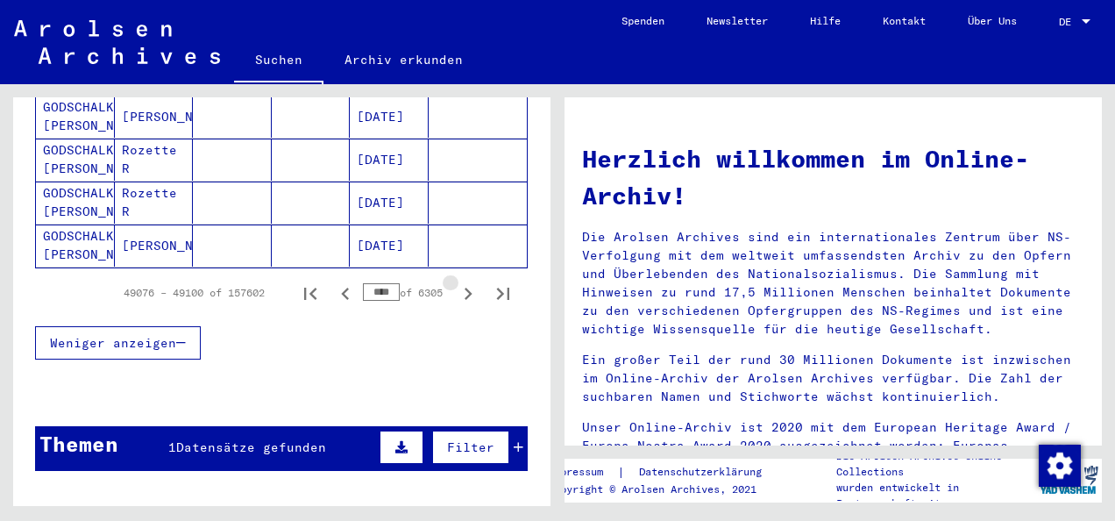
click at [456, 281] on icon "Next page" at bounding box center [468, 293] width 25 height 25
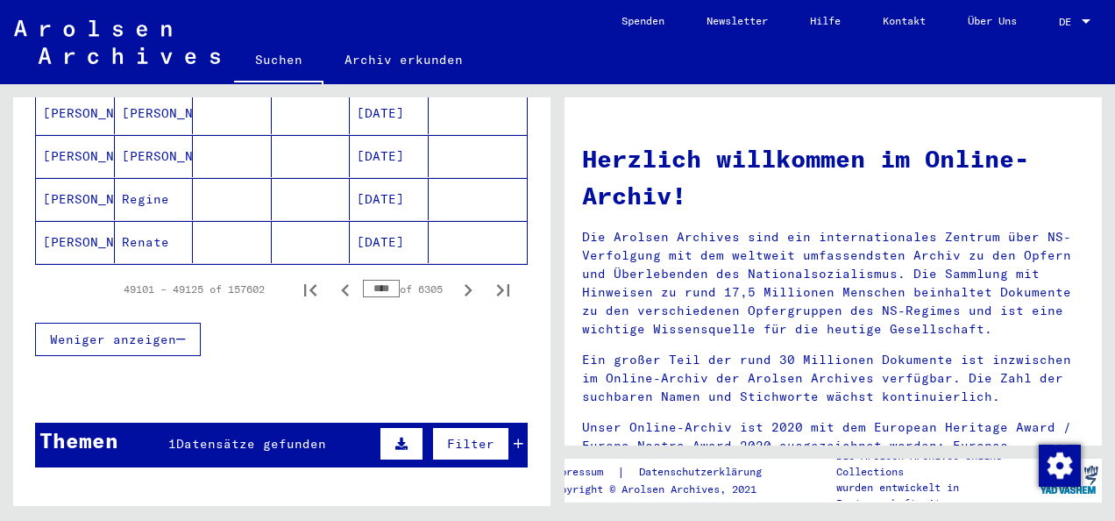
scroll to position [1227, 0]
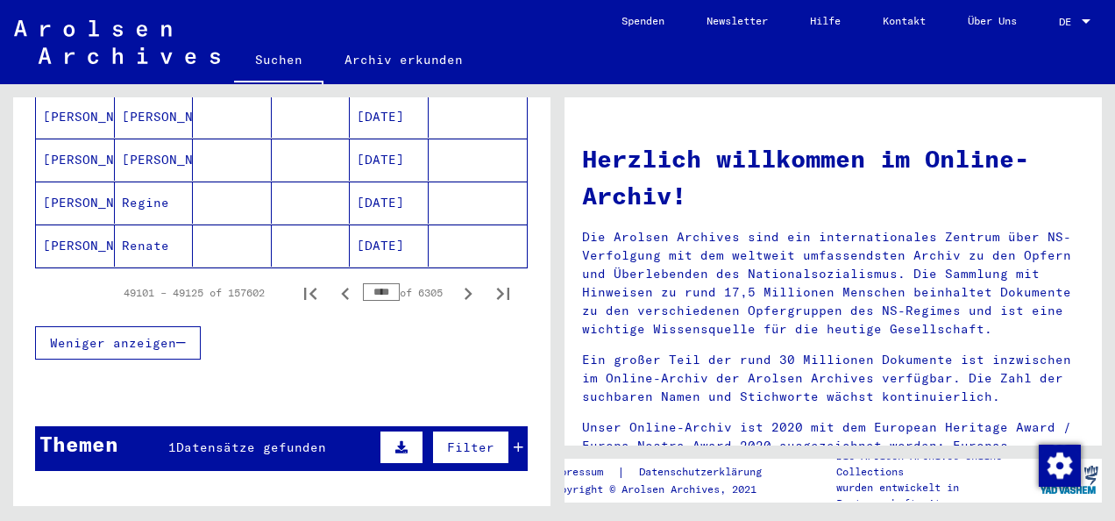
click at [456, 281] on icon "Next page" at bounding box center [468, 293] width 25 height 25
click at [457, 281] on icon "Next page" at bounding box center [468, 293] width 25 height 25
click at [465, 287] on icon "Next page" at bounding box center [469, 293] width 8 height 12
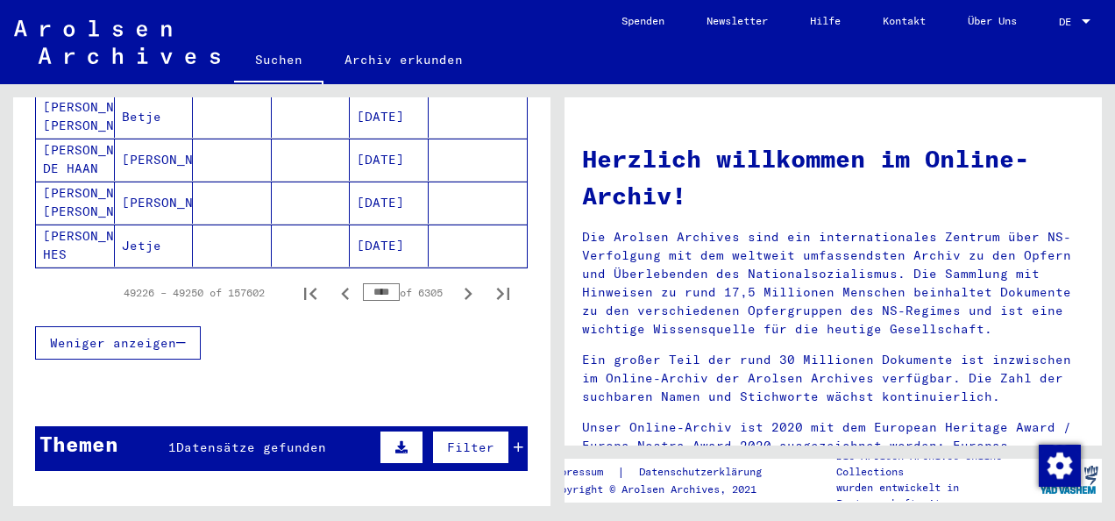
click at [465, 287] on icon "Next page" at bounding box center [469, 293] width 8 height 12
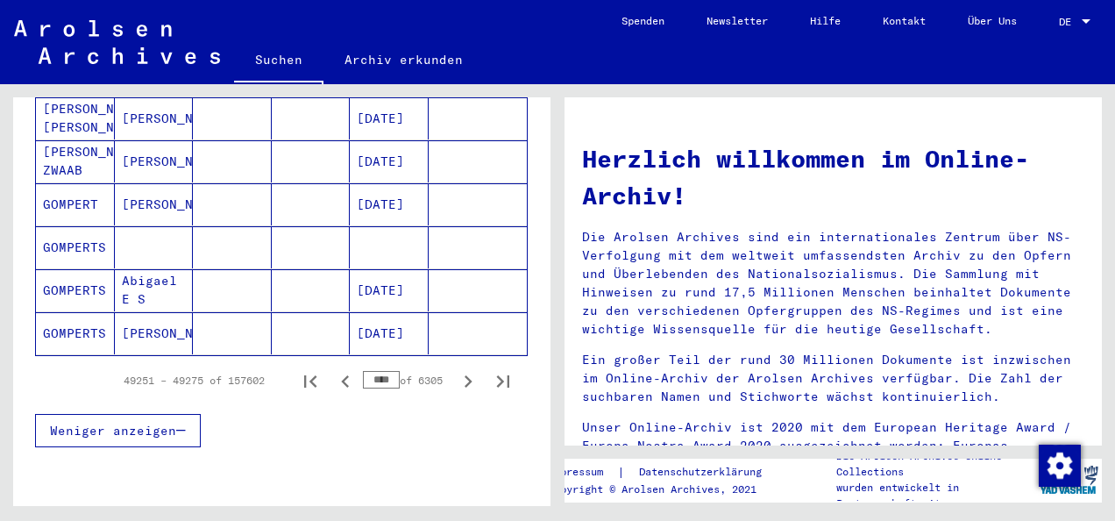
scroll to position [1052, 0]
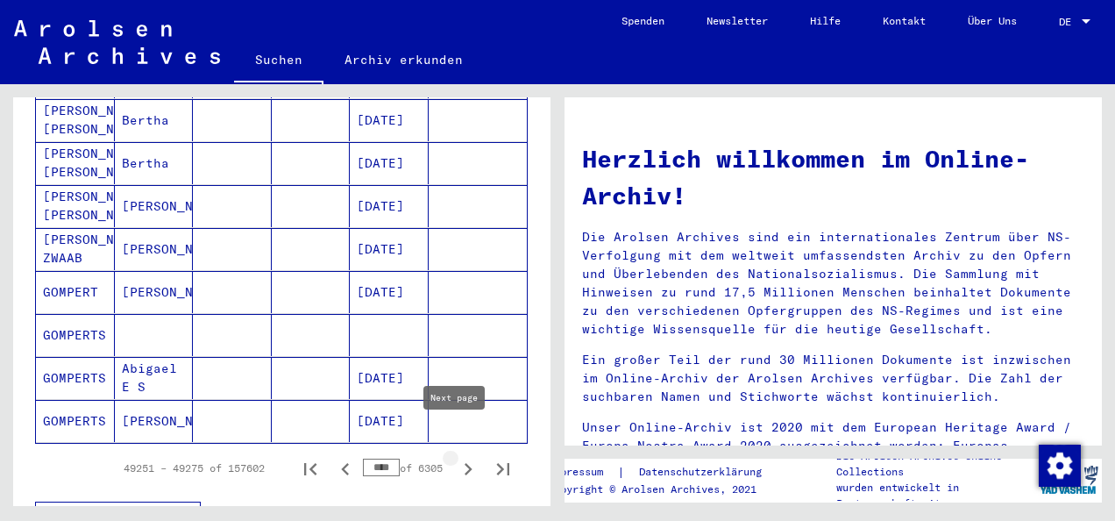
click at [465, 463] on icon "Next page" at bounding box center [469, 469] width 8 height 12
type input "****"
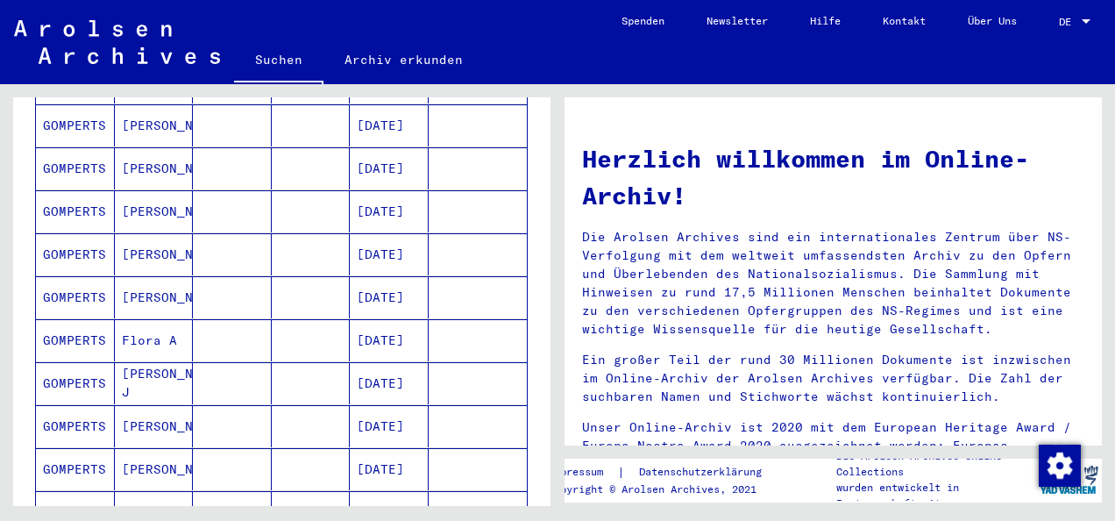
scroll to position [614, 0]
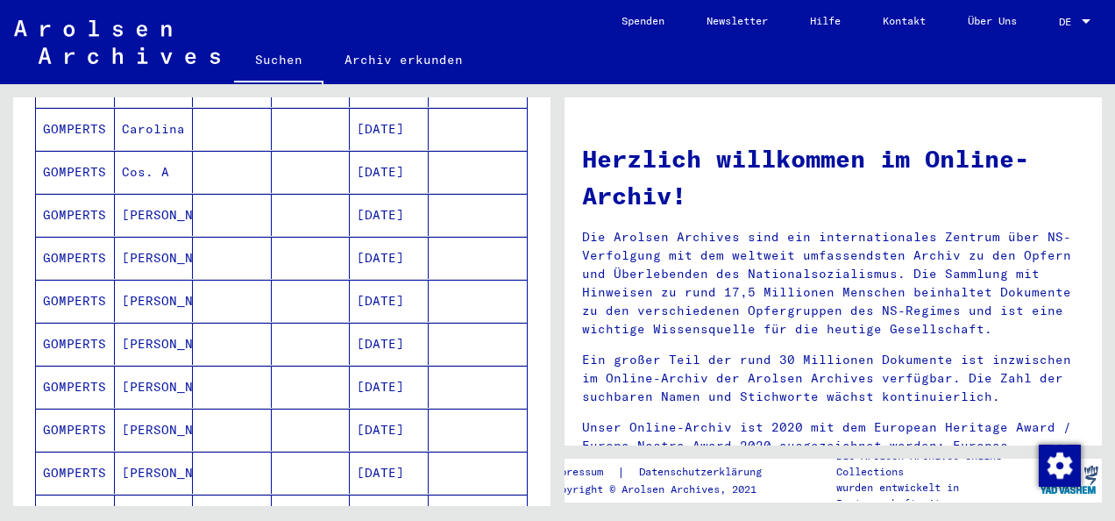
click at [142, 153] on mat-cell "Cos. A" at bounding box center [154, 172] width 79 height 42
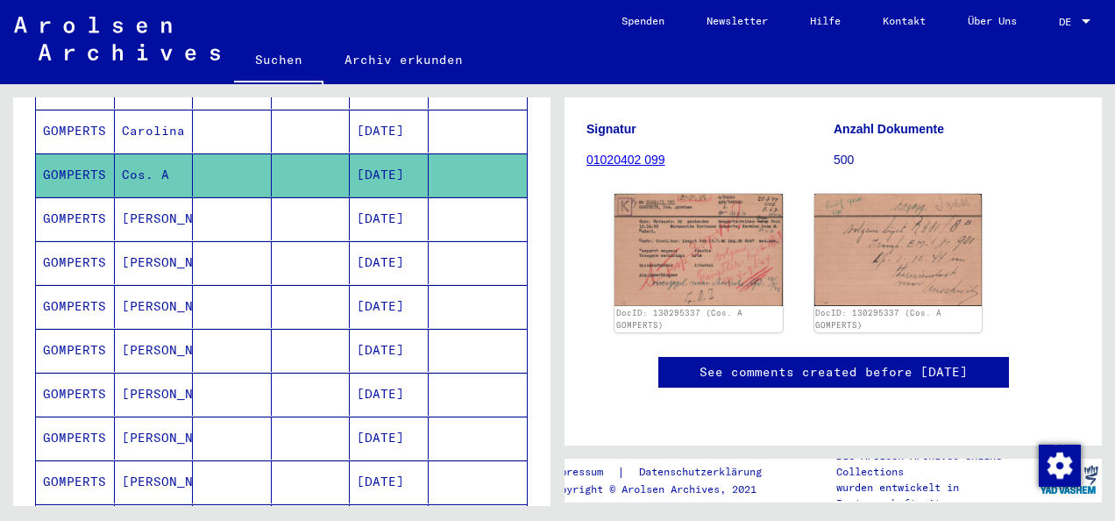
scroll to position [263, 0]
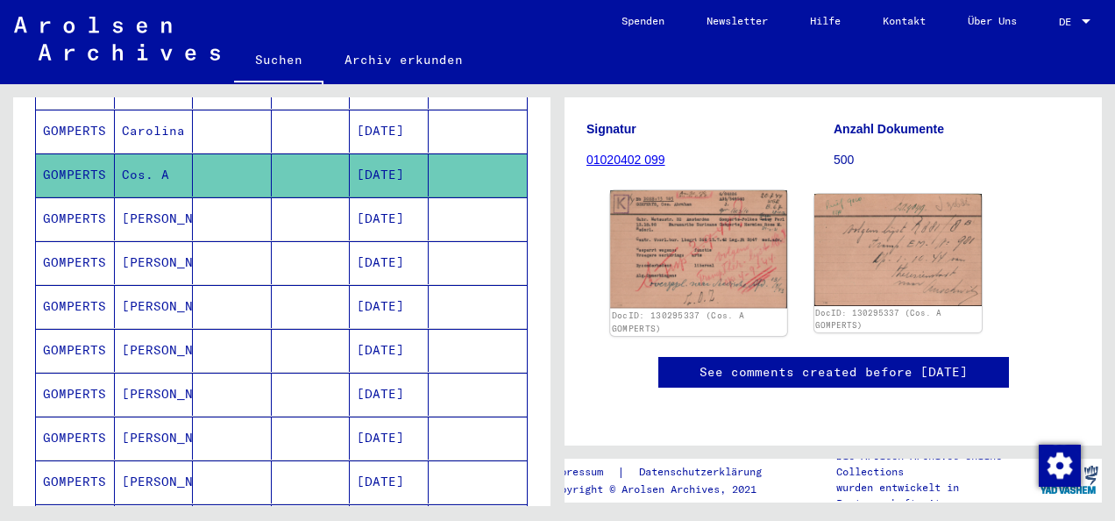
click at [692, 190] on img at bounding box center [698, 248] width 176 height 117
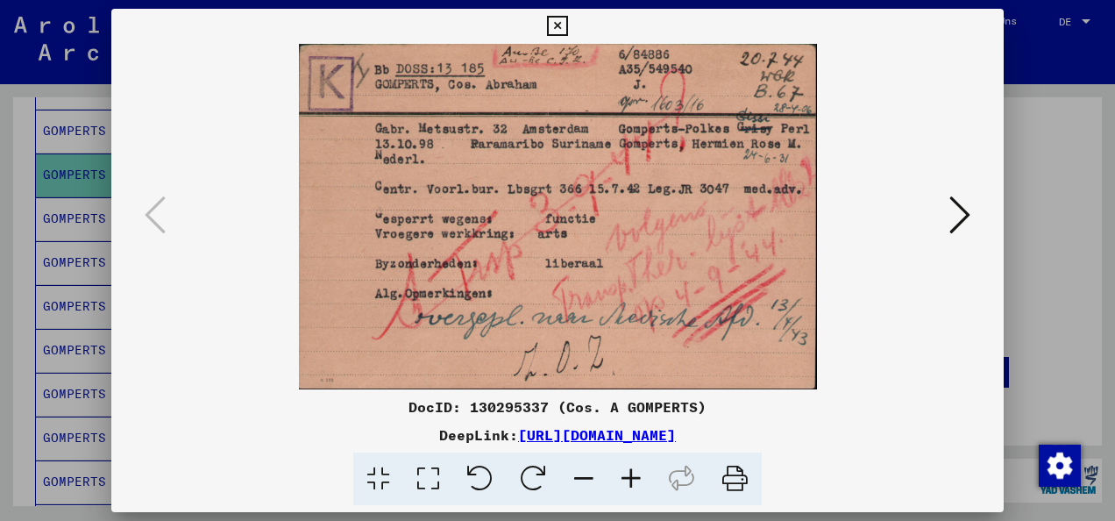
click at [947, 211] on button at bounding box center [960, 216] width 32 height 50
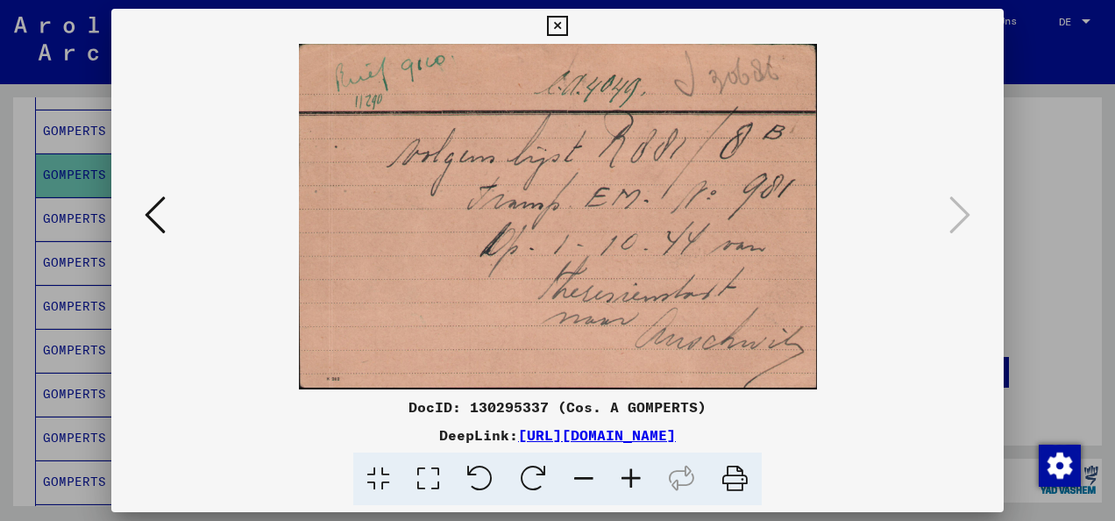
click at [158, 212] on icon at bounding box center [155, 215] width 21 height 42
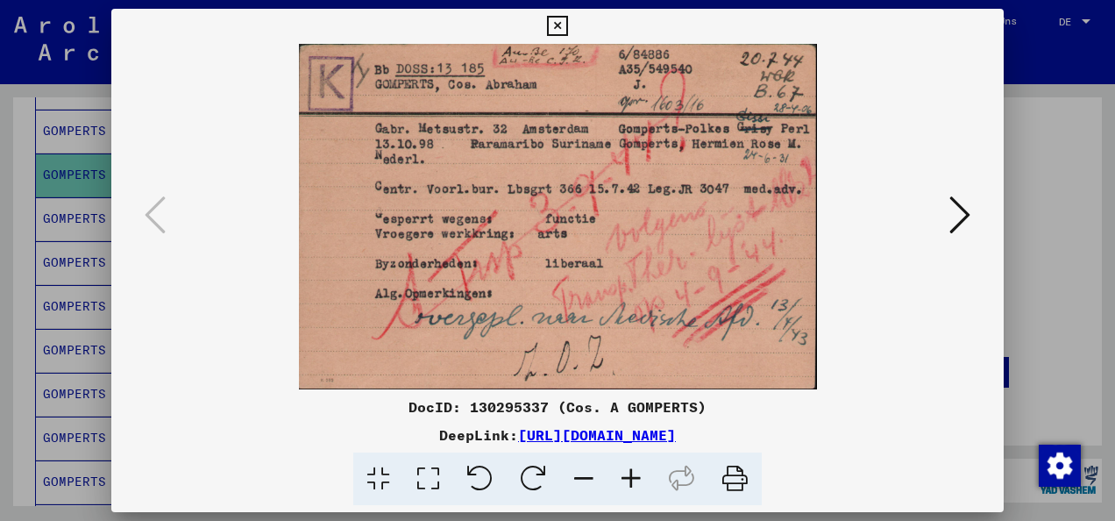
click at [955, 221] on icon at bounding box center [959, 215] width 21 height 42
